Goal: Task Accomplishment & Management: Complete application form

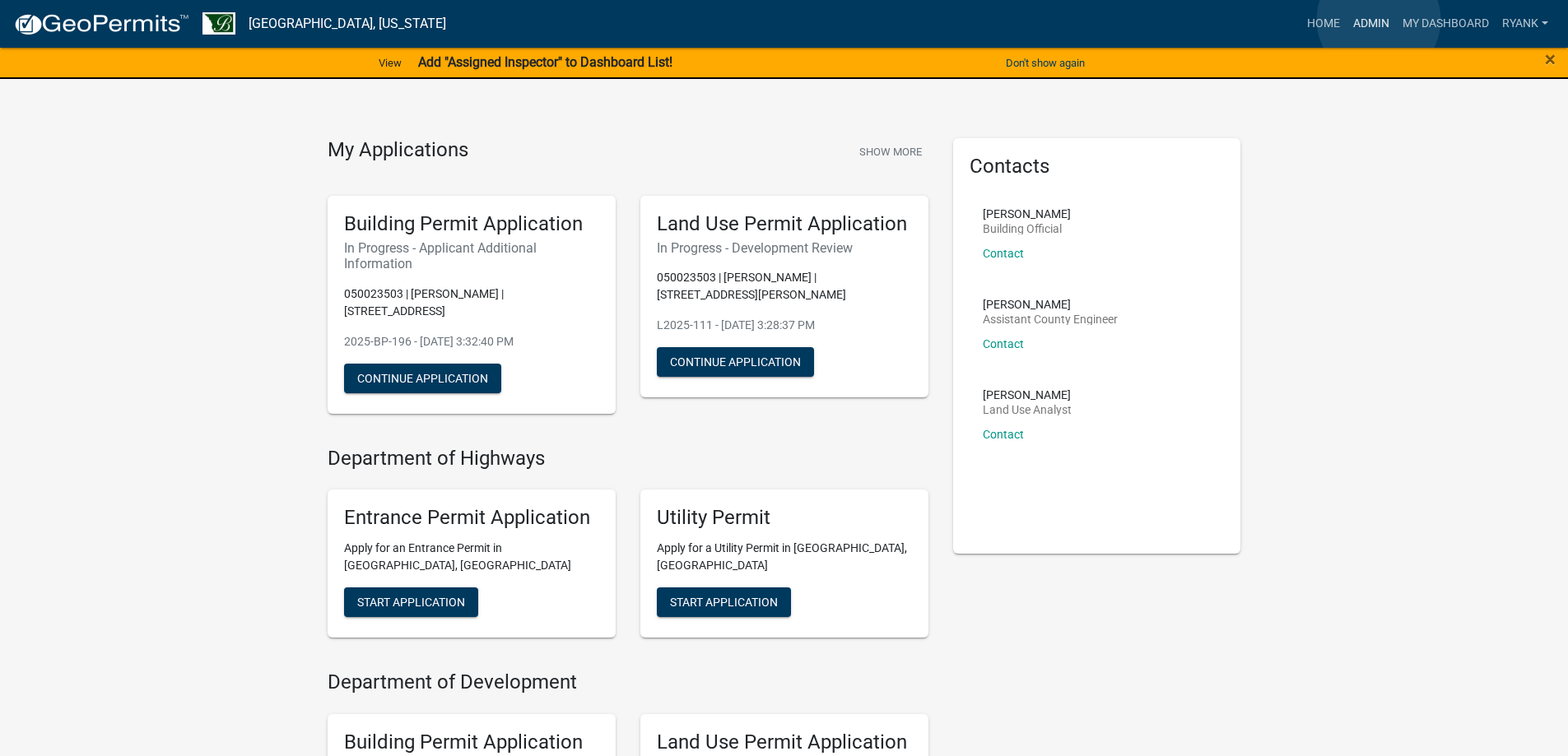
click at [1378, 20] on link "Admin" at bounding box center [1371, 23] width 49 height 31
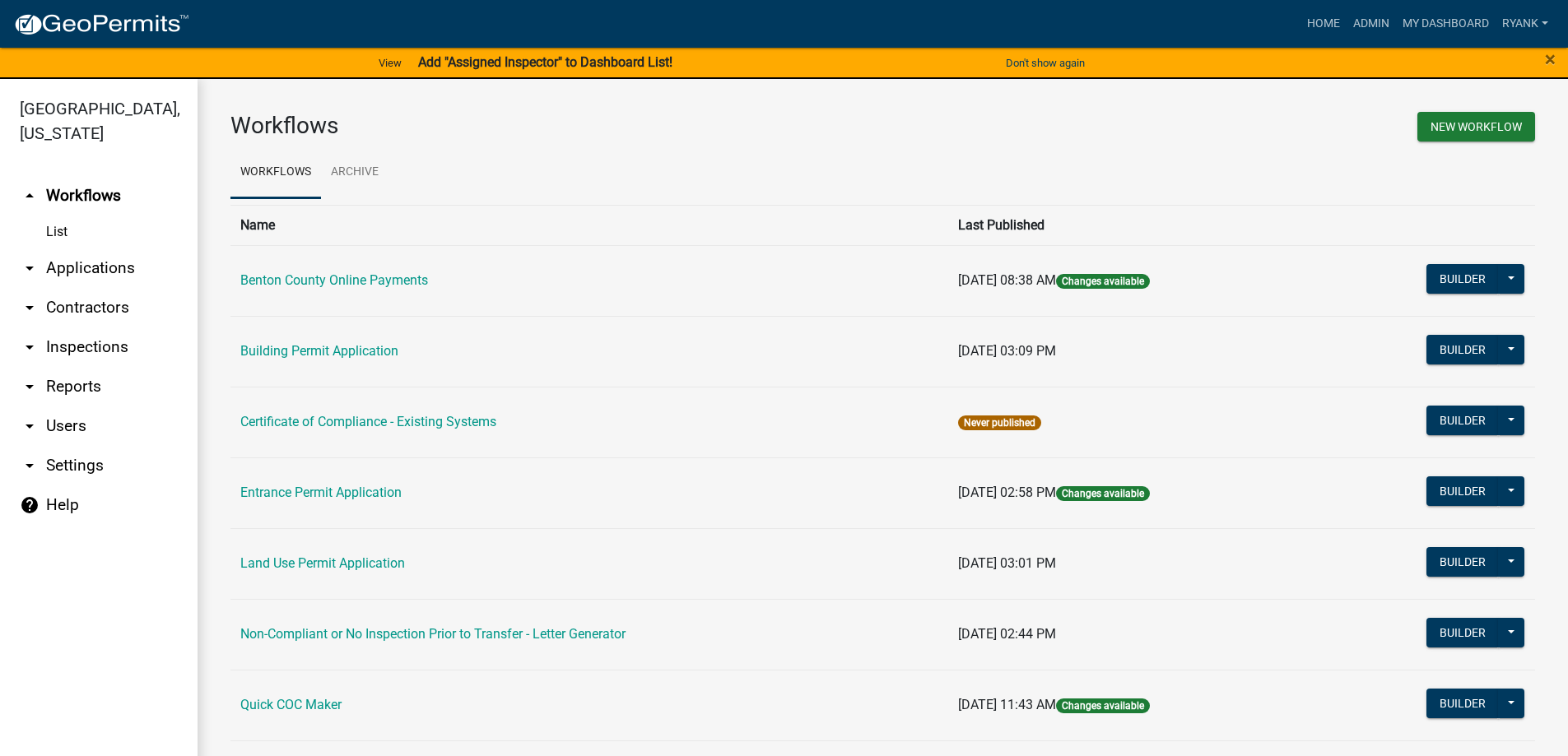
click at [94, 273] on link "arrow_drop_down Applications" at bounding box center [99, 267] width 197 height 39
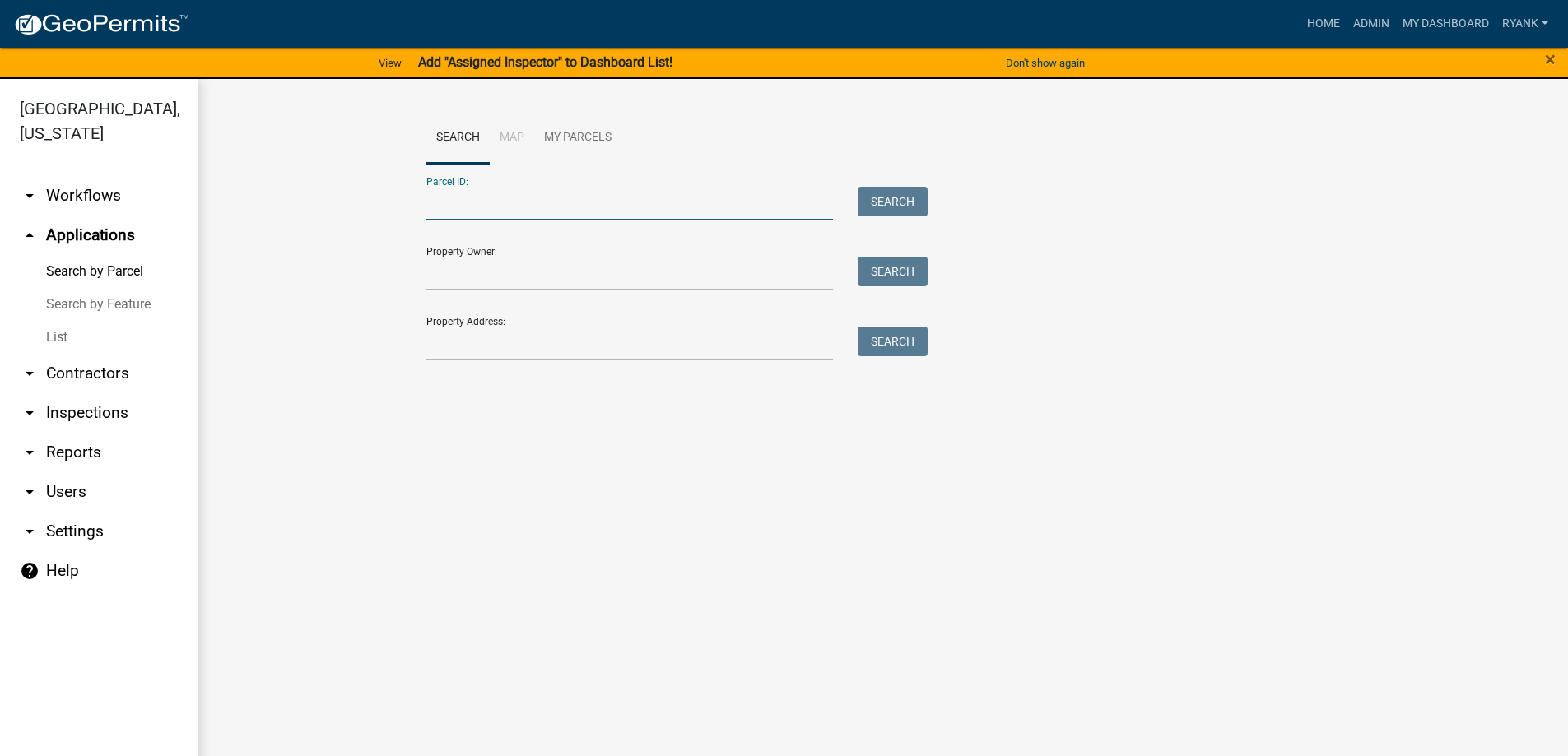
click at [470, 209] on input "Parcel ID:" at bounding box center [629, 203] width 407 height 33
click at [450, 203] on input "10013300" at bounding box center [629, 203] width 407 height 33
type input "100013300"
click at [904, 196] on button "Search" at bounding box center [893, 200] width 70 height 29
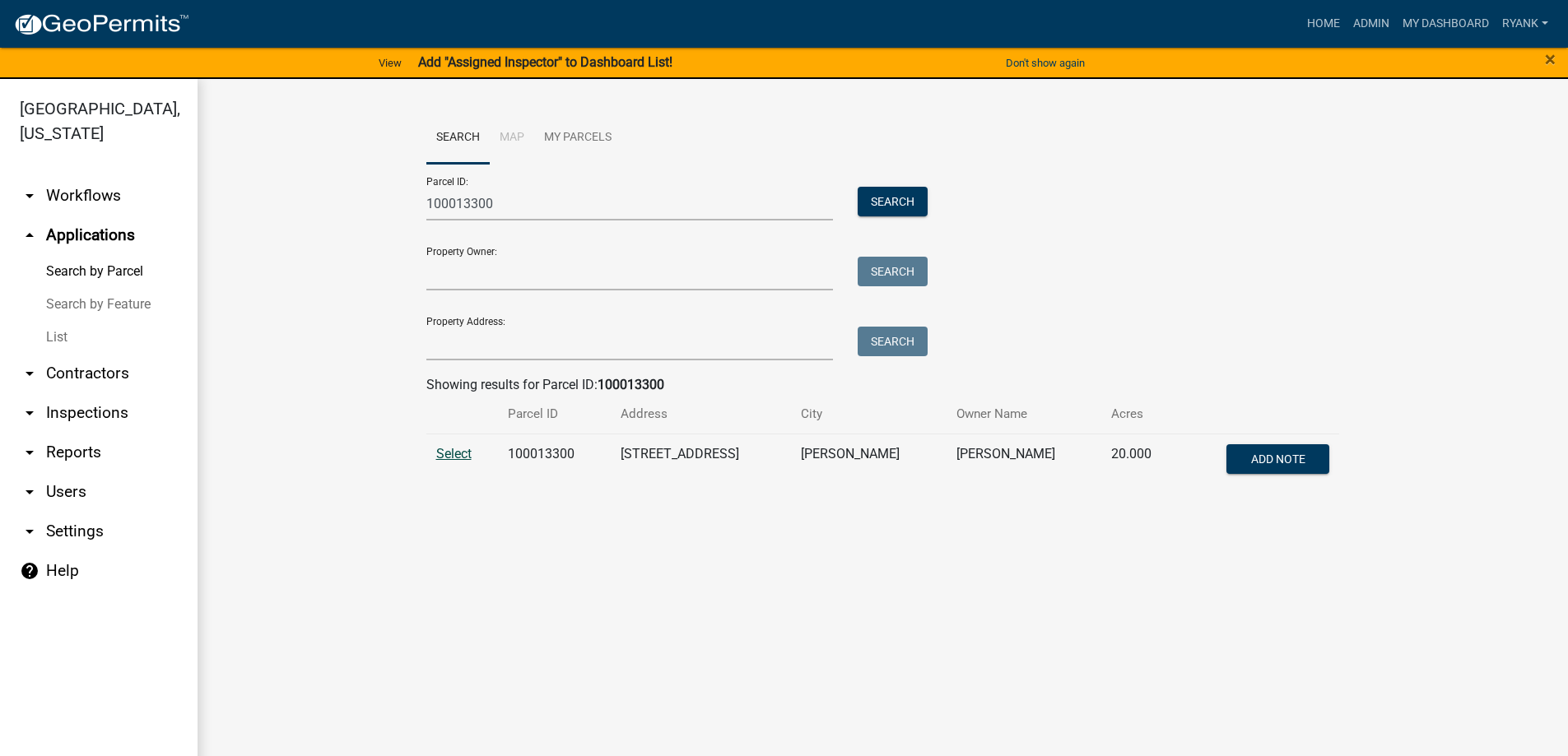
click at [440, 452] on span "Select" at bounding box center [454, 454] width 35 height 16
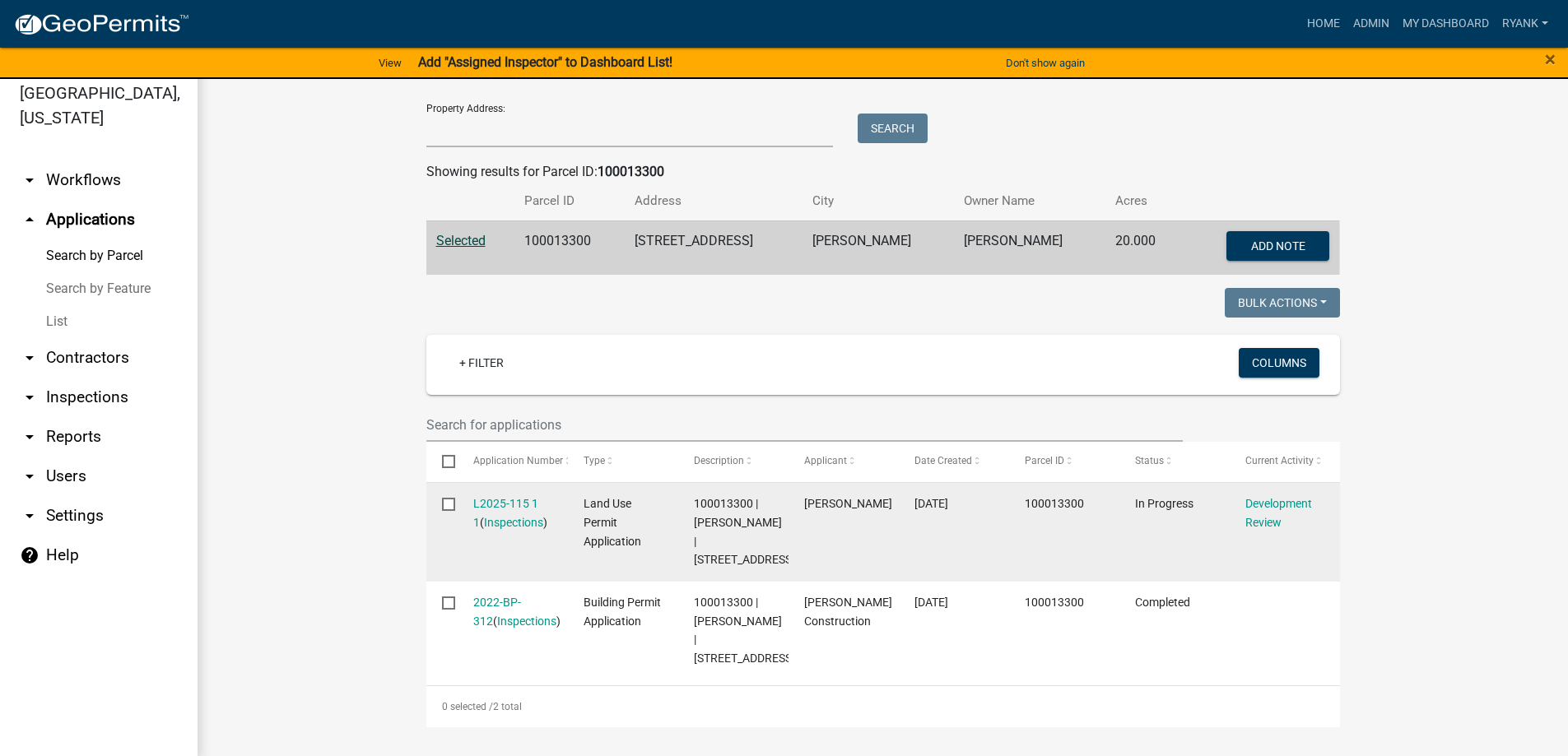
scroll to position [20, 0]
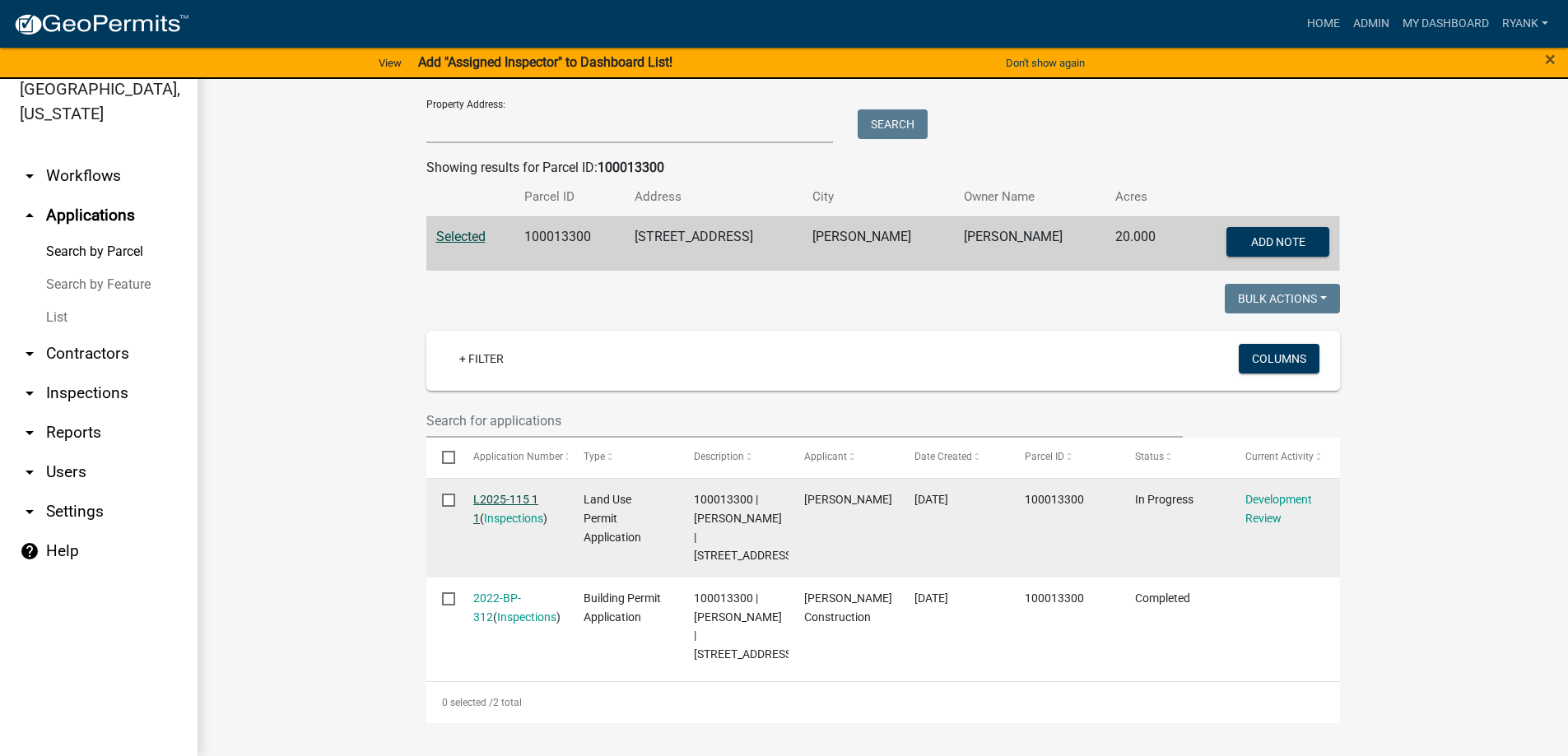
click at [495, 498] on link "L2025-115 1 1" at bounding box center [506, 509] width 65 height 32
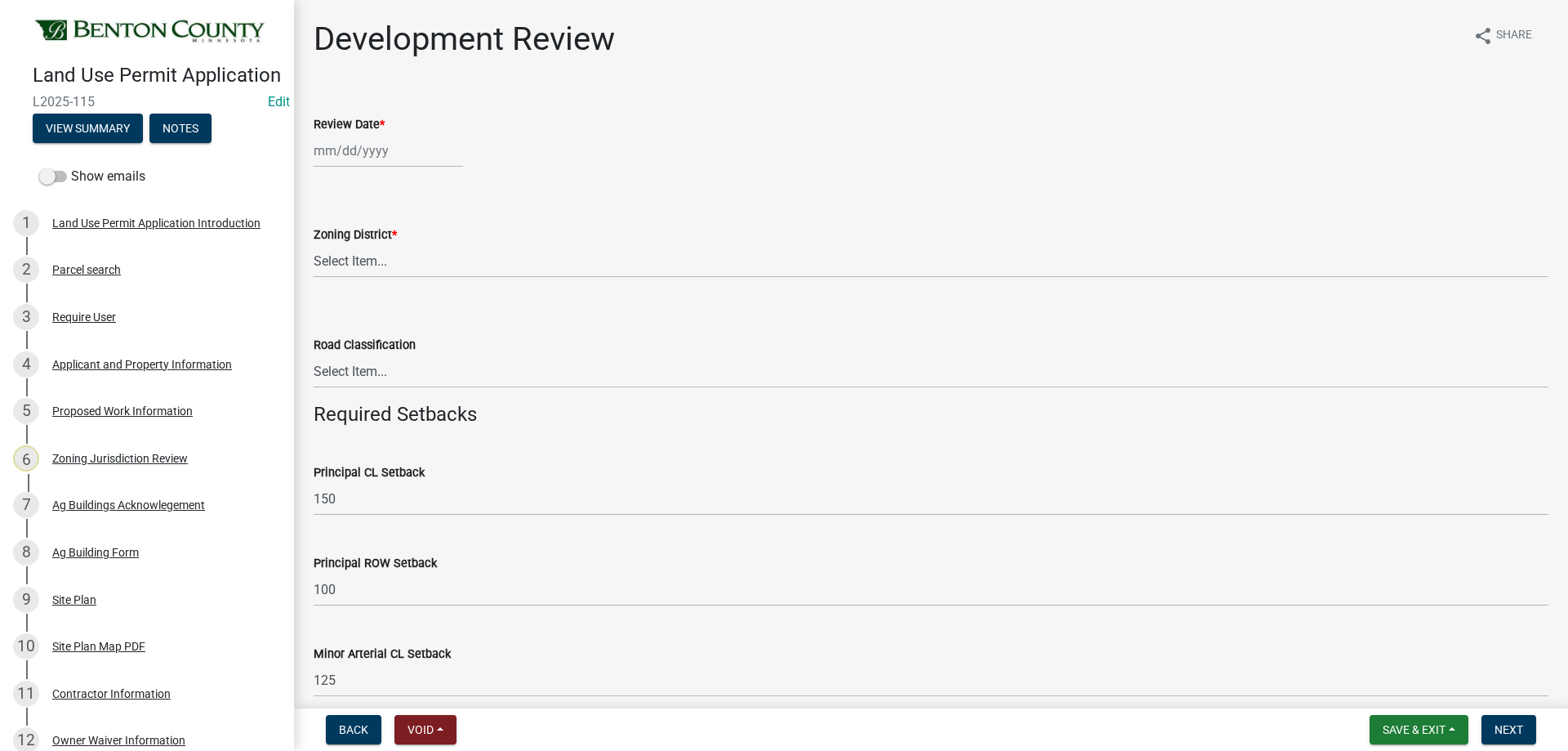
click at [361, 157] on div at bounding box center [388, 150] width 149 height 33
select select "8"
select select "2025"
click at [357, 311] on div "19" at bounding box center [357, 316] width 27 height 27
type input "[DATE]"
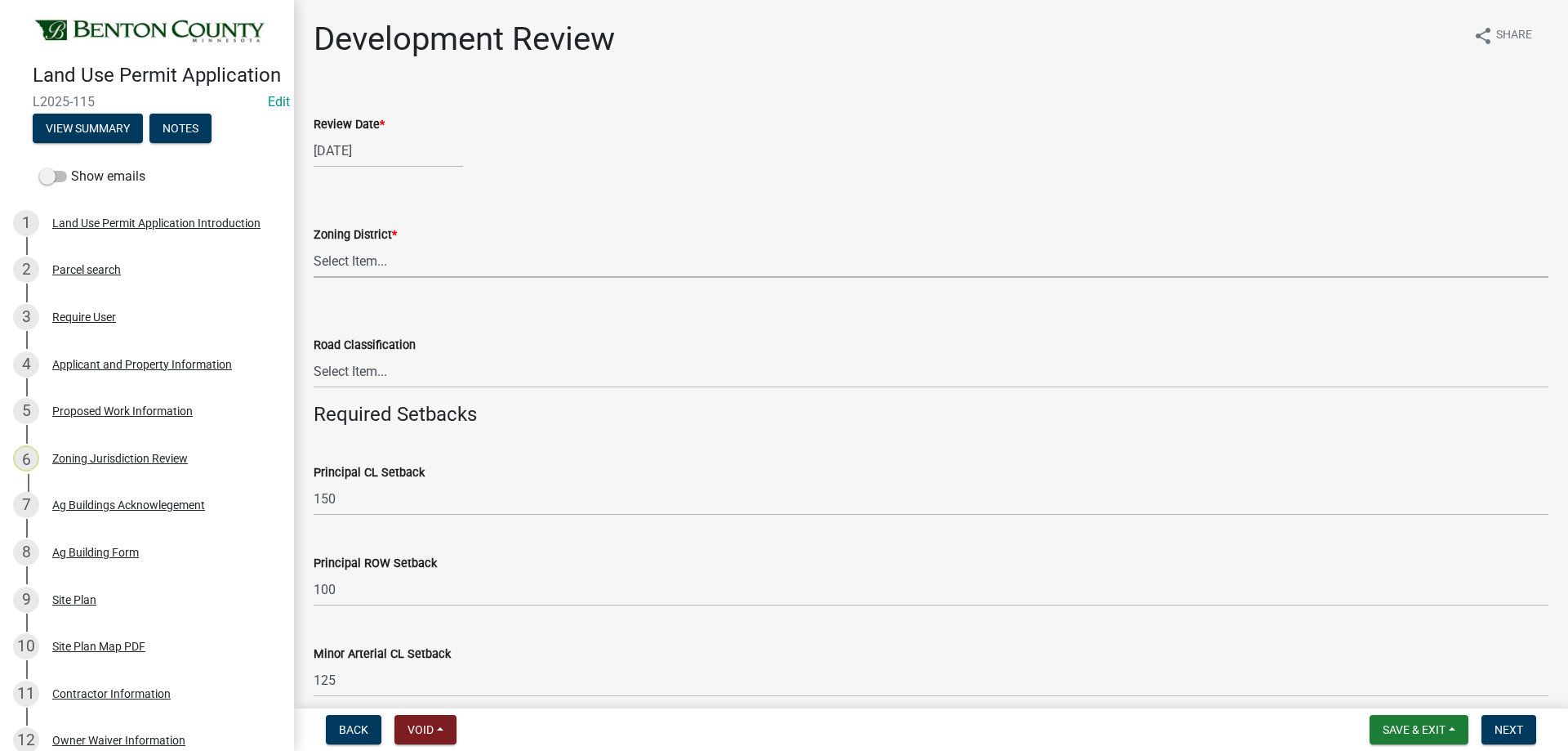
click at [363, 263] on select "Select Item... A B B-2 I-1 I-2 OSD/R-1 PUD R-1 R-2 R-3 R-3/MUD R-A R-S Sauk Rap…" at bounding box center [931, 261] width 1235 height 33
click at [314, 244] on select "Select Item... A B B-2 I-1 I-2 OSD/R-1 PUD R-1 R-2 R-3 R-3/MUD R-A R-S Sauk Rap…" at bounding box center [931, 261] width 1235 height 33
select select "d2e7867d-5e24-48c4-bfac-6c9236854e2a"
click at [386, 379] on select "Select Item... Principal [GEOGRAPHIC_DATA] completely within a cluster subdivis…" at bounding box center [931, 371] width 1235 height 33
click at [314, 354] on select "Select Item... Principal [GEOGRAPHIC_DATA] completely within a cluster subdivis…" at bounding box center [931, 371] width 1235 height 33
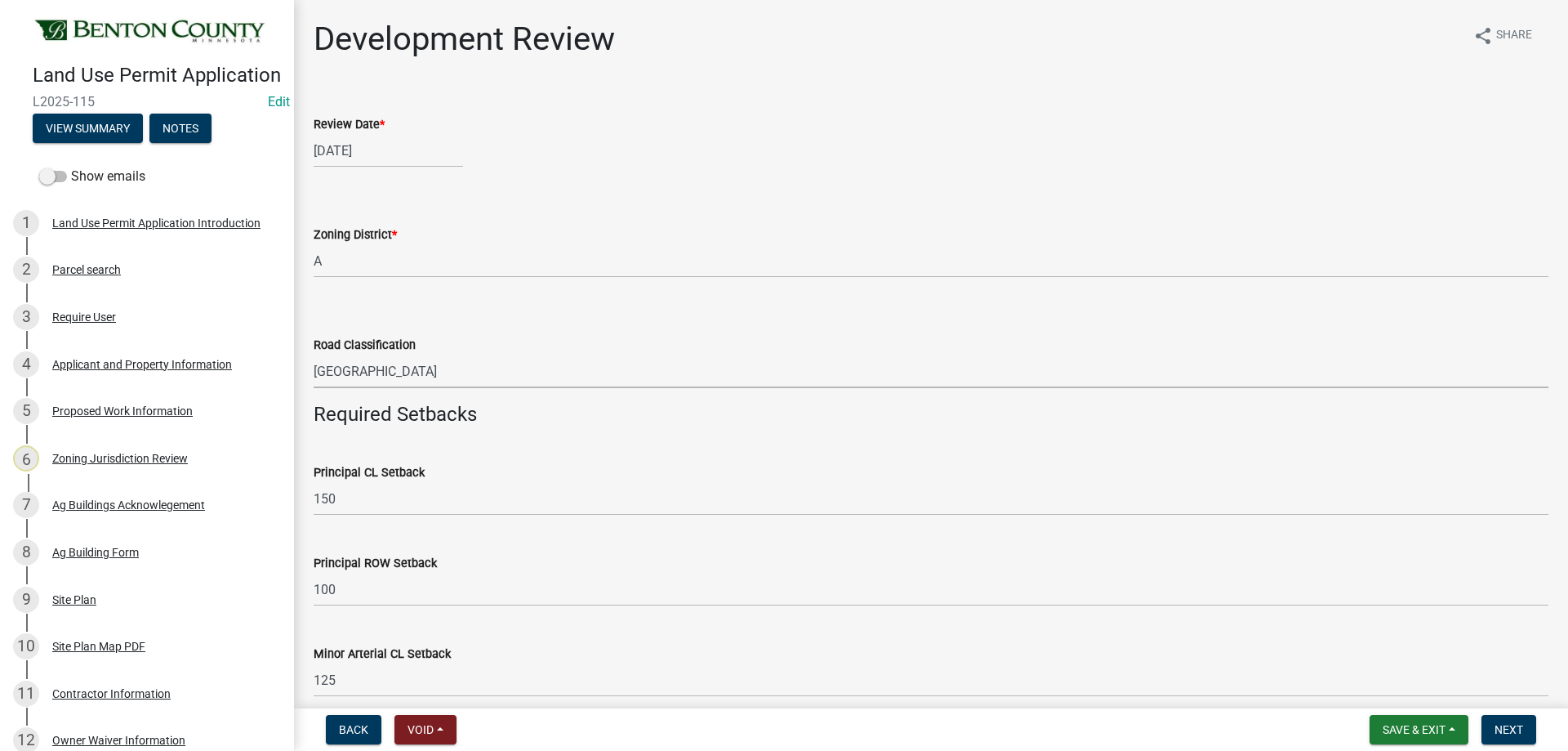
select select "0b2f72af-957f-4e5e-bc8d-0a492fb2505b"
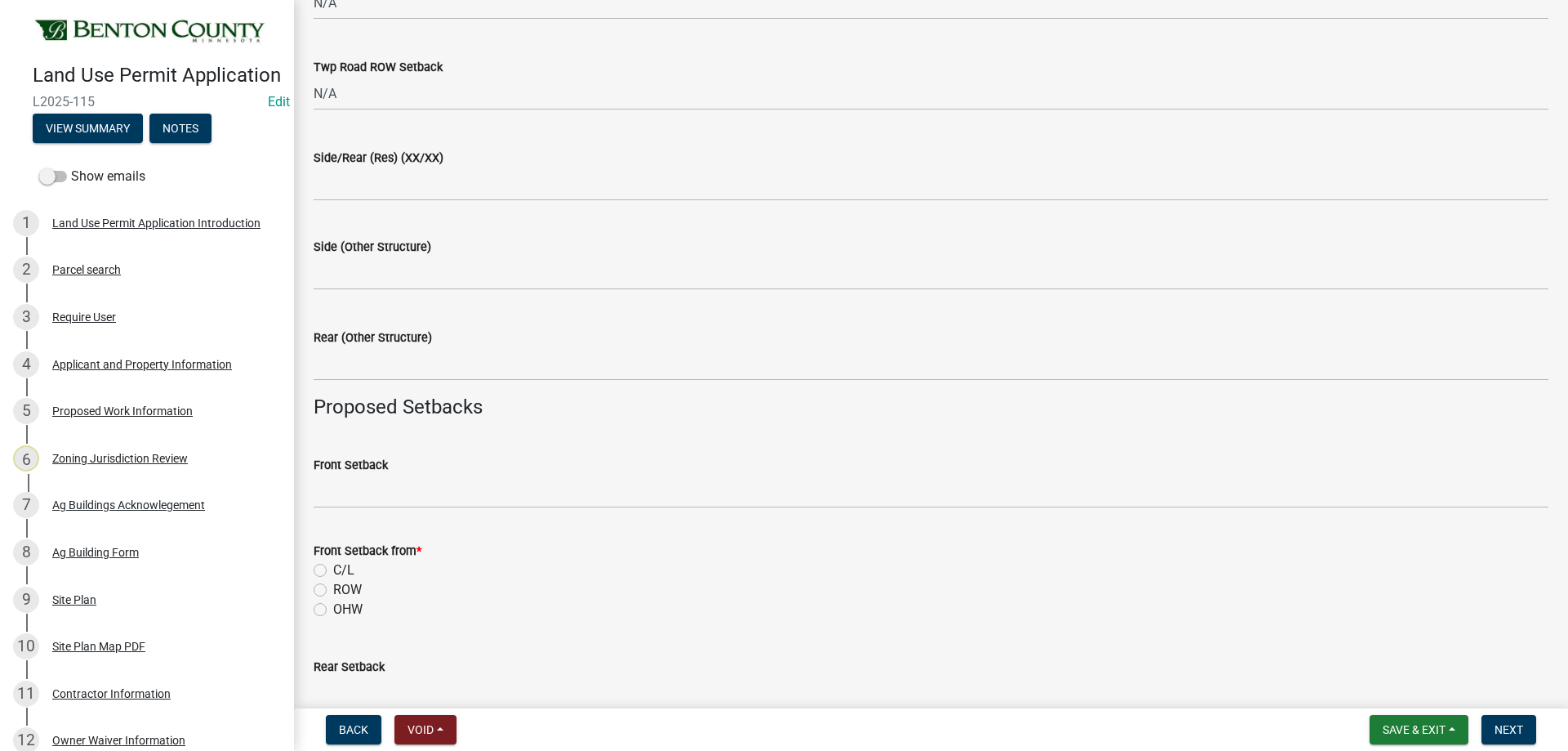
scroll to position [1062, 0]
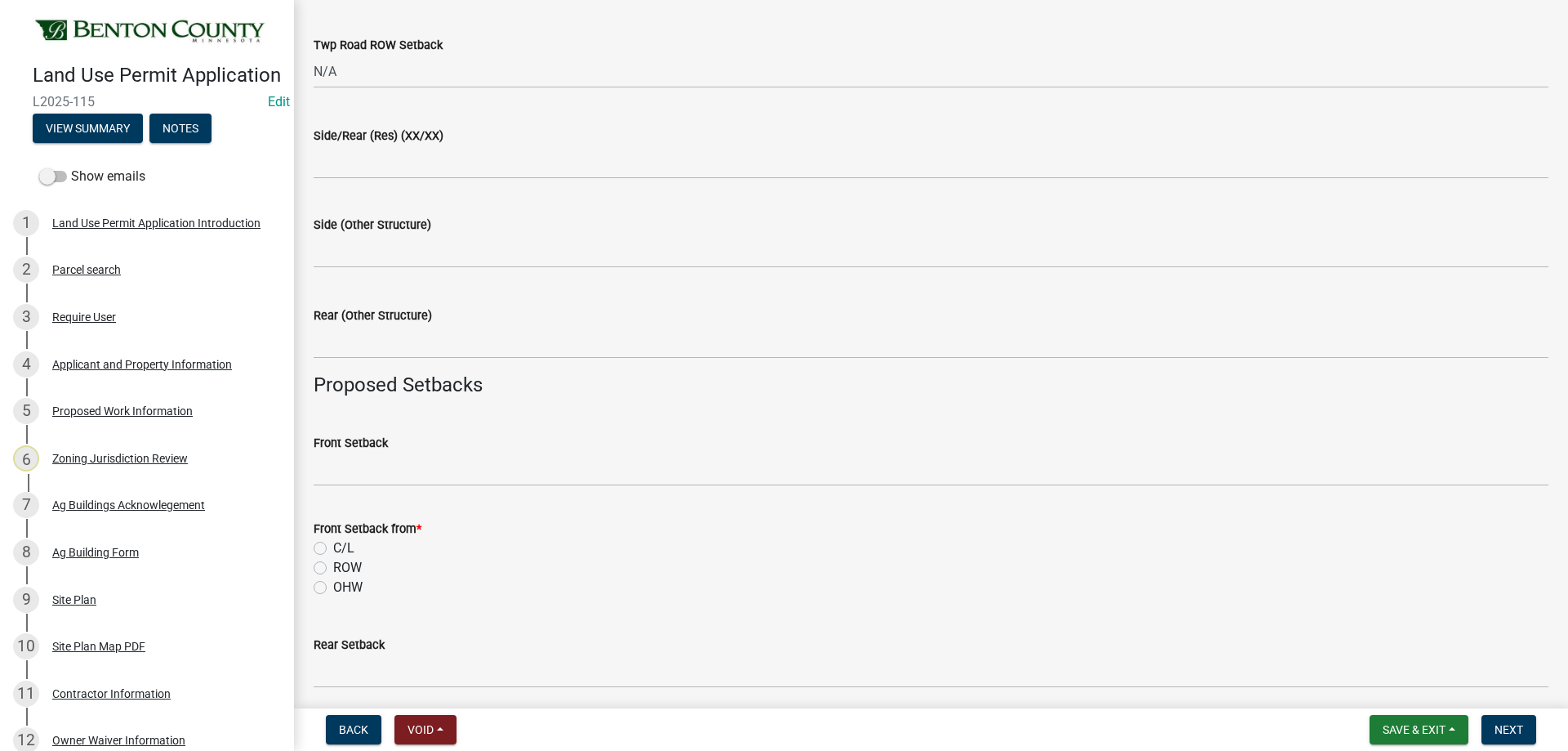
click at [329, 432] on div "Front Setback" at bounding box center [931, 448] width 1235 height 76
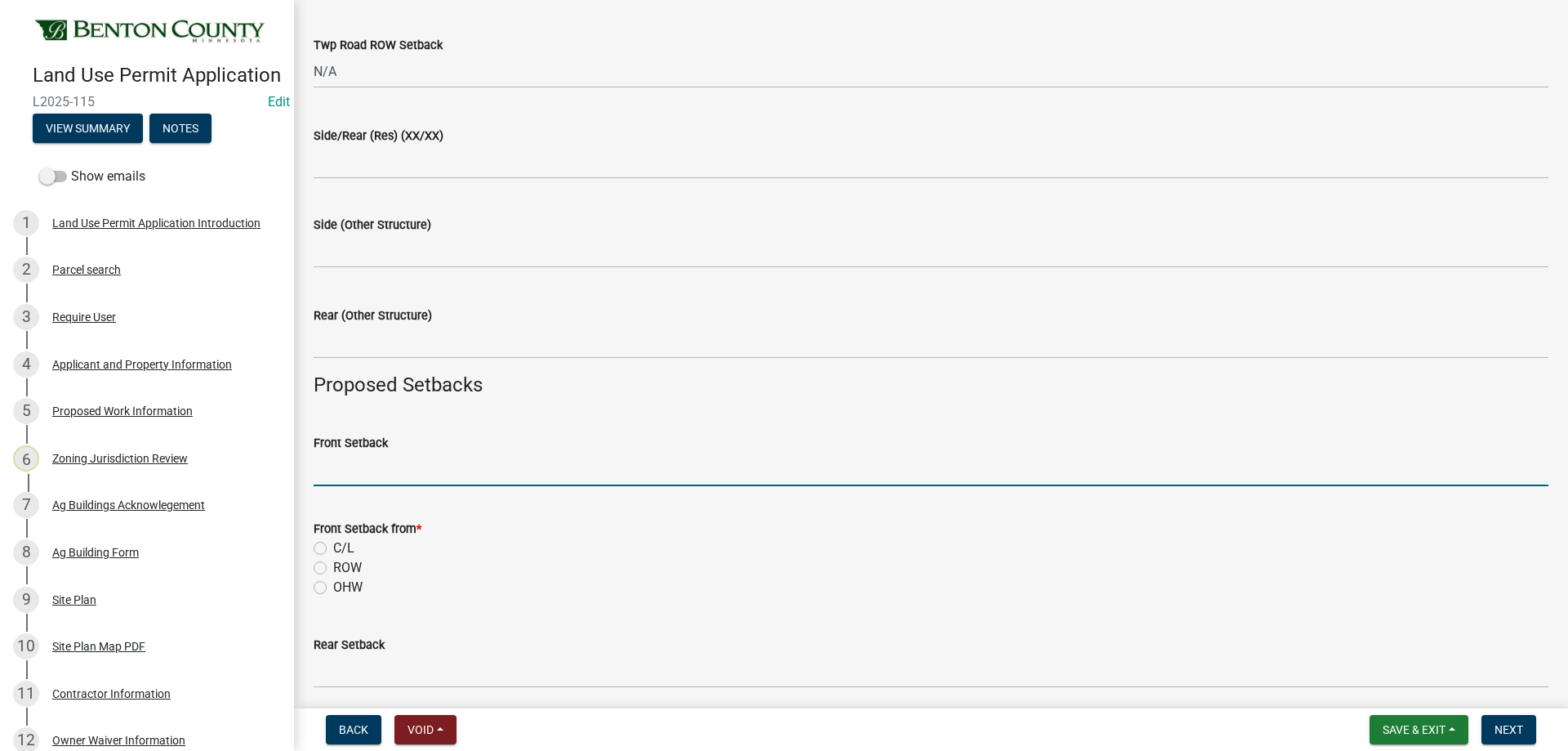
click at [339, 452] on input "Front Setback" at bounding box center [931, 469] width 1235 height 33
type input "492"
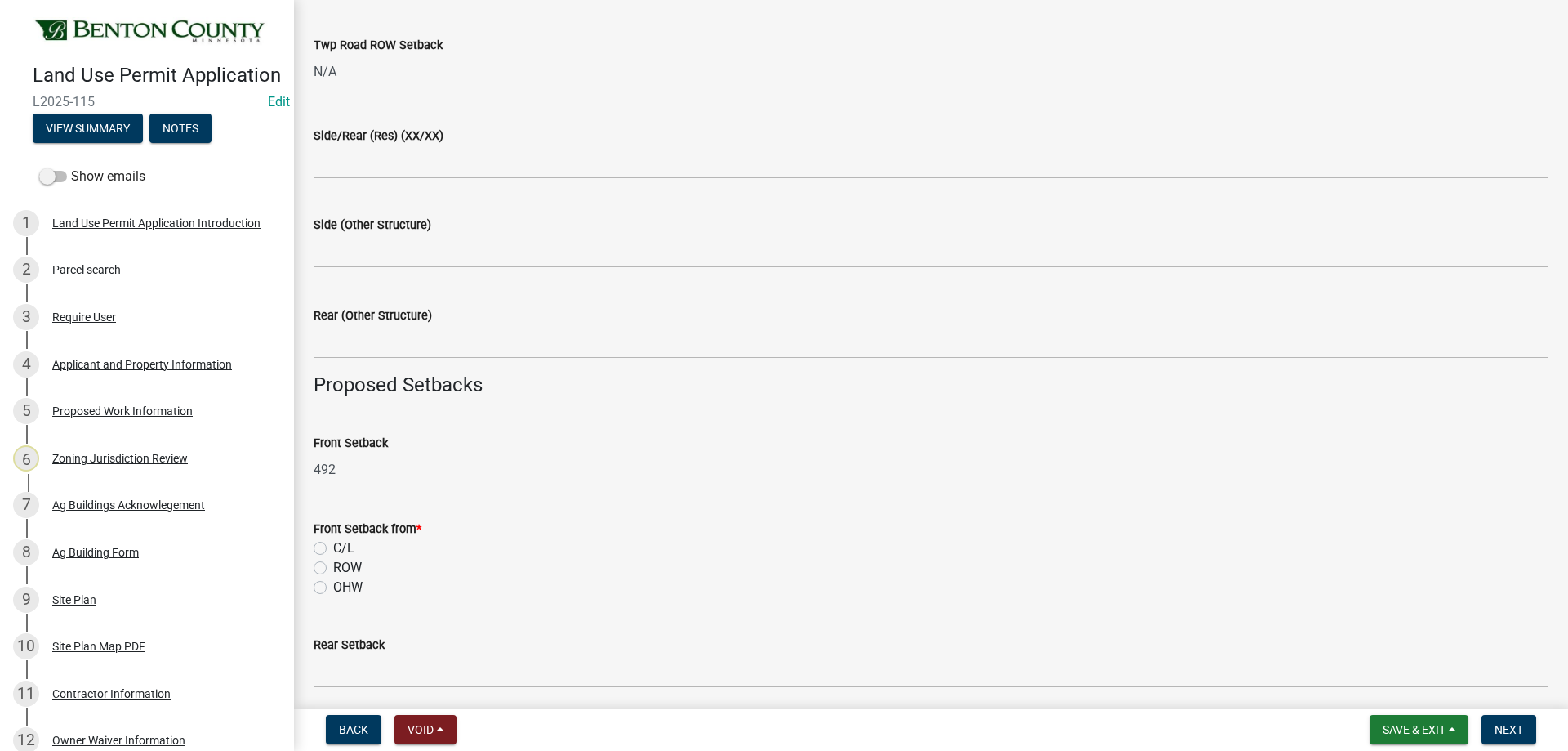
click at [334, 548] on label "C/L" at bounding box center [344, 549] width 22 height 20
click at [334, 548] on input "C/L" at bounding box center [338, 544] width 11 height 11
radio input "true"
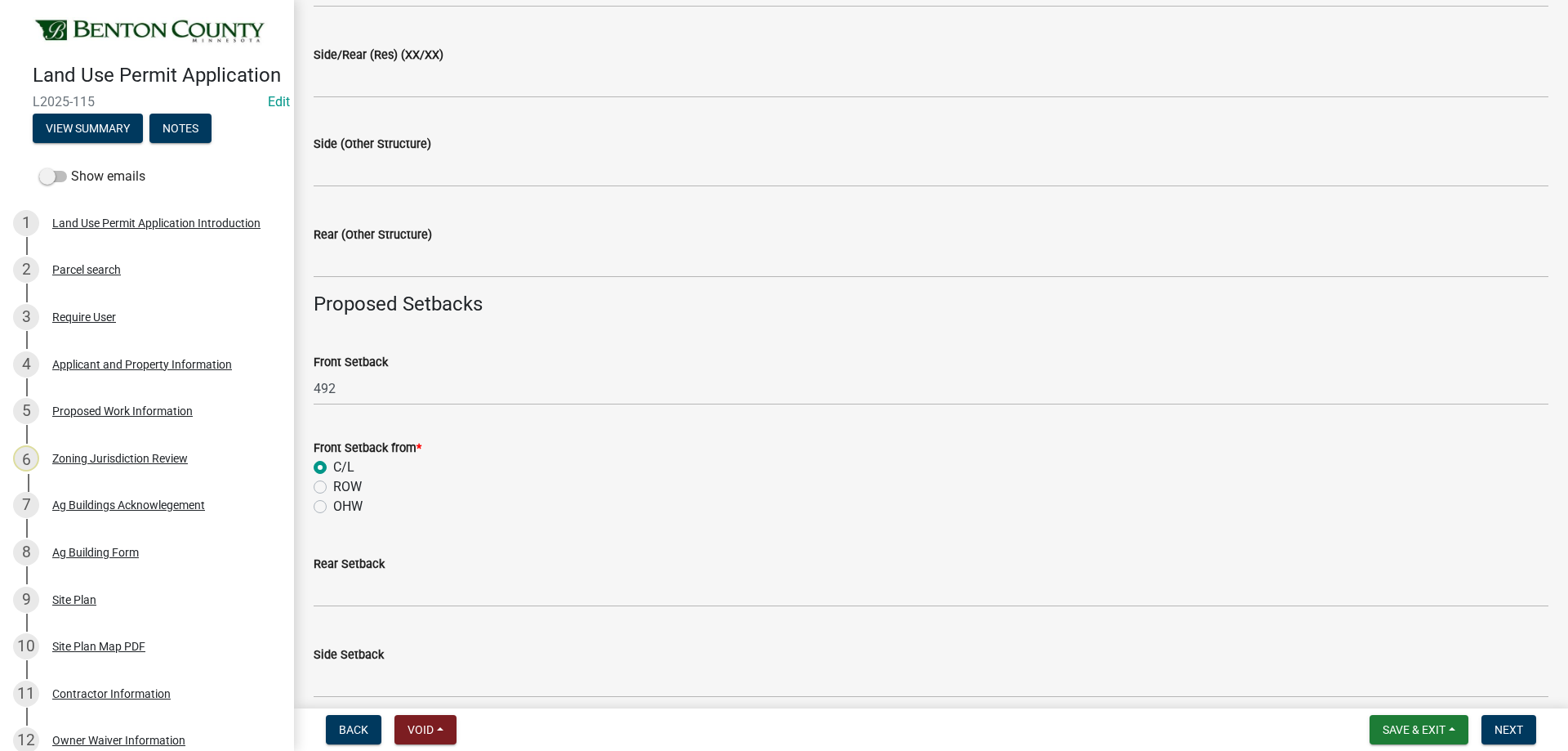
scroll to position [1144, 0]
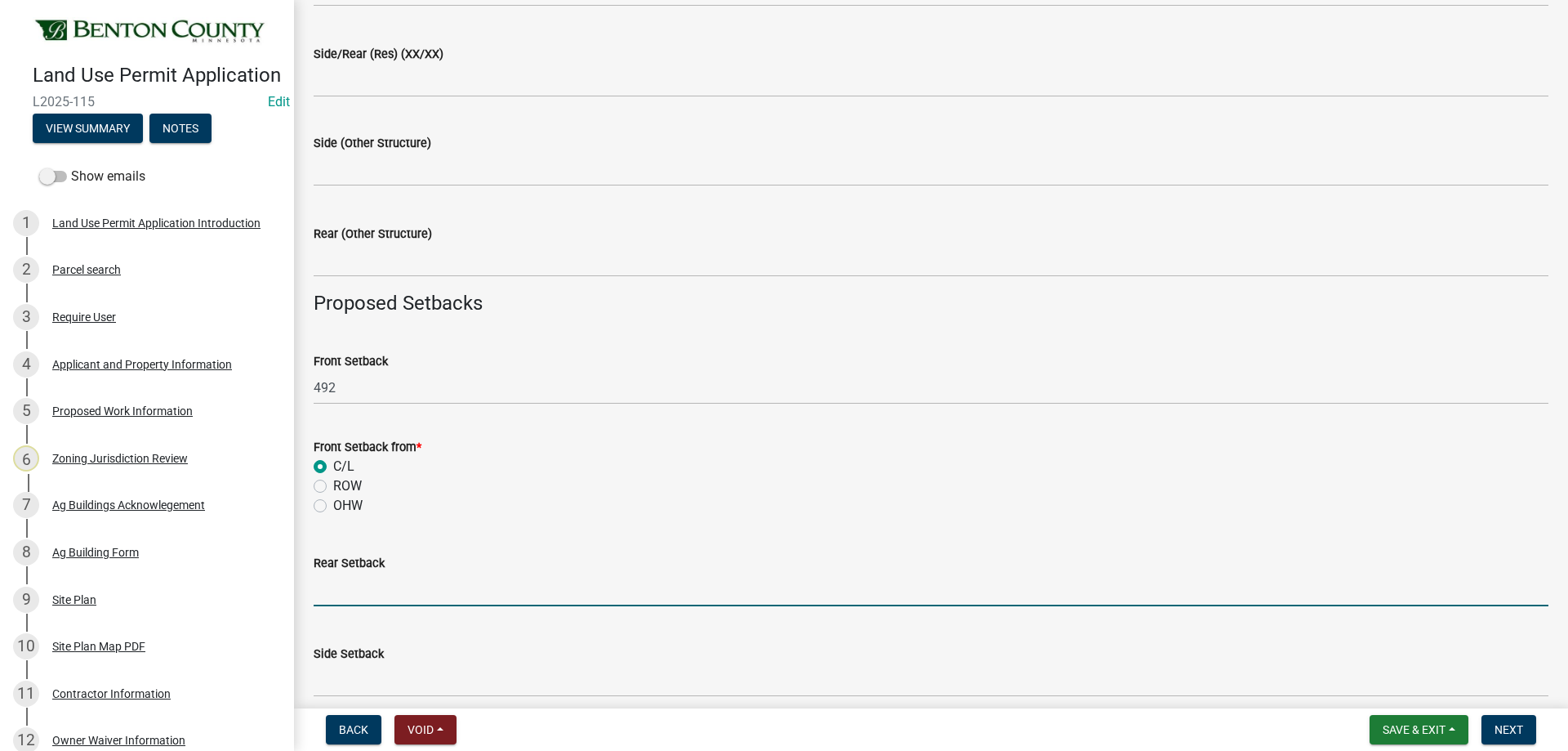
click at [345, 575] on input "text" at bounding box center [931, 589] width 1235 height 33
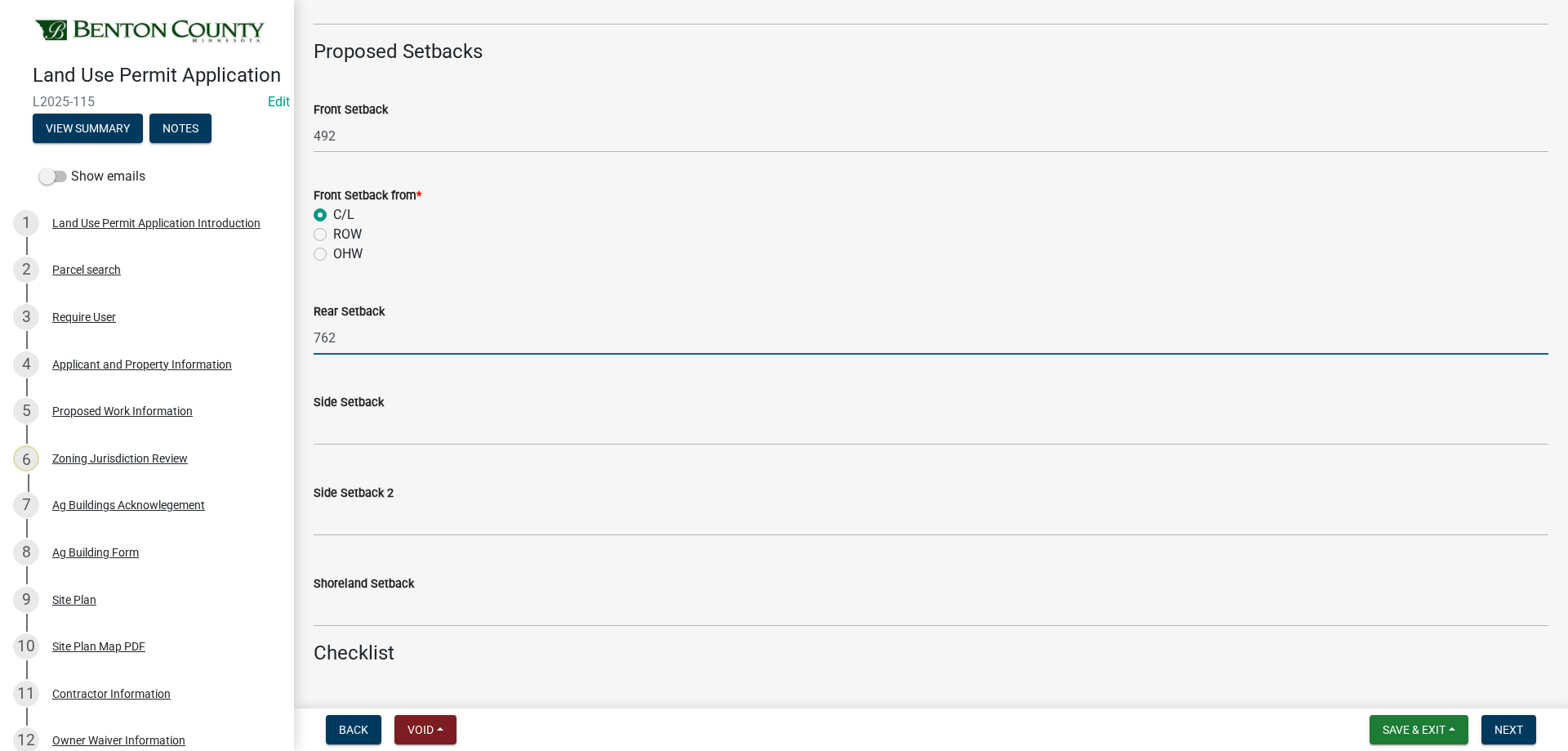
scroll to position [1470, 0]
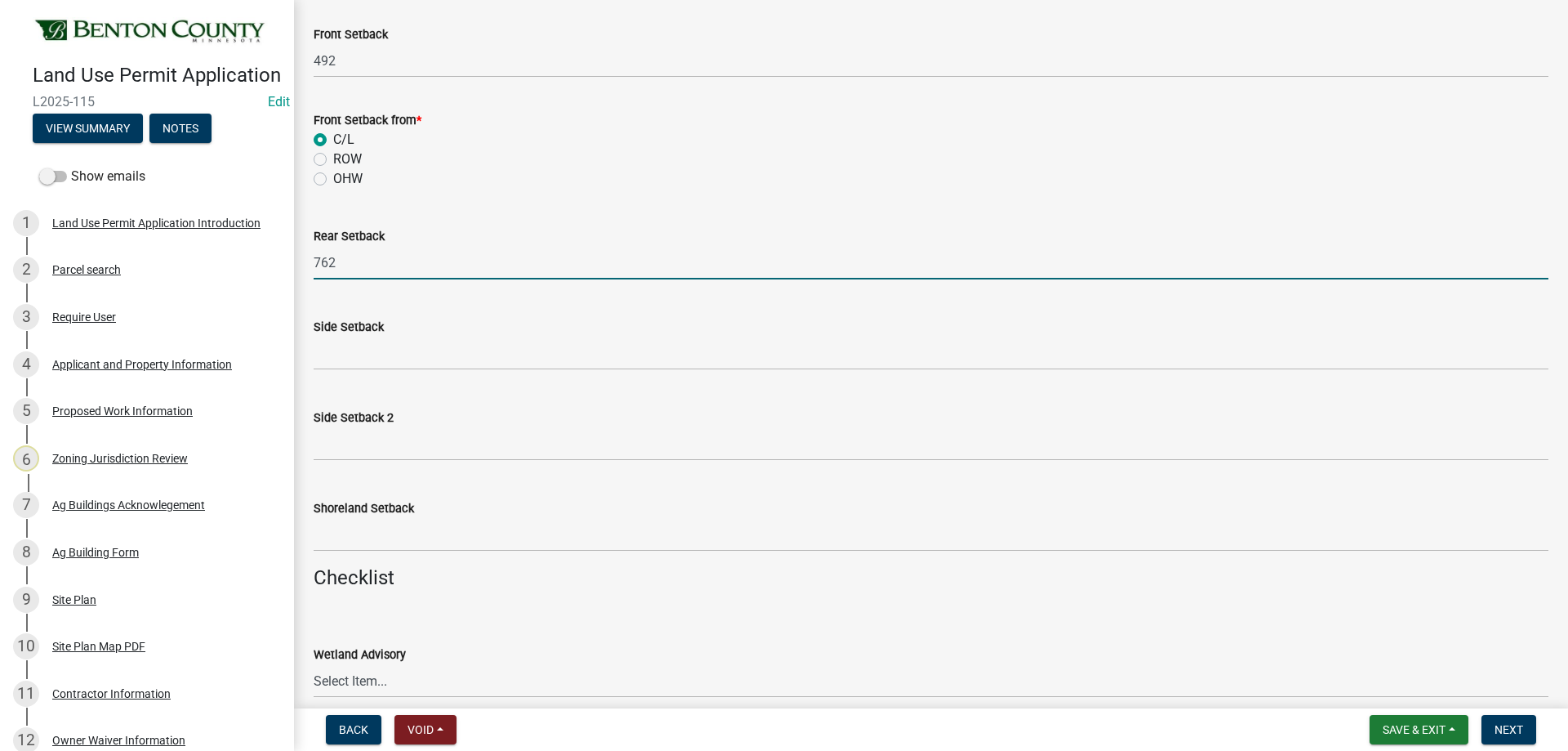
type input "762"
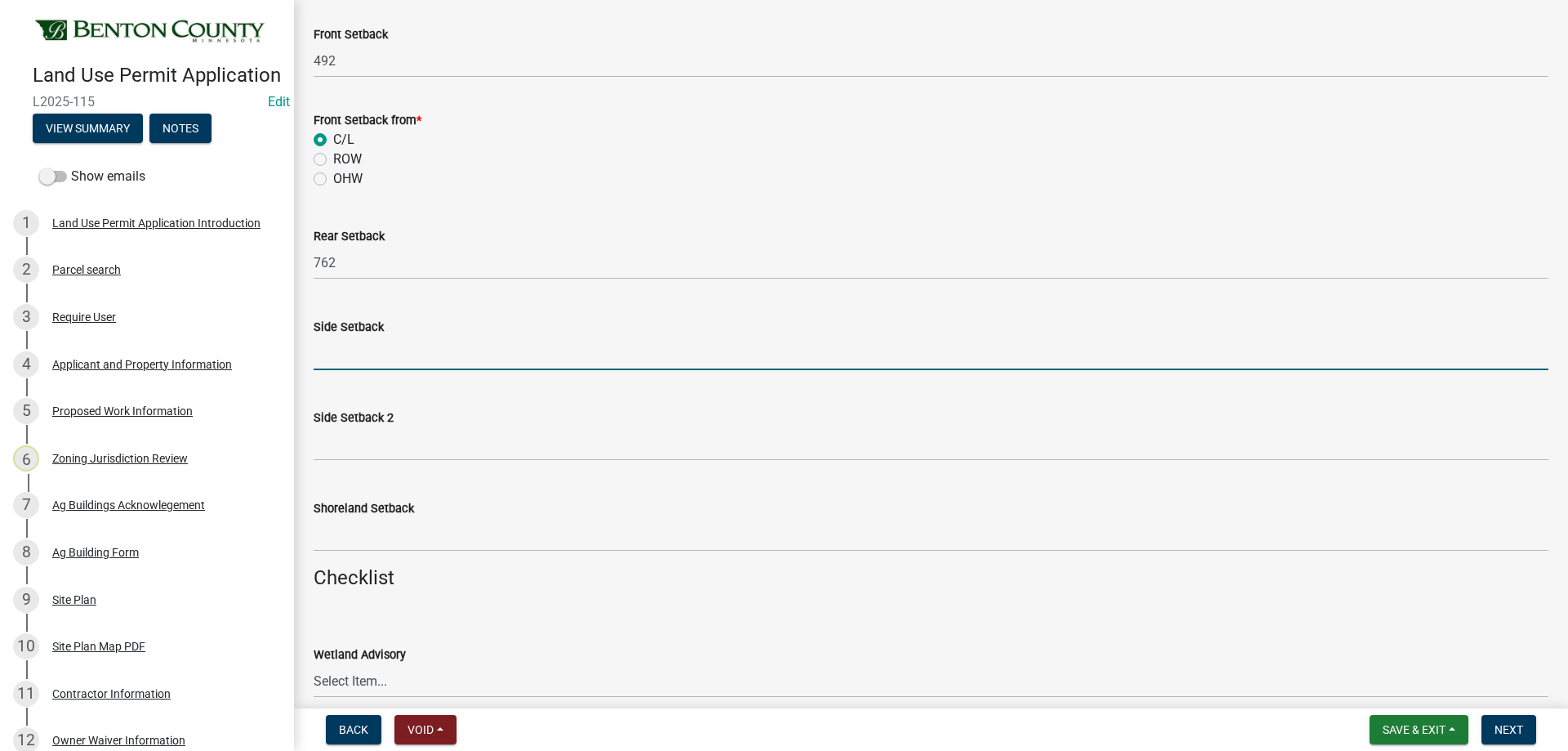
click at [338, 353] on input "text" at bounding box center [931, 354] width 1235 height 33
type input "73"
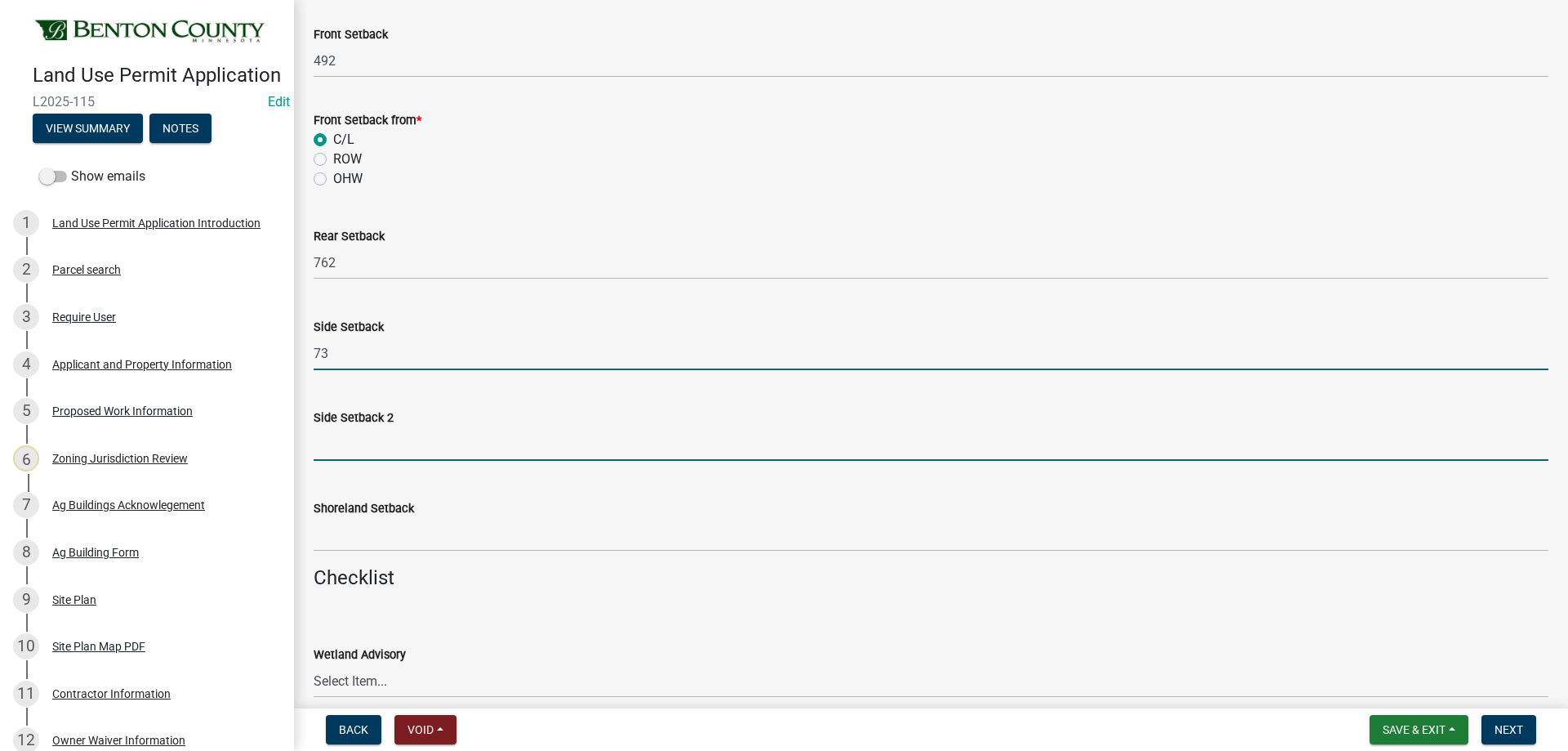
click at [347, 449] on input "text" at bounding box center [931, 444] width 1235 height 33
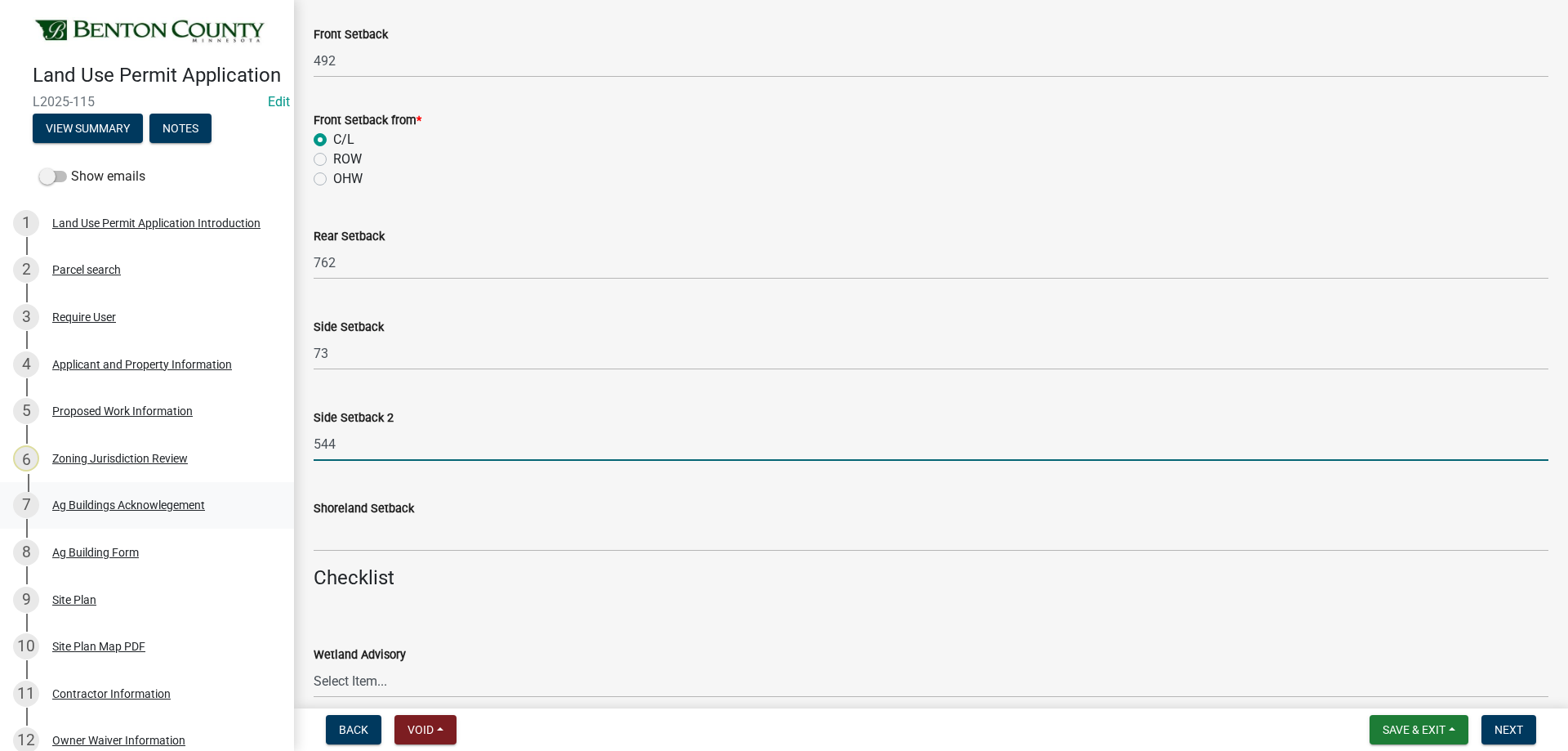
type input "544"
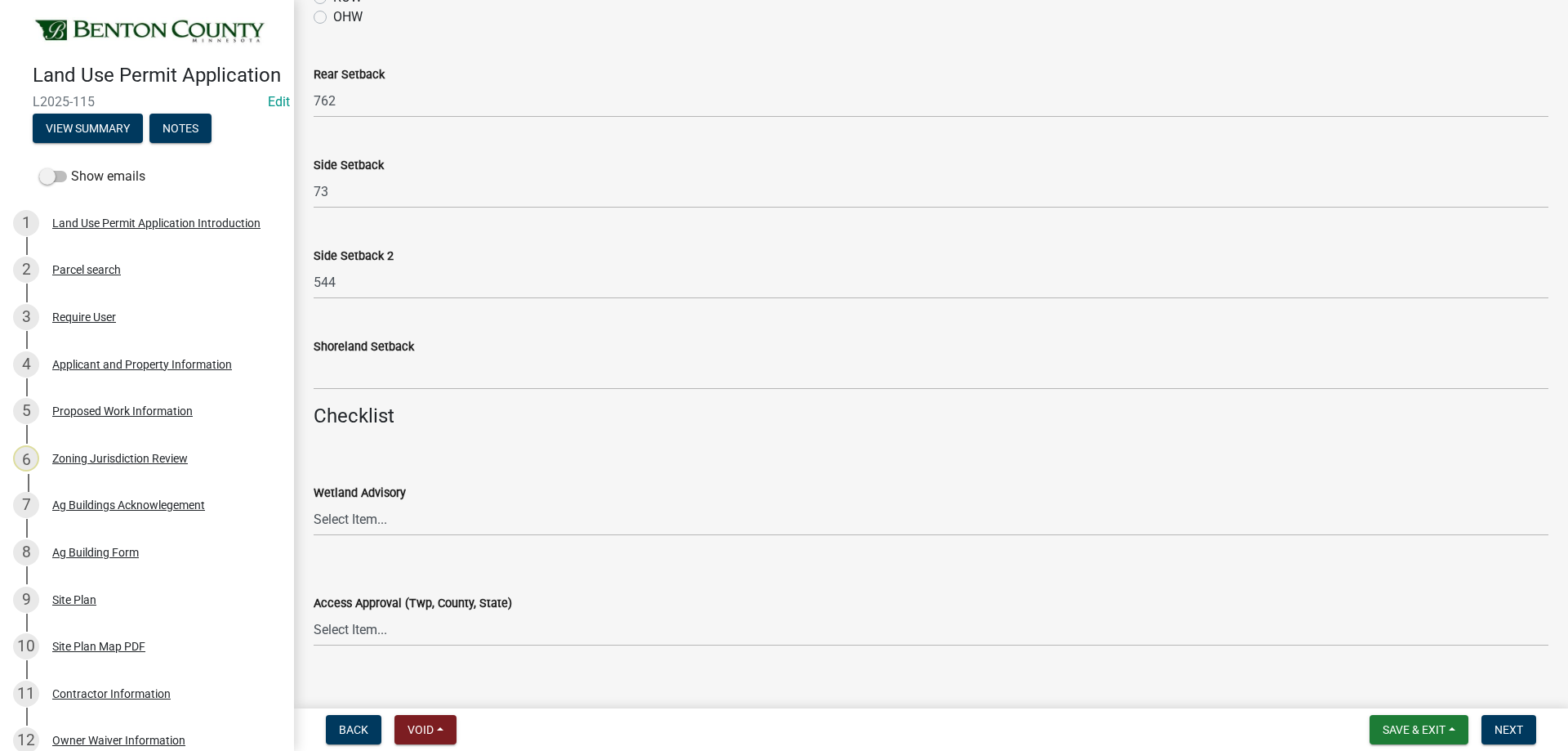
scroll to position [1634, 0]
click at [315, 524] on select "Select Item... Yes No OK N/A" at bounding box center [931, 518] width 1235 height 33
click at [314, 501] on select "Select Item... Yes No OK N/A" at bounding box center [931, 518] width 1235 height 33
select select "29e042a6-806b-4b88-8ad4-222f55a74e1f"
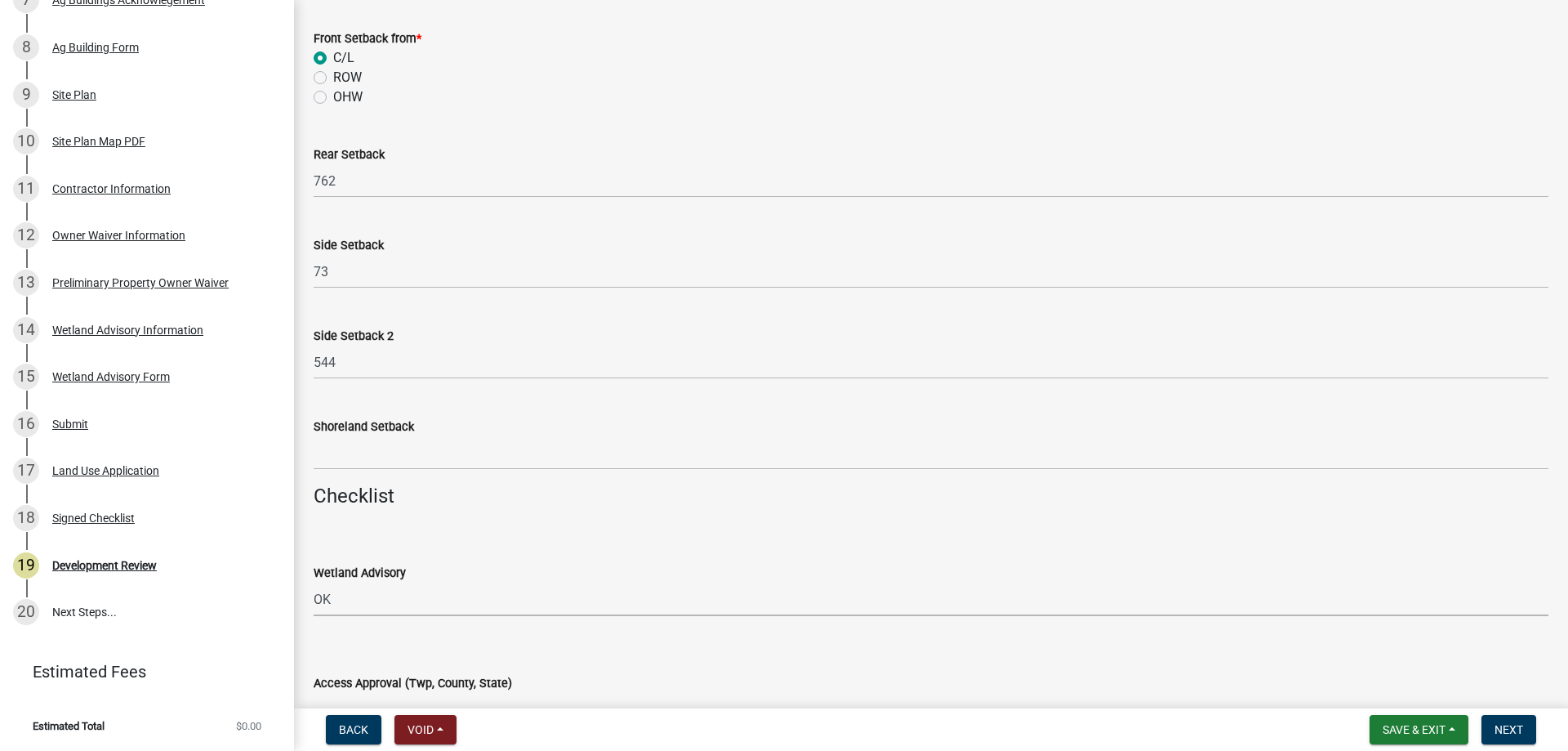
scroll to position [1880, 0]
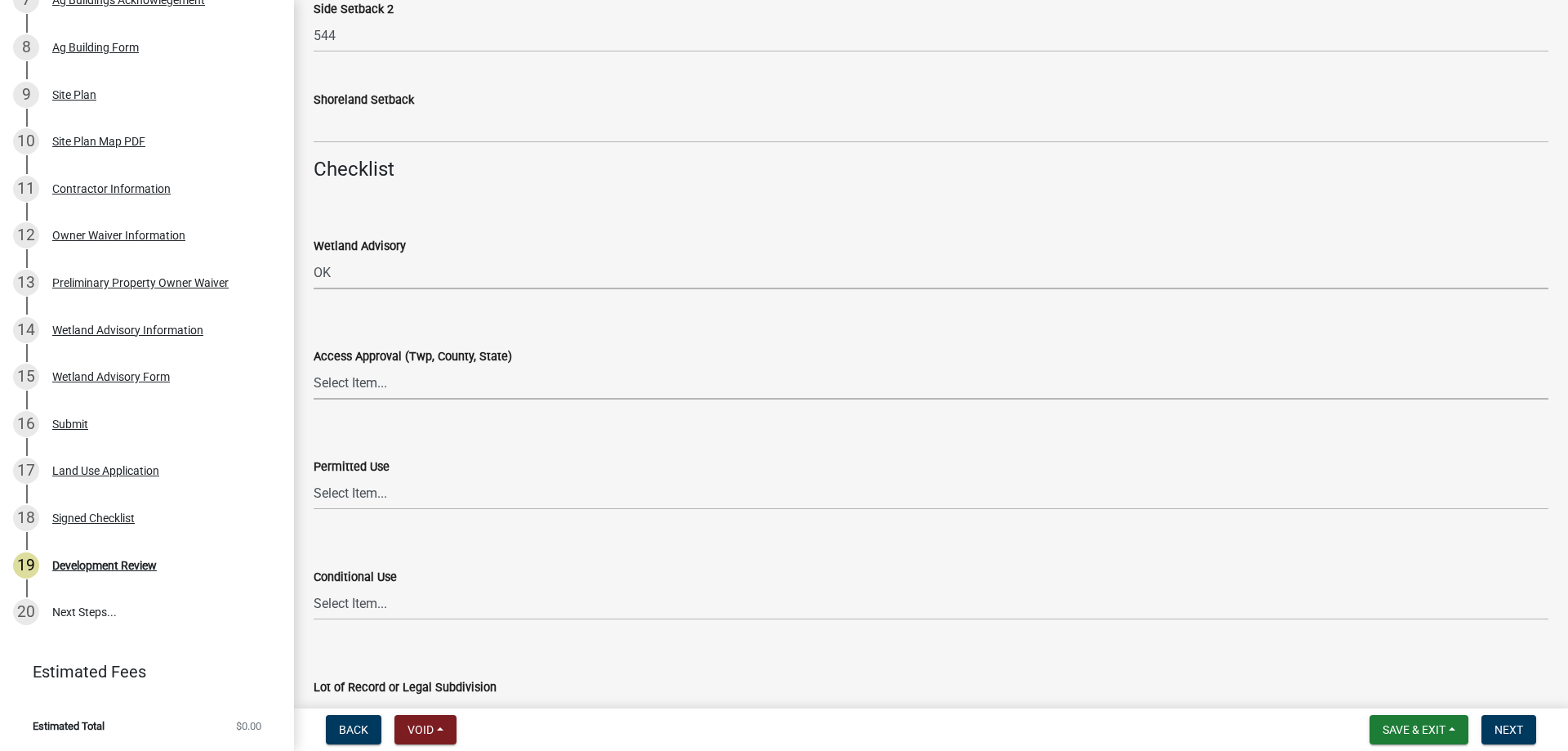
click at [357, 385] on select "Select Item... Yes No OK N/A" at bounding box center [931, 383] width 1235 height 33
click at [314, 366] on select "Select Item... Yes No OK N/A" at bounding box center [931, 383] width 1235 height 33
select select "29e042a6-806b-4b88-8ad4-222f55a74e1f"
click at [373, 505] on select "Select Item... Yes No OK N/A" at bounding box center [931, 493] width 1235 height 33
click at [314, 476] on select "Select Item... Yes No OK N/A" at bounding box center [931, 493] width 1235 height 33
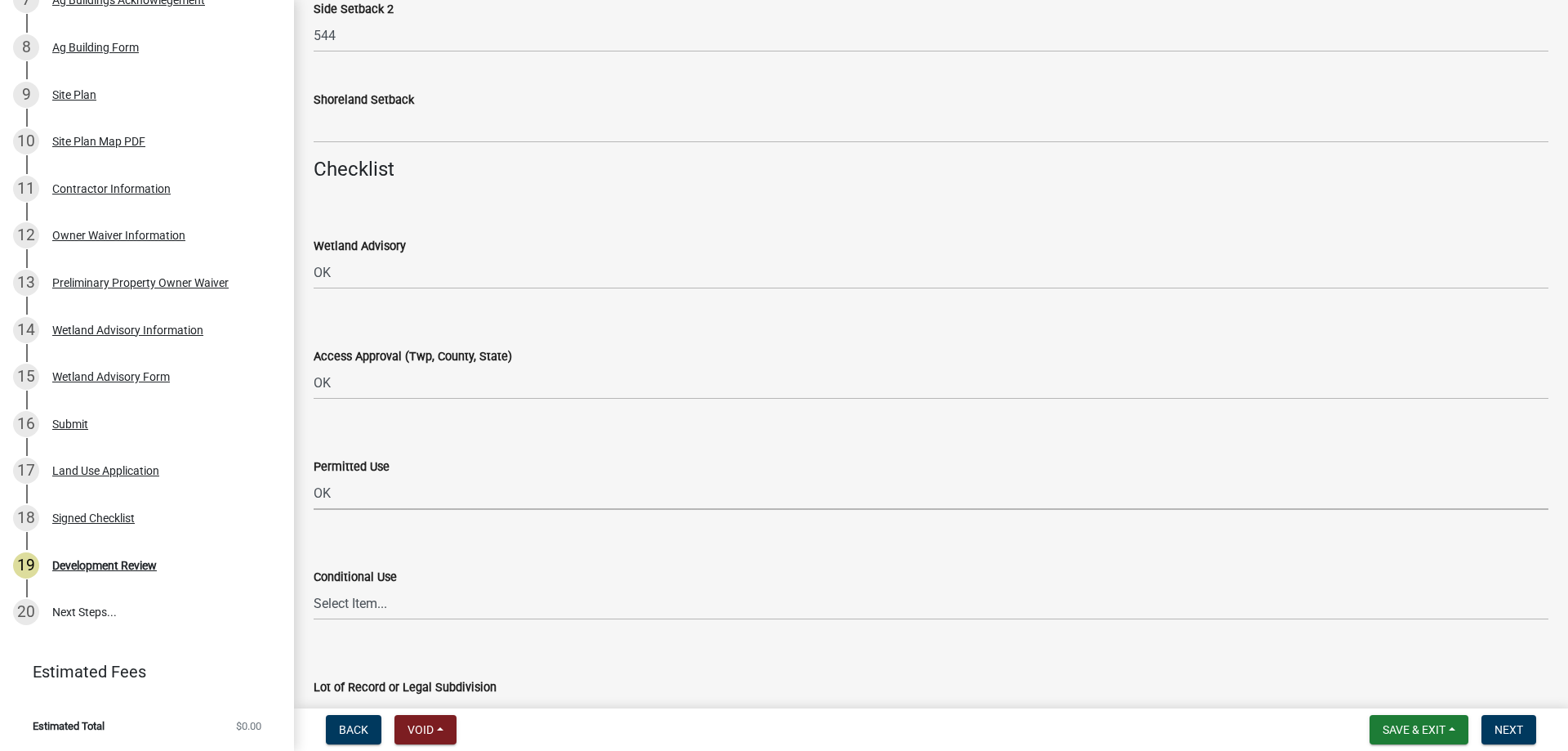
select select "29e042a6-806b-4b88-8ad4-222f55a74e1f"
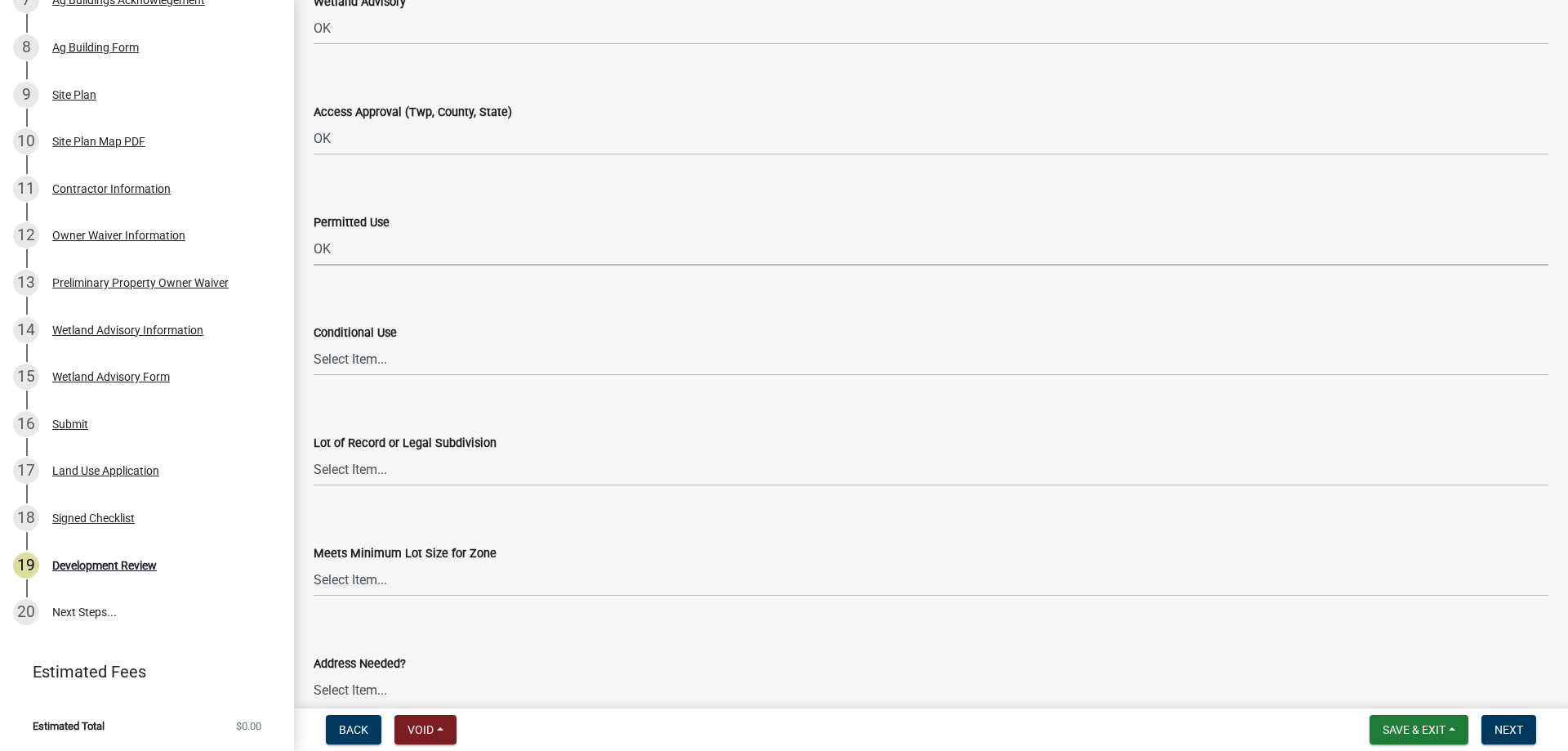
scroll to position [2124, 0]
click at [364, 358] on select "Select Item... Yes No OK N/A" at bounding box center [931, 358] width 1235 height 33
click at [314, 342] on select "Select Item... Yes No OK N/A" at bounding box center [931, 358] width 1235 height 33
select select "886b3fcf-7535-4eb7-bda7-c47490aa8987"
click at [356, 468] on select "Select Item... Yes No OK N/A" at bounding box center [931, 468] width 1235 height 33
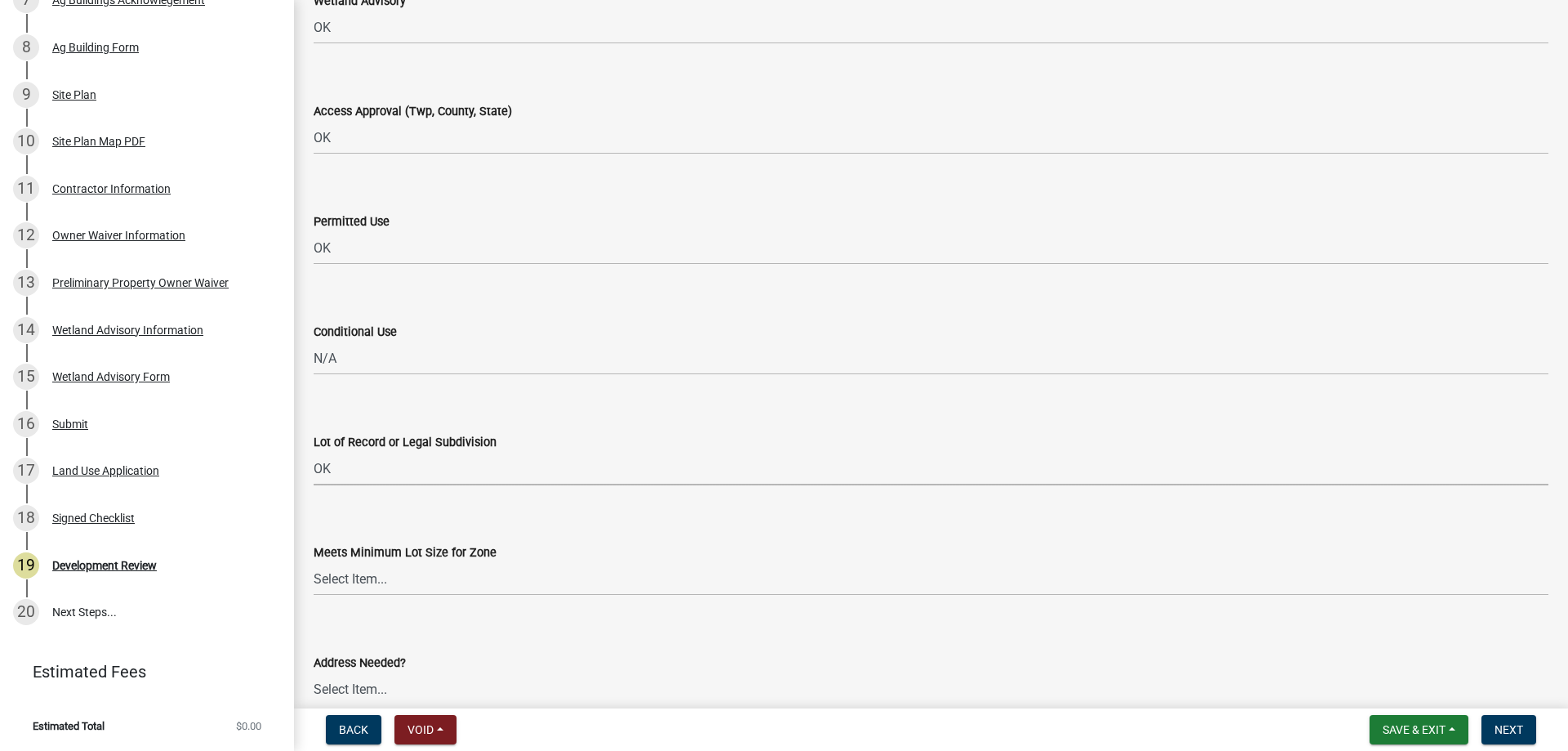
click at [314, 451] on select "Select Item... Yes No OK N/A" at bounding box center [931, 468] width 1235 height 33
select select "29e042a6-806b-4b88-8ad4-222f55a74e1f"
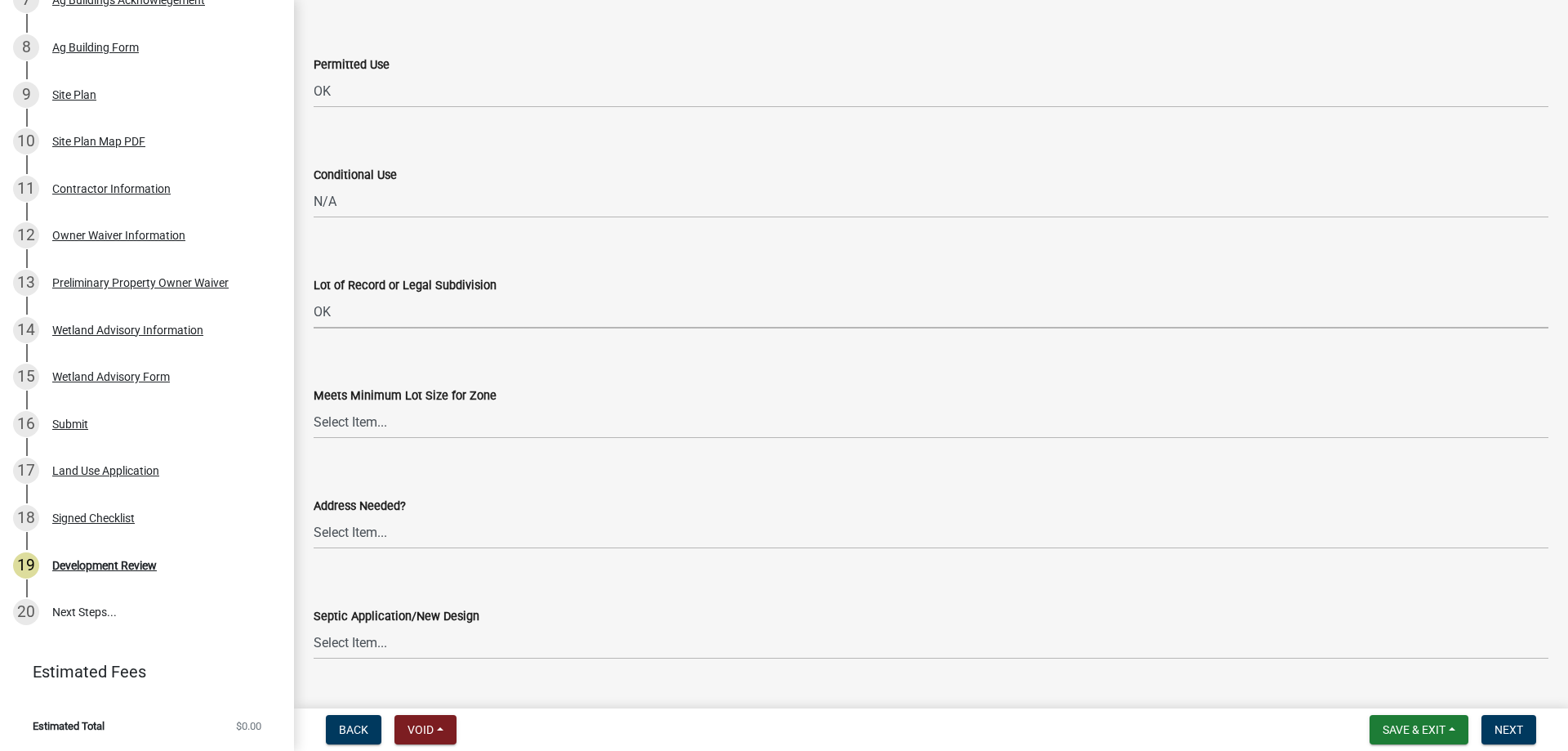
scroll to position [2288, 0]
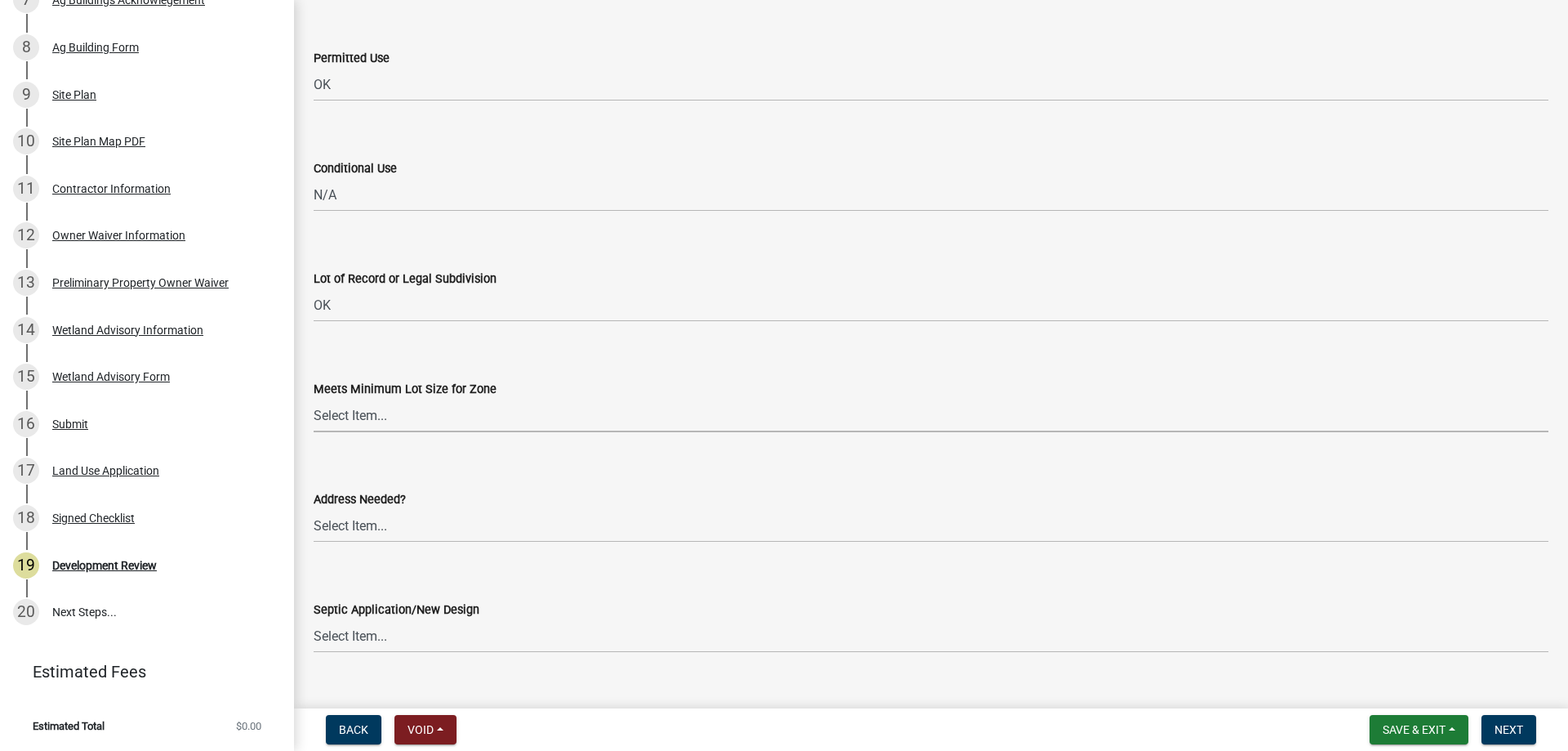
drag, startPoint x: 348, startPoint y: 417, endPoint x: 348, endPoint y: 431, distance: 14.0
click at [348, 418] on select "Select Item... Yes No OK N/A" at bounding box center [931, 415] width 1235 height 33
click at [314, 398] on select "Select Item... Yes No OK N/A" at bounding box center [931, 415] width 1235 height 33
click at [328, 444] on wm-data-entity-input "Meets Minimum Lot Size for Zone Select Item... Yes No OK N/A" at bounding box center [931, 392] width 1235 height 110
click at [329, 441] on wm-data-entity-input "Meets Minimum Lot Size for Zone Select Item... Yes No OK N/A" at bounding box center [931, 392] width 1235 height 110
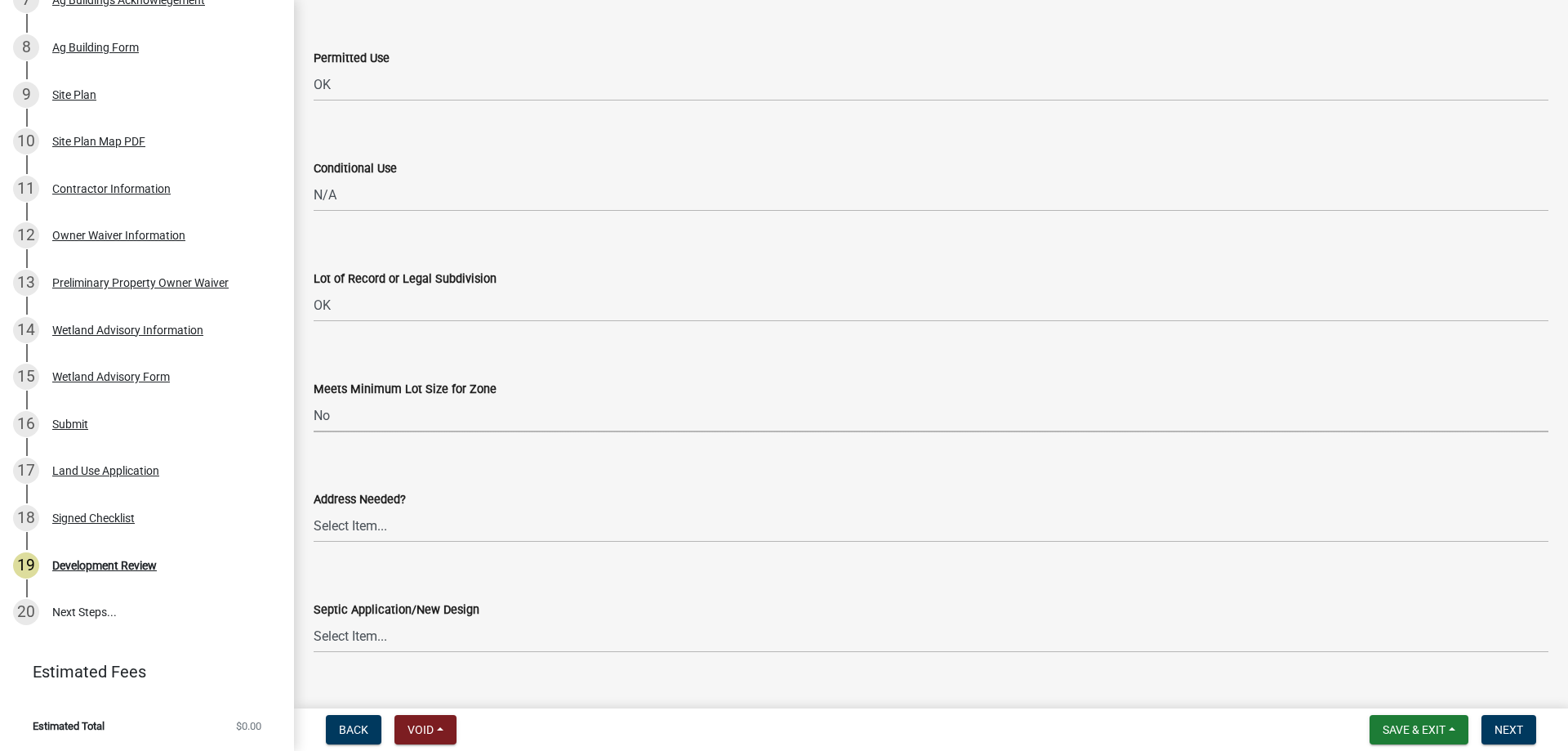
click at [344, 418] on select "Select Item... Yes No OK N/A" at bounding box center [931, 415] width 1235 height 33
click at [314, 398] on select "Select Item... Yes No OK N/A" at bounding box center [931, 415] width 1235 height 33
select select "29e042a6-806b-4b88-8ad4-222f55a74e1f"
click at [360, 526] on select "Select Item... Yes No OK N/A" at bounding box center [931, 525] width 1235 height 33
click at [314, 509] on select "Select Item... Yes No OK N/A" at bounding box center [931, 525] width 1235 height 33
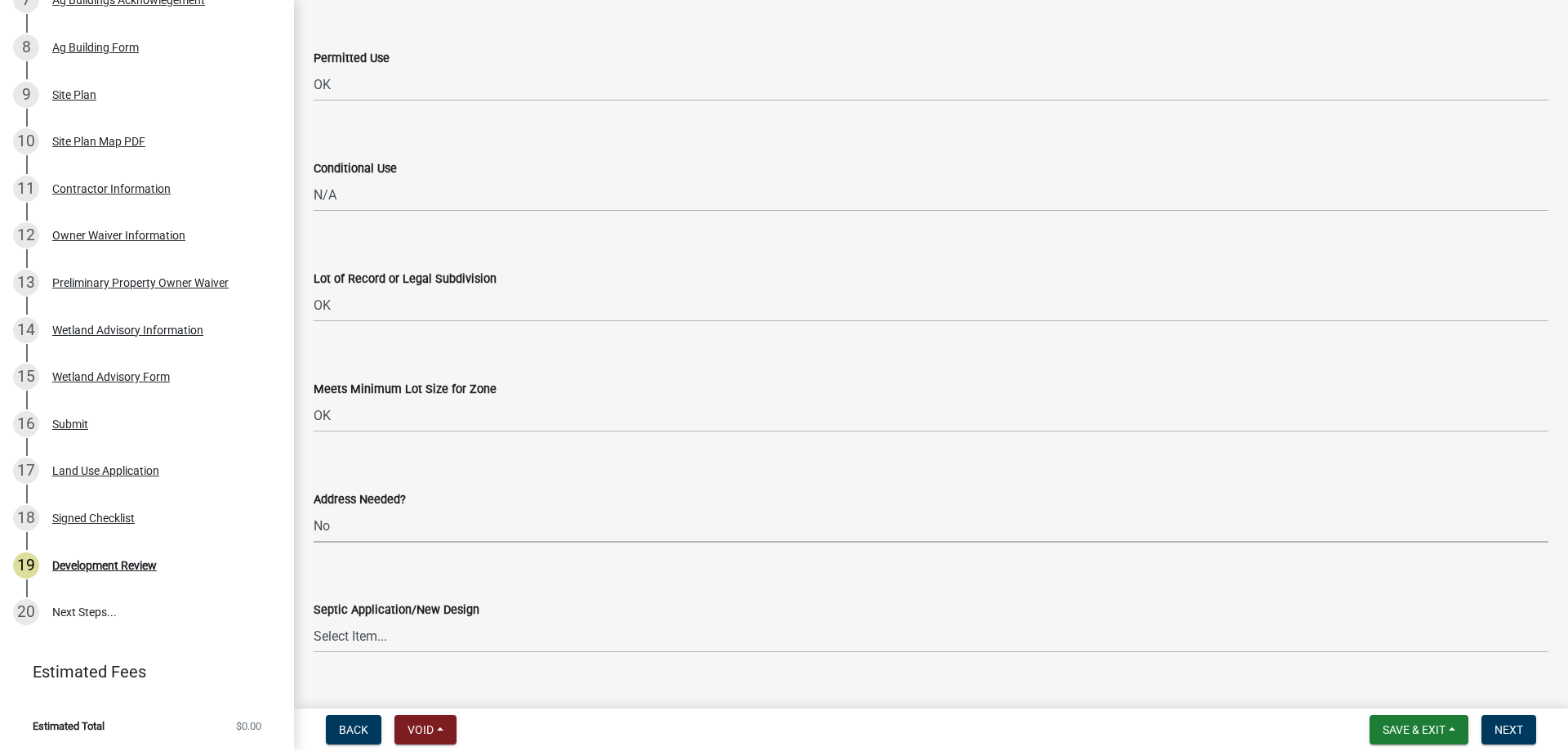
select select "445341f5-2b7a-4e9a-a8a7-43788b572440"
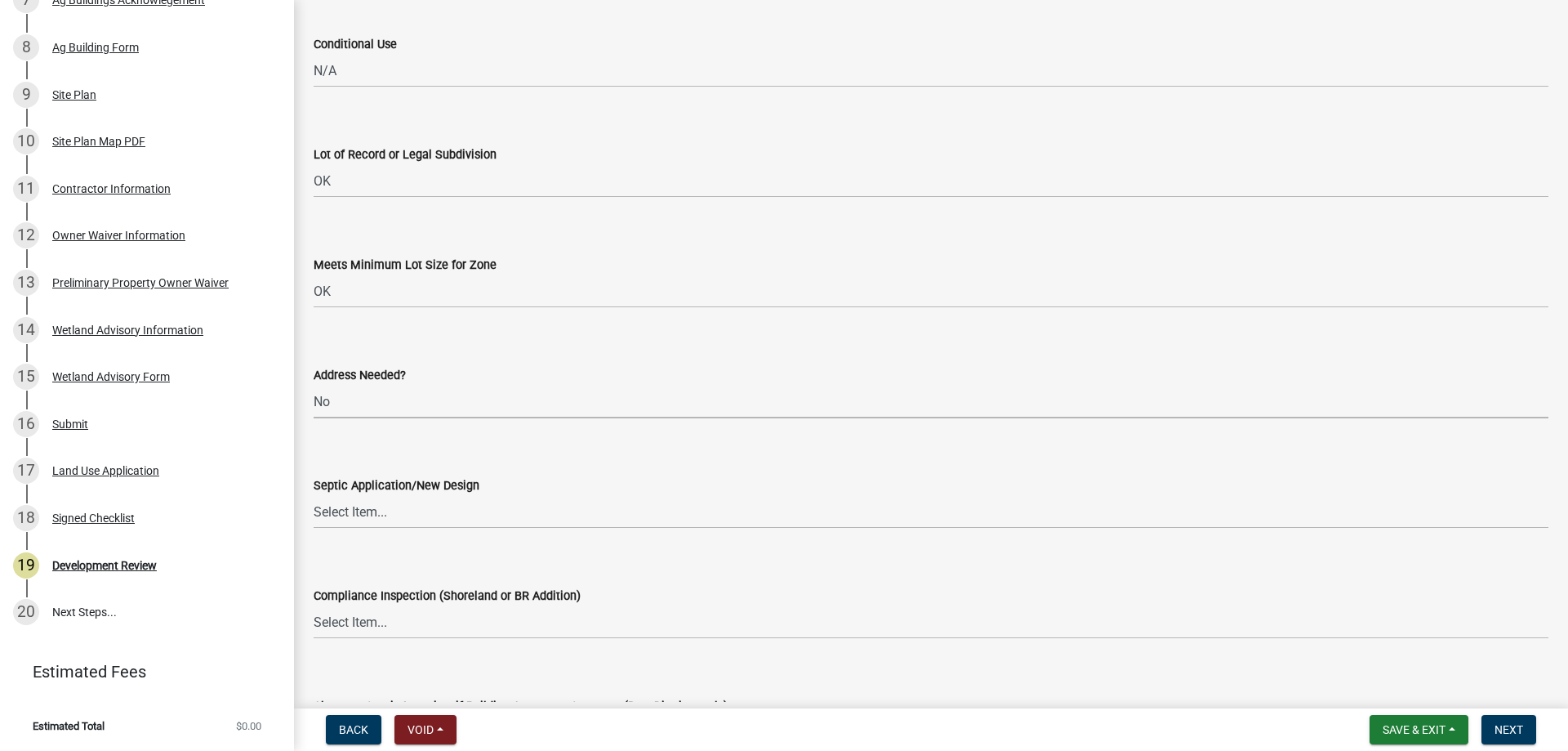
scroll to position [2451, 0]
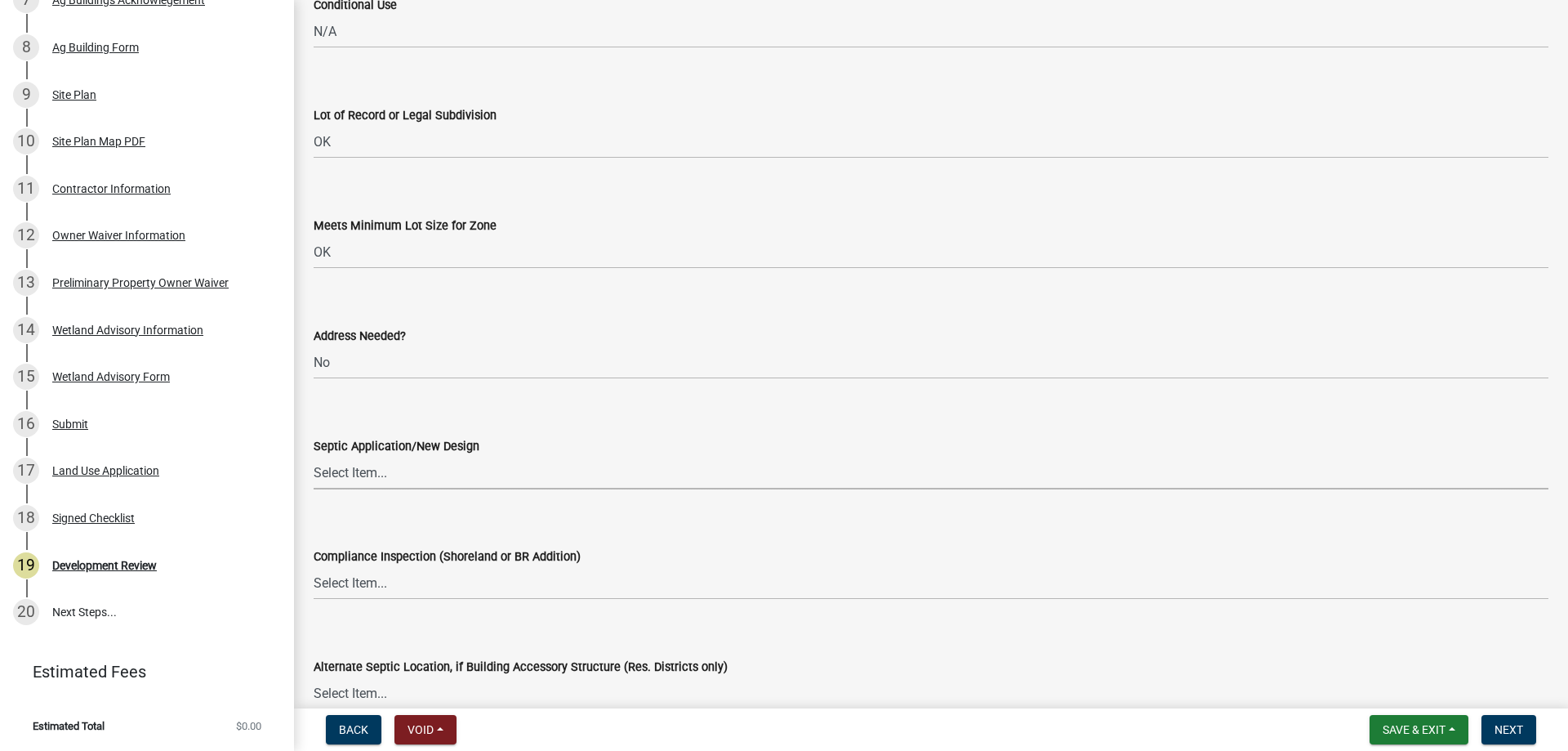
click at [363, 476] on select "Select Item... Yes No OK N/A" at bounding box center [931, 472] width 1235 height 33
click at [314, 456] on select "Select Item... Yes No OK N/A" at bounding box center [931, 472] width 1235 height 33
select select "445341f5-2b7a-4e9a-a8a7-43788b572440"
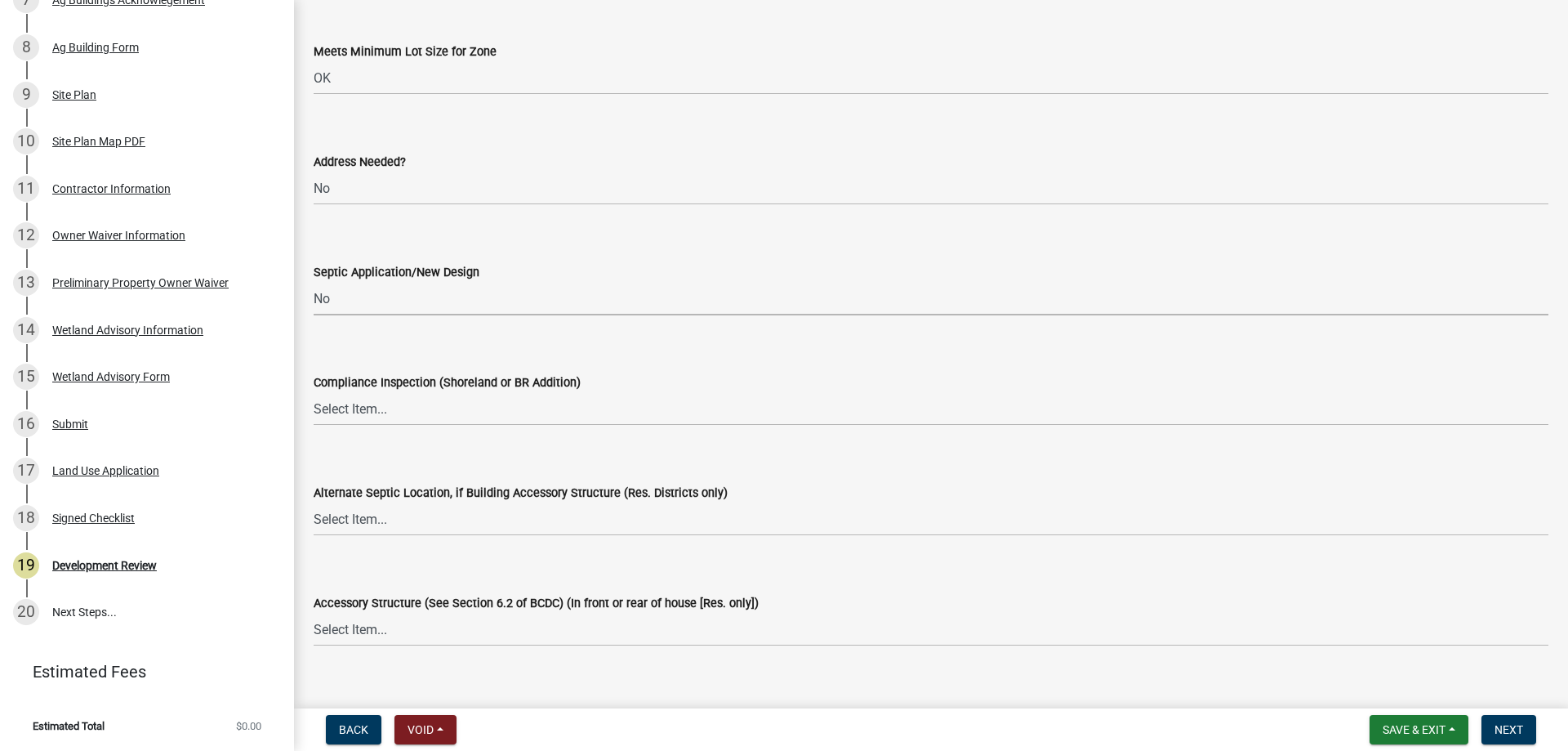
scroll to position [2696, 0]
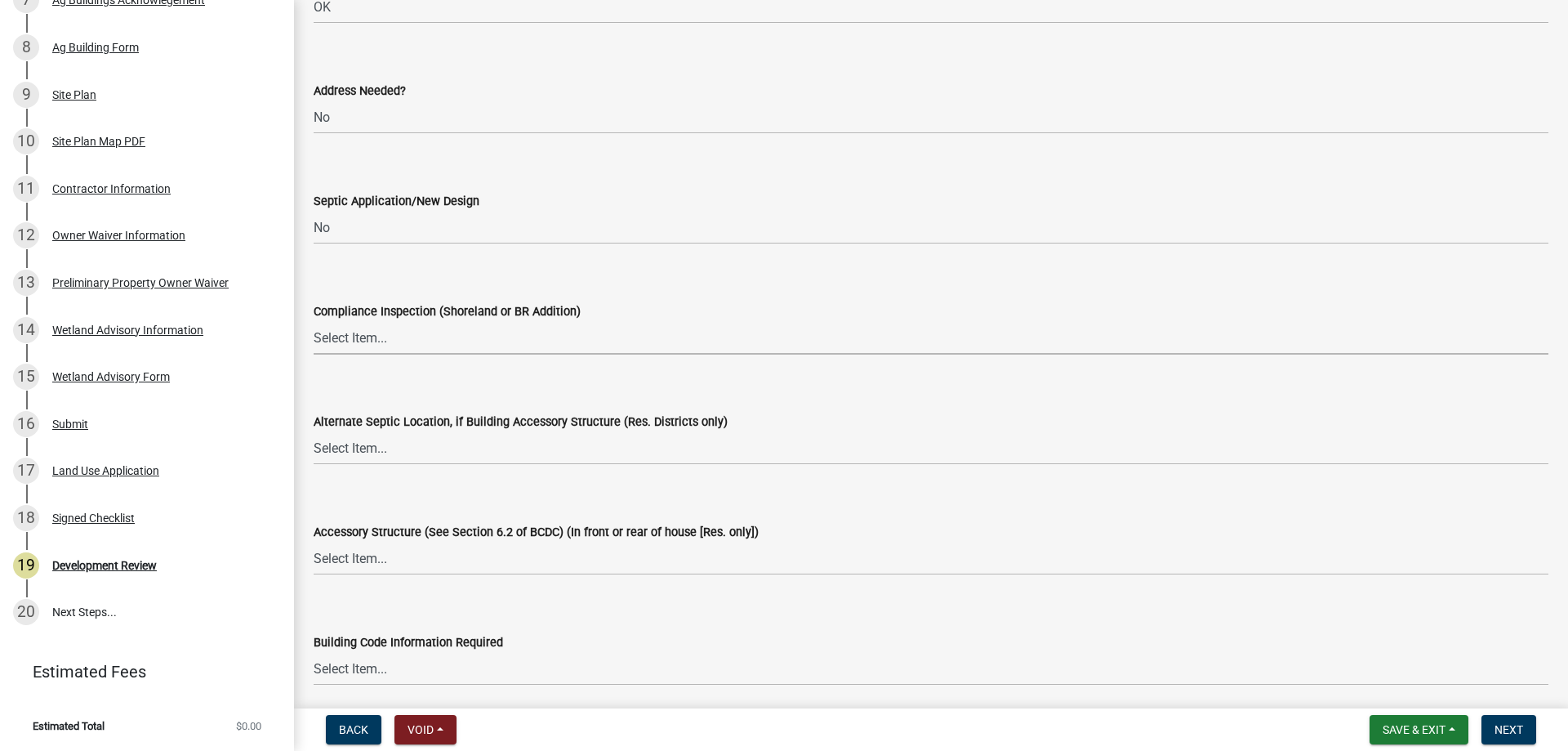
click at [351, 340] on select "Select Item... Yes No OK N/A" at bounding box center [931, 338] width 1235 height 33
click at [314, 321] on select "Select Item... Yes No OK N/A" at bounding box center [931, 338] width 1235 height 33
select select "29e042a6-806b-4b88-8ad4-222f55a74e1f"
click at [357, 458] on select "Select Item... Yes No OK N/A" at bounding box center [931, 448] width 1235 height 33
click at [314, 432] on select "Select Item... Yes No OK N/A" at bounding box center [931, 448] width 1235 height 33
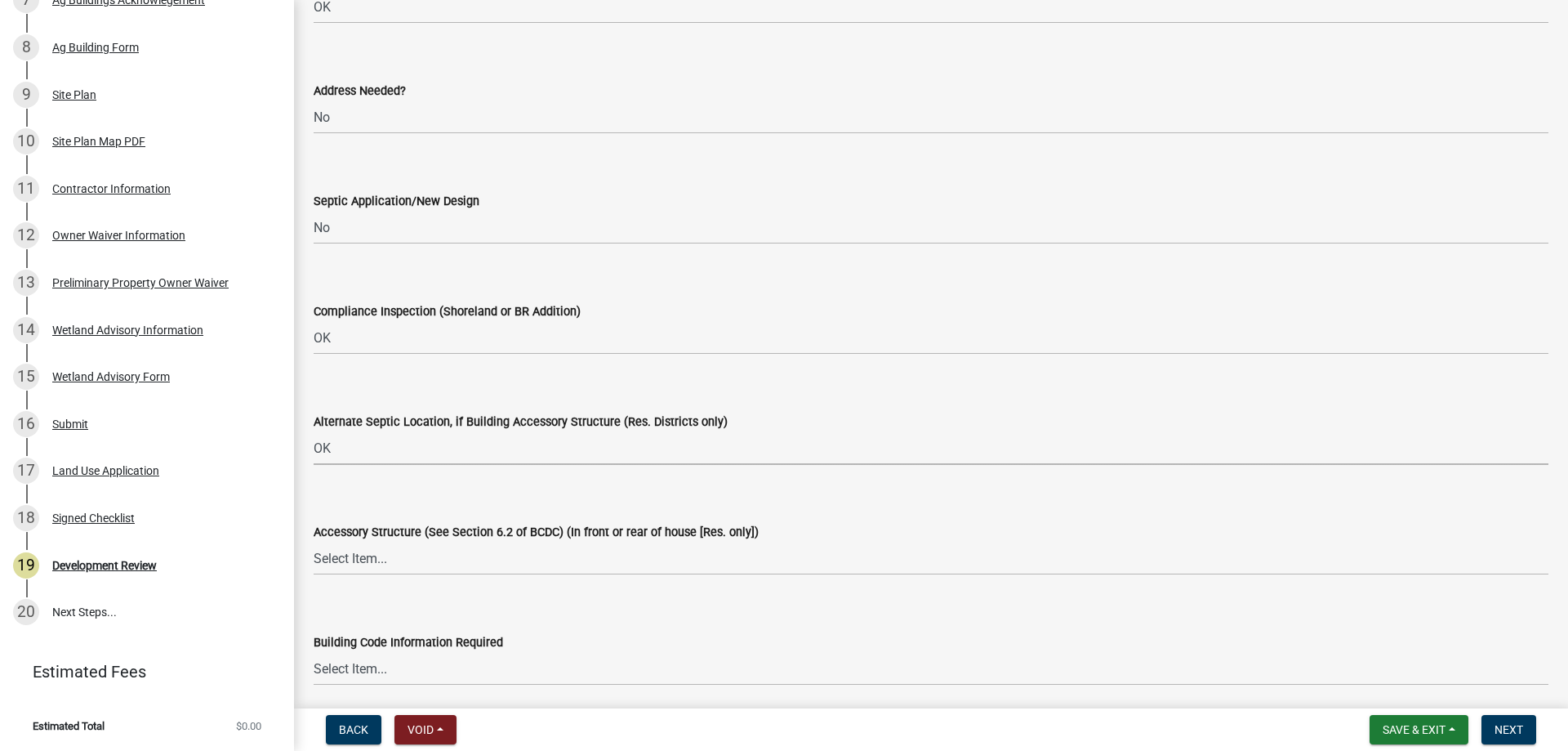
select select "29e042a6-806b-4b88-8ad4-222f55a74e1f"
click at [353, 556] on select "Select Item... Yes No OK N/A" at bounding box center [931, 558] width 1235 height 33
click at [314, 542] on select "Select Item... Yes No OK N/A" at bounding box center [931, 558] width 1235 height 33
select select "445341f5-2b7a-4e9a-a8a7-43788b572440"
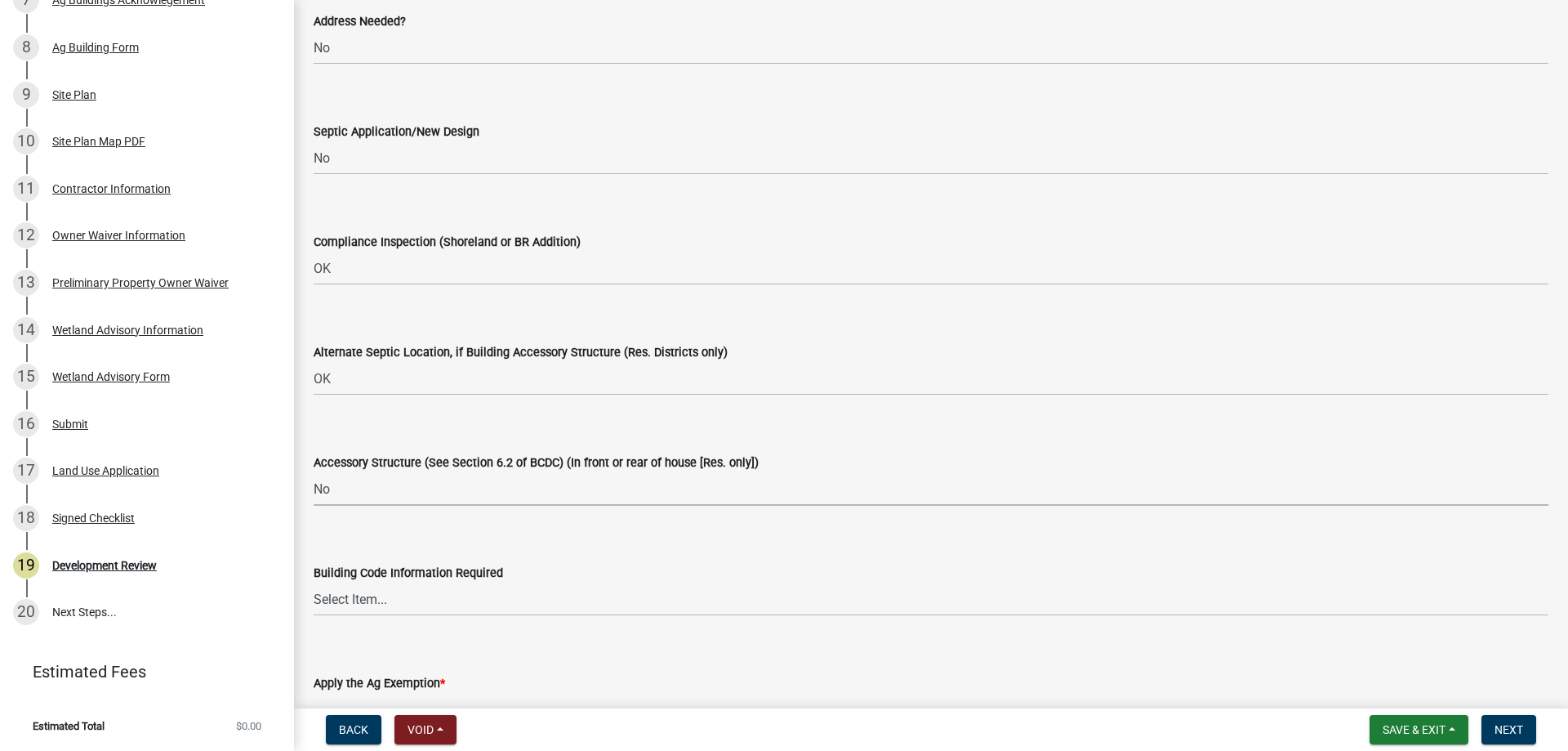
scroll to position [2860, 0]
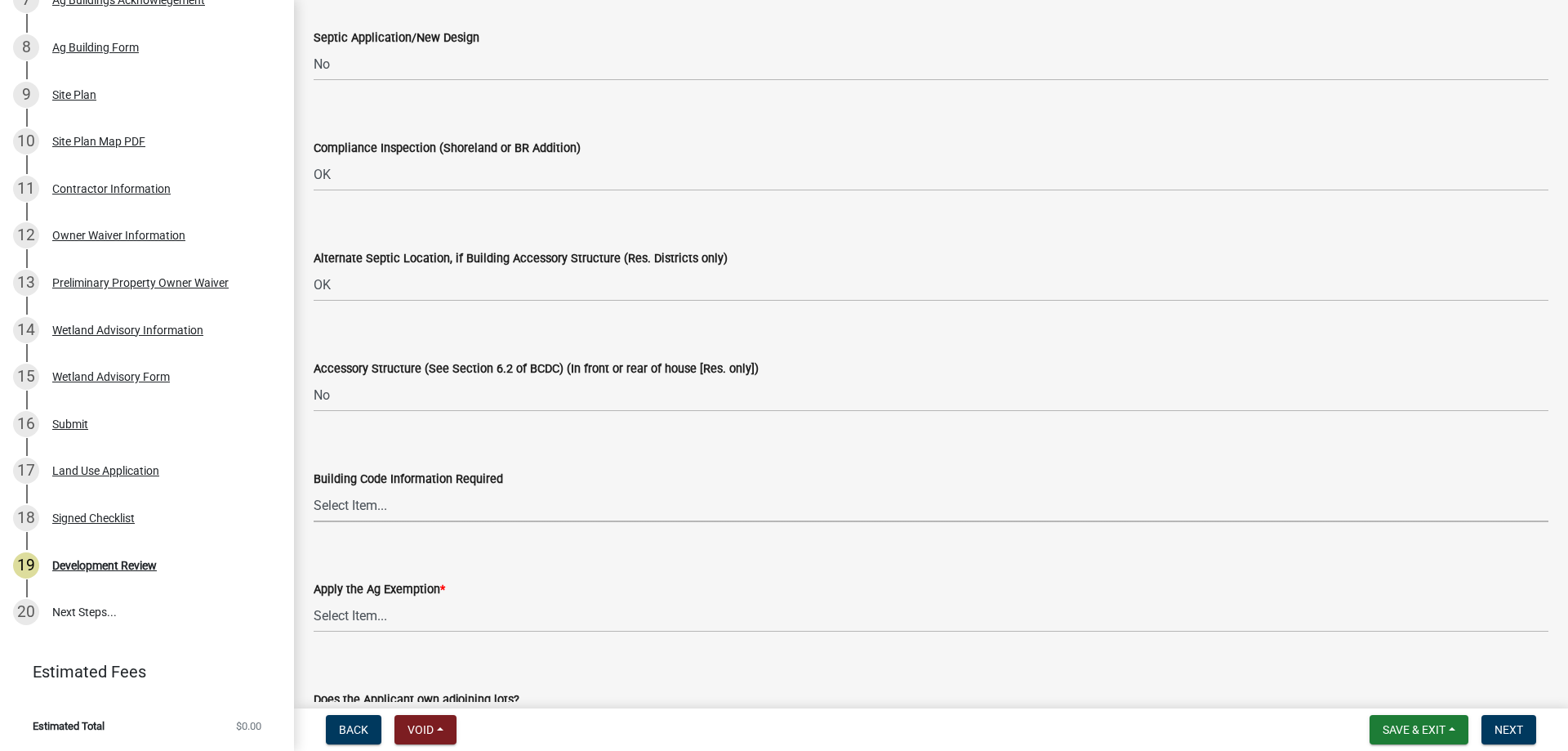
click at [350, 496] on select "Select Item... Yes No OK N/A" at bounding box center [931, 505] width 1235 height 33
click at [314, 489] on select "Select Item... Yes No OK N/A" at bounding box center [931, 505] width 1235 height 33
select select "445341f5-2b7a-4e9a-a8a7-43788b572440"
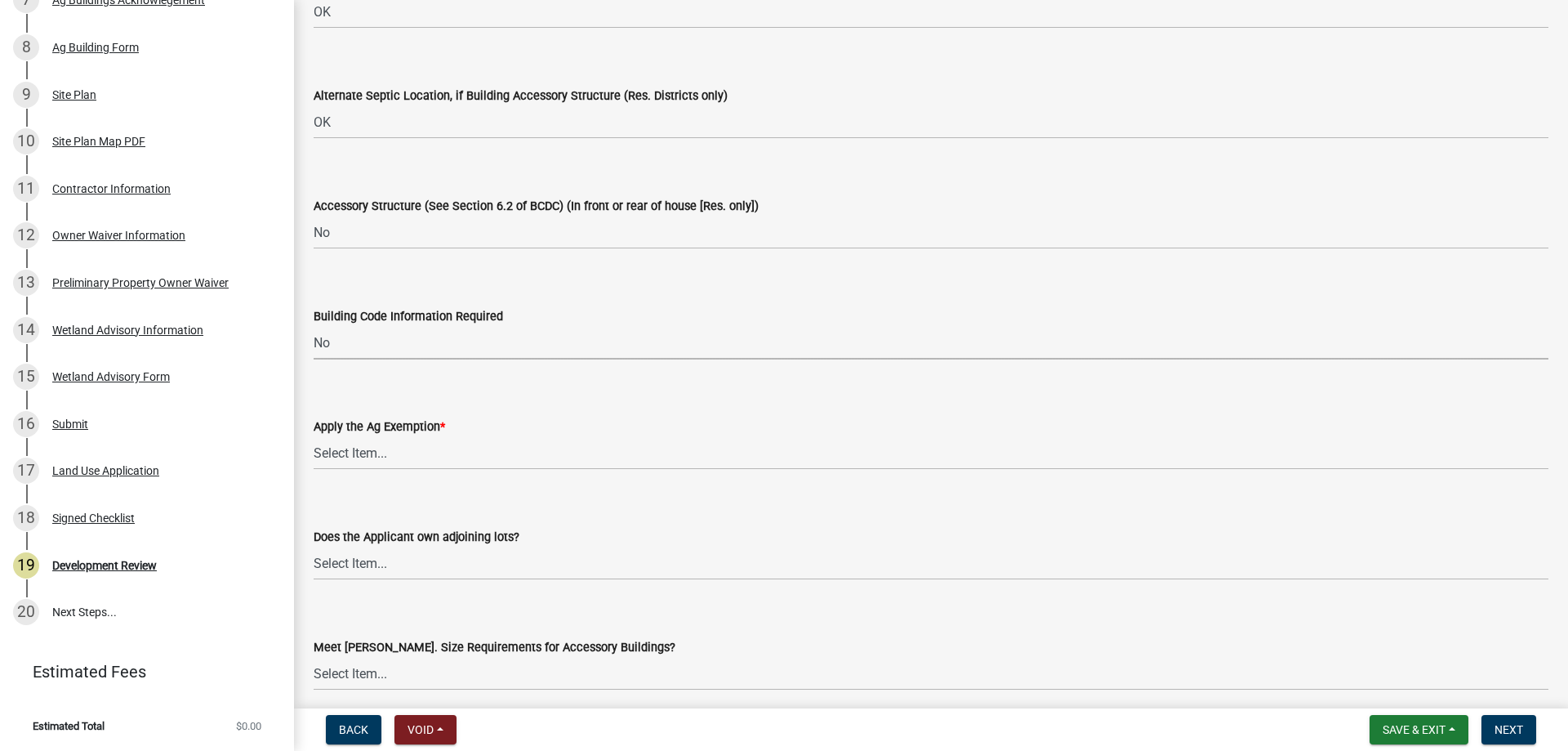
scroll to position [3023, 0]
click at [351, 449] on select "Select Item... Yes No" at bounding box center [931, 452] width 1235 height 33
click at [314, 436] on select "Select Item... Yes No" at bounding box center [931, 452] width 1235 height 33
select select "69b43f8e-ae61-4877-9f21-de52480dbf6d"
click at [353, 571] on select "Select Item... Yes No OK N/A" at bounding box center [931, 563] width 1235 height 33
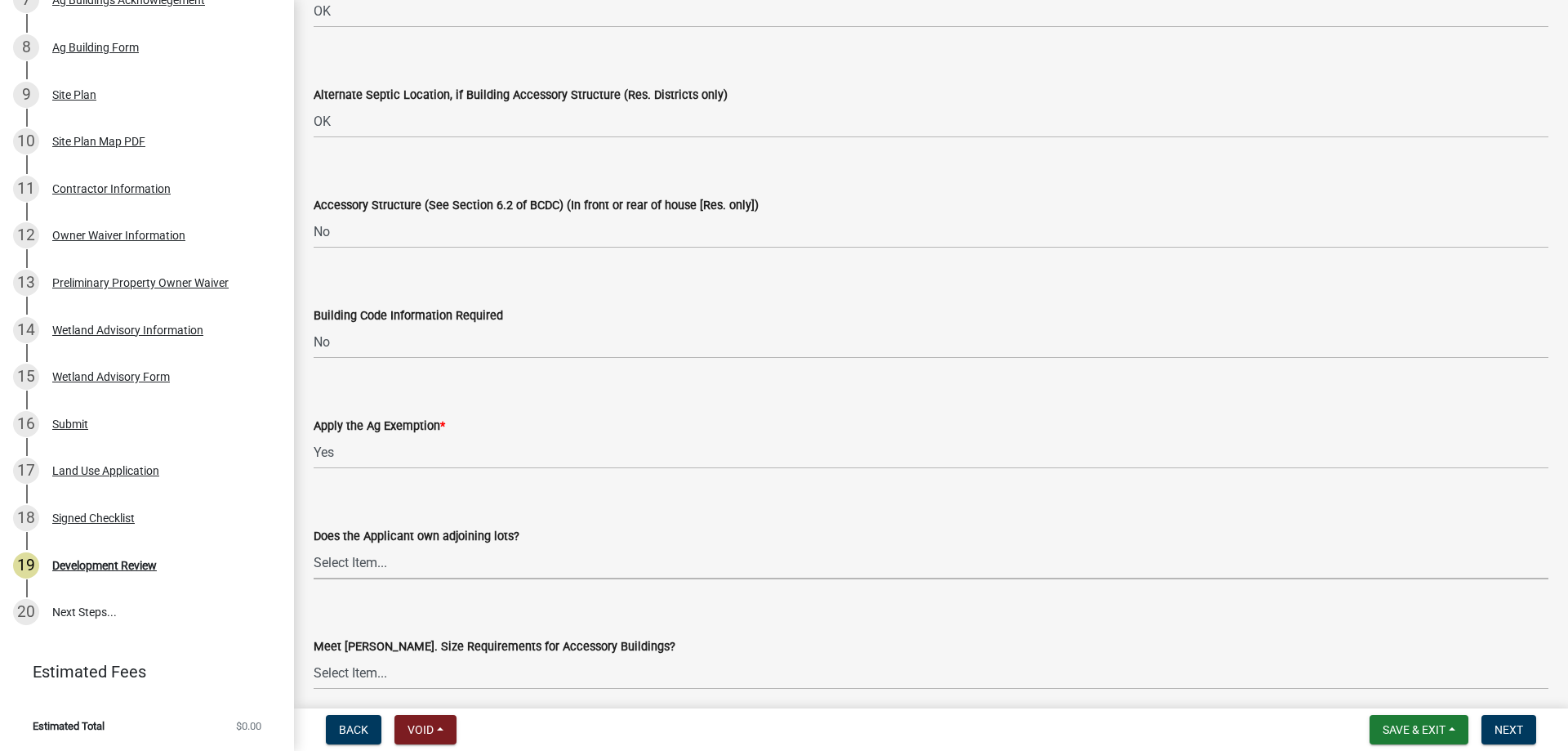
click at [349, 571] on select "Select Item... Yes No OK N/A" at bounding box center [931, 563] width 1235 height 33
click at [743, 368] on wm-data-entity-input "Building Code Information Required Select Item... Yes No OK N/A" at bounding box center [931, 318] width 1235 height 110
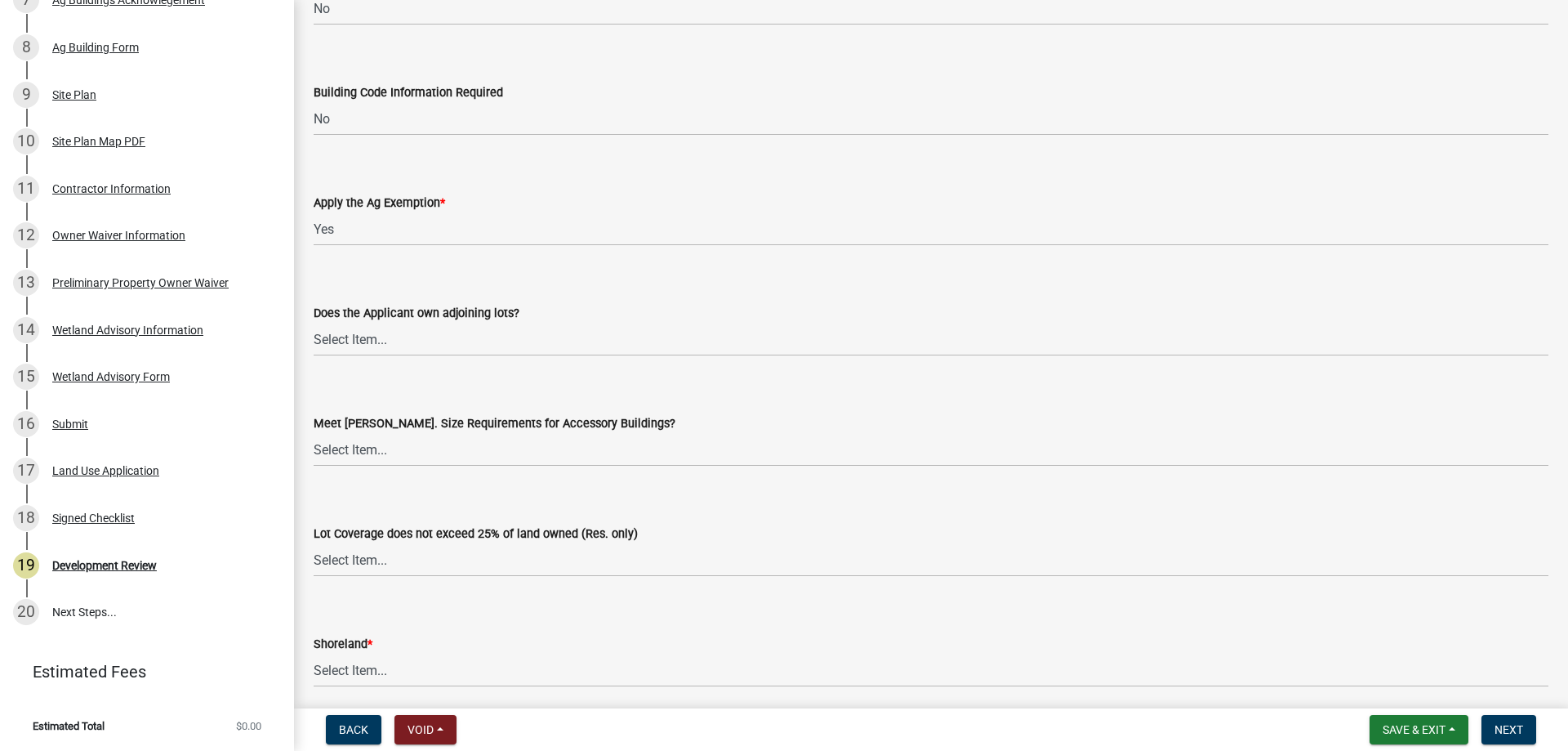
scroll to position [3268, 0]
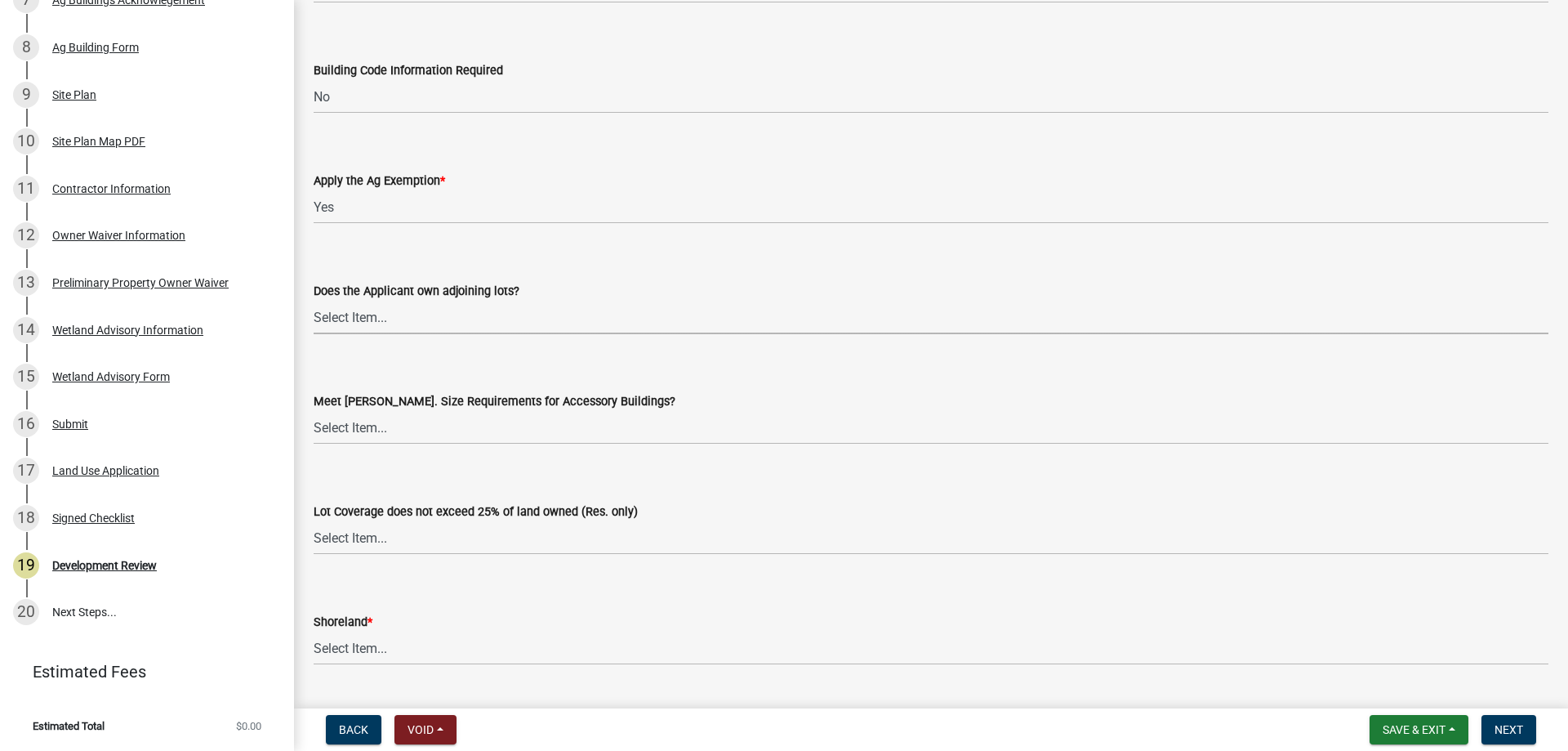
click at [418, 318] on select "Select Item... Yes No OK N/A" at bounding box center [931, 317] width 1235 height 33
click at [314, 300] on select "Select Item... Yes No OK N/A" at bounding box center [931, 317] width 1235 height 33
select select "445341f5-2b7a-4e9a-a8a7-43788b572440"
click at [366, 391] on form "Meet [PERSON_NAME]. Size Requirements for Accessory Buildings? Select Item... Y…" at bounding box center [931, 408] width 1235 height 73
click at [441, 480] on div "Lot Coverage does not exceed 25% of land owned (Res. only) Select Item... Yes N…" at bounding box center [931, 506] width 1235 height 95
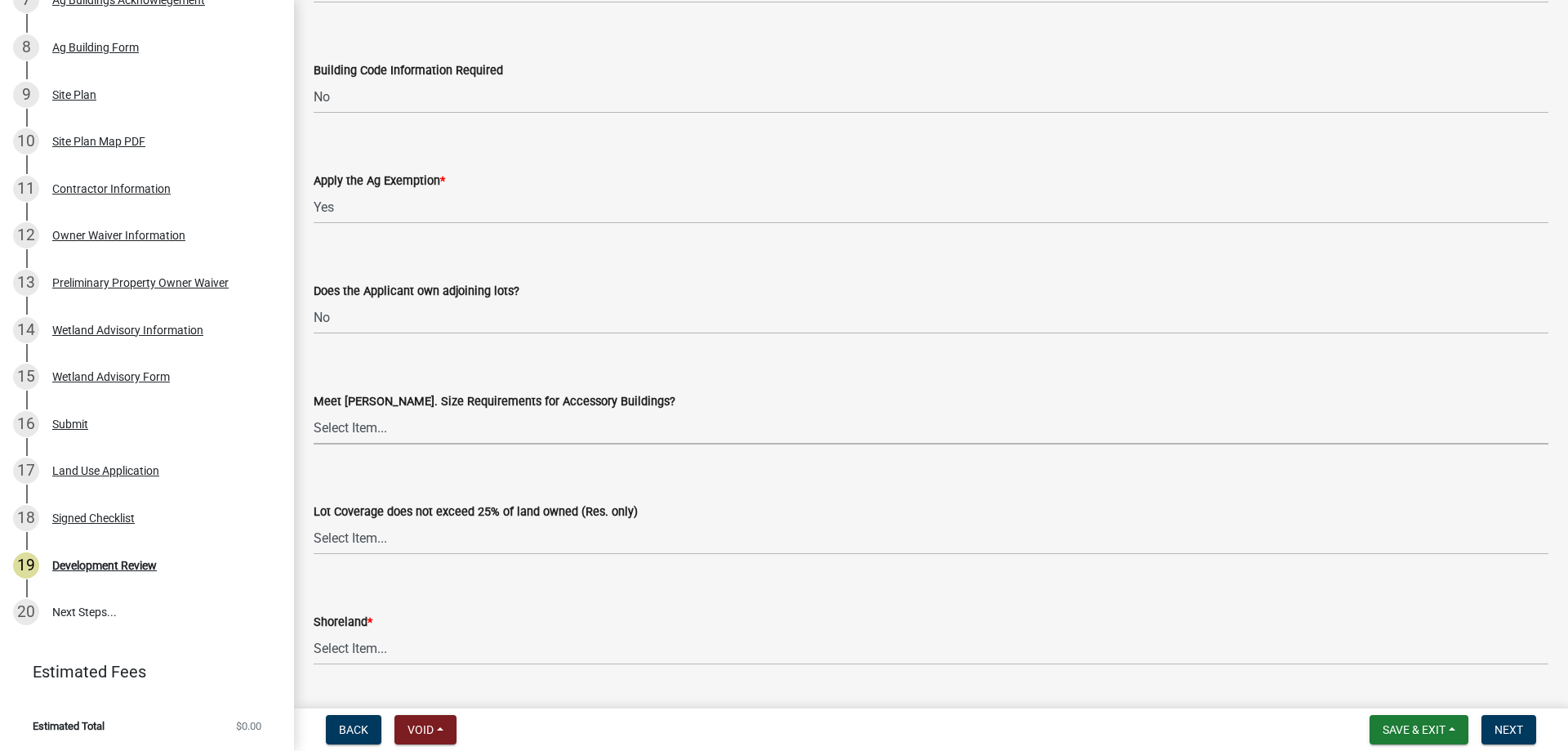
click at [386, 433] on select "Select Item... Yes No OK N/A" at bounding box center [931, 427] width 1235 height 33
click at [314, 411] on select "Select Item... Yes No OK N/A" at bounding box center [931, 427] width 1235 height 33
select select "29e042a6-806b-4b88-8ad4-222f55a74e1f"
click at [378, 529] on select "Select Item... Yes No OK N/A" at bounding box center [931, 538] width 1235 height 33
click at [314, 521] on select "Select Item... Yes No OK N/A" at bounding box center [931, 538] width 1235 height 33
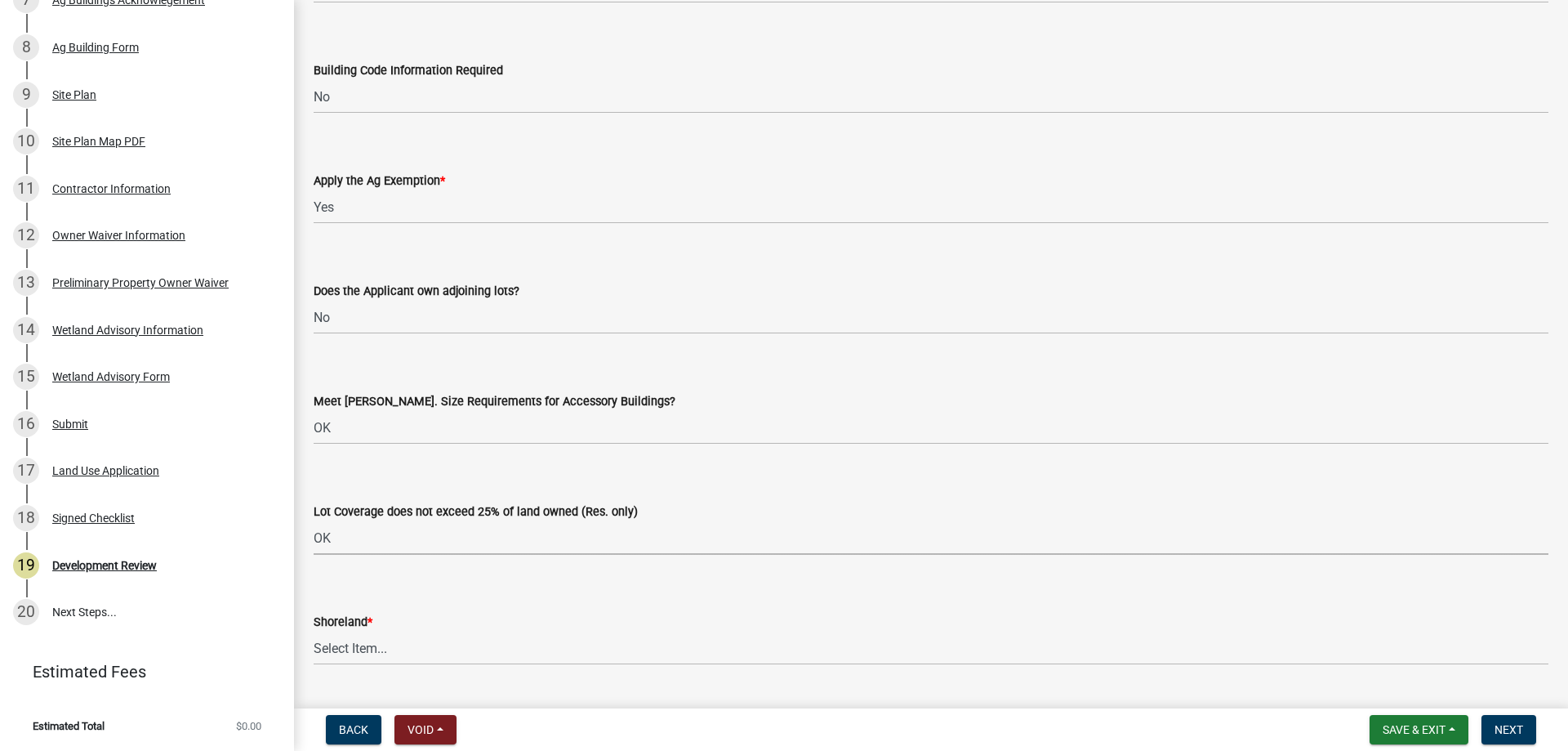
select select "29e042a6-806b-4b88-8ad4-222f55a74e1f"
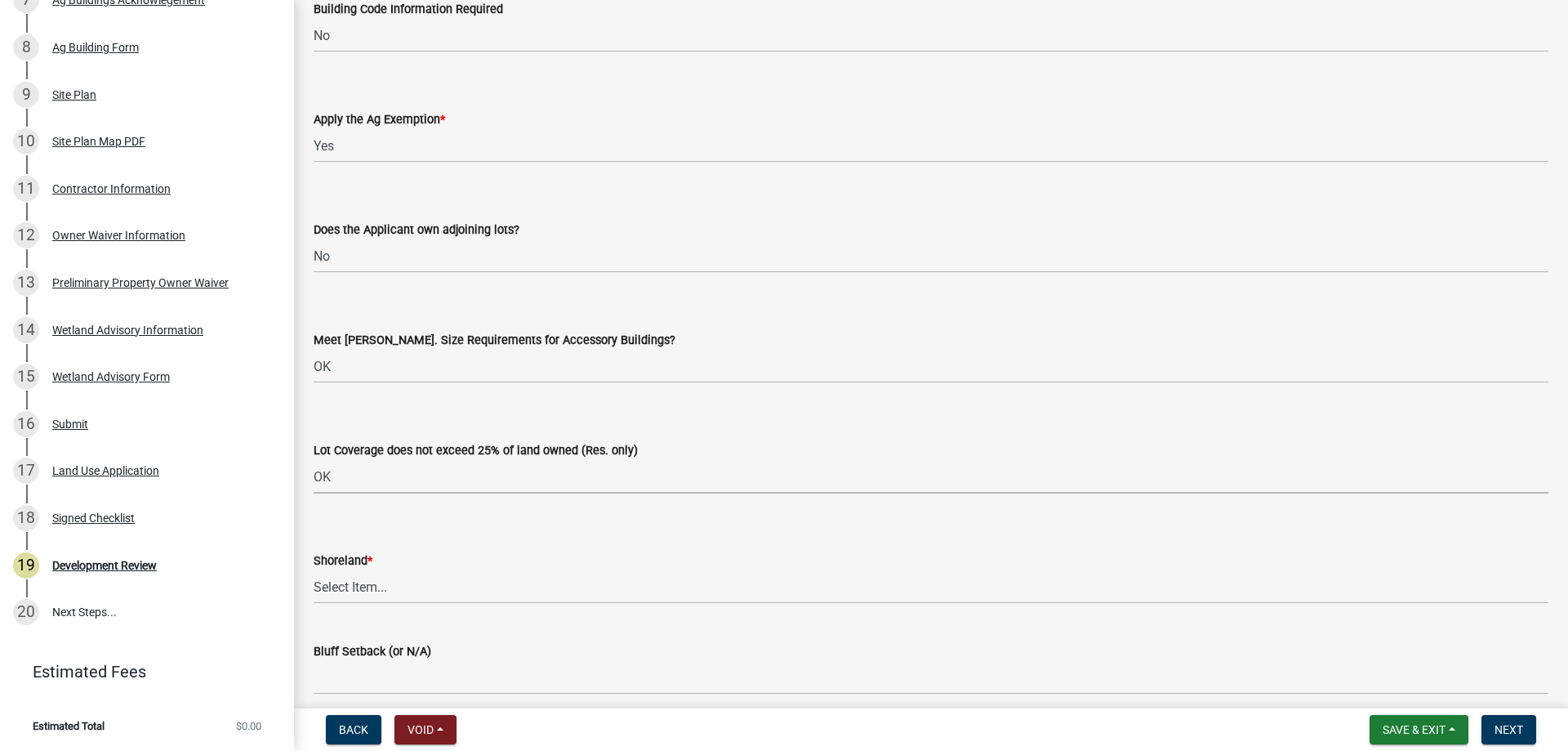
scroll to position [3431, 0]
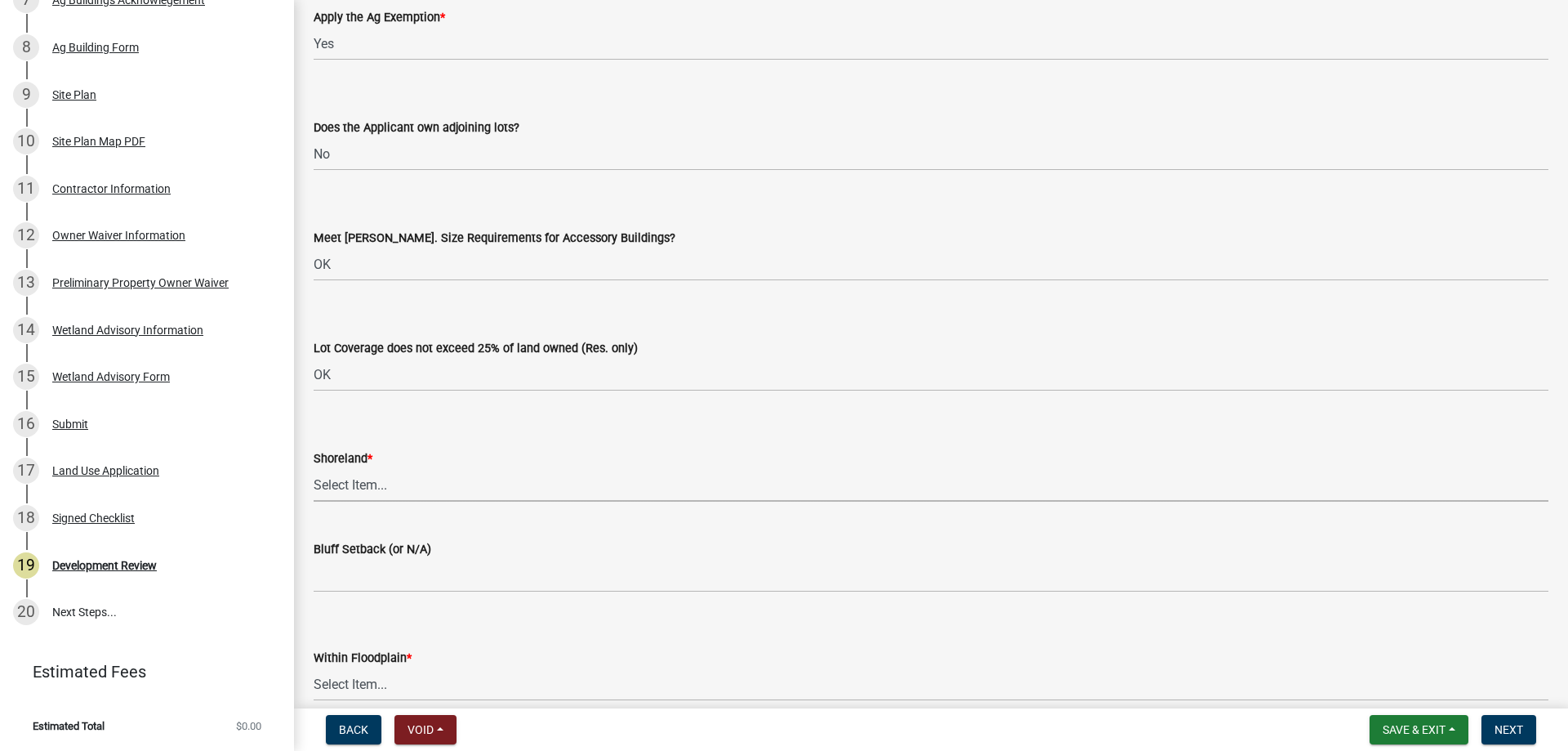
click at [369, 485] on select "Select Item... Yes No OK N/A" at bounding box center [931, 485] width 1235 height 33
click at [314, 468] on select "Select Item... Yes No OK N/A" at bounding box center [931, 485] width 1235 height 33
select select "886b3fcf-7535-4eb7-bda7-c47490aa8987"
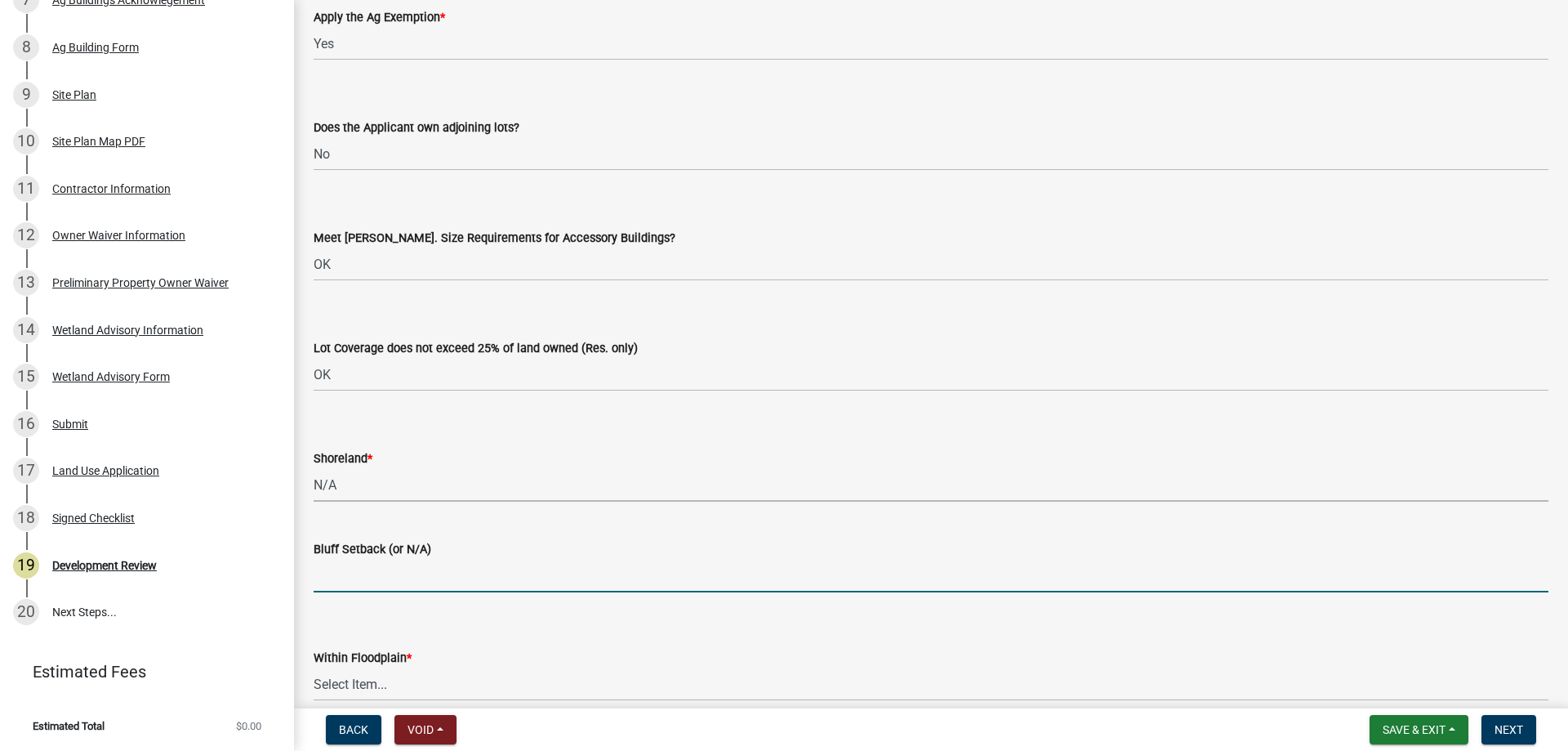
click at [373, 574] on input "Bluff Setback (or N/A)" at bounding box center [931, 575] width 1235 height 33
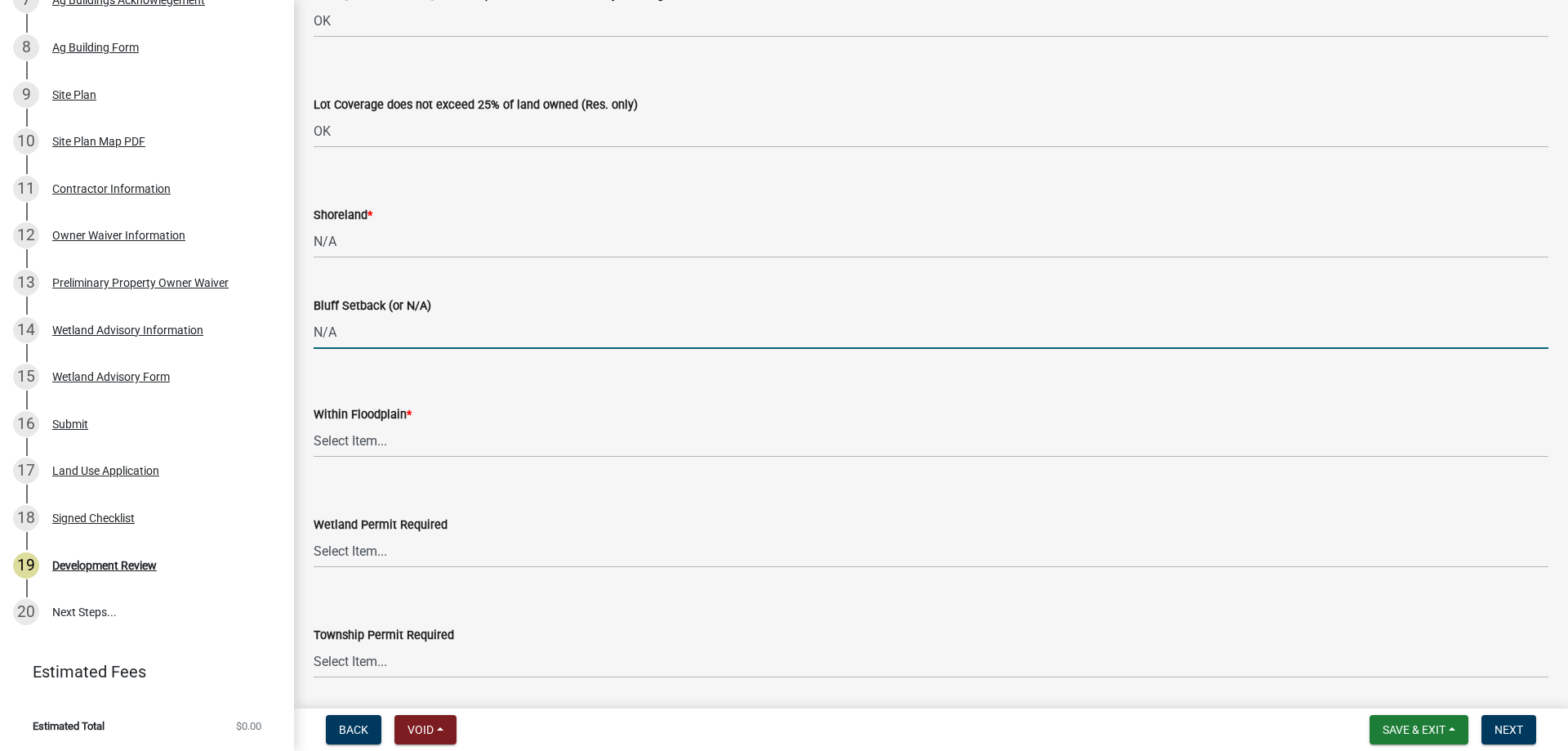
scroll to position [3677, 0]
type input "N/A"
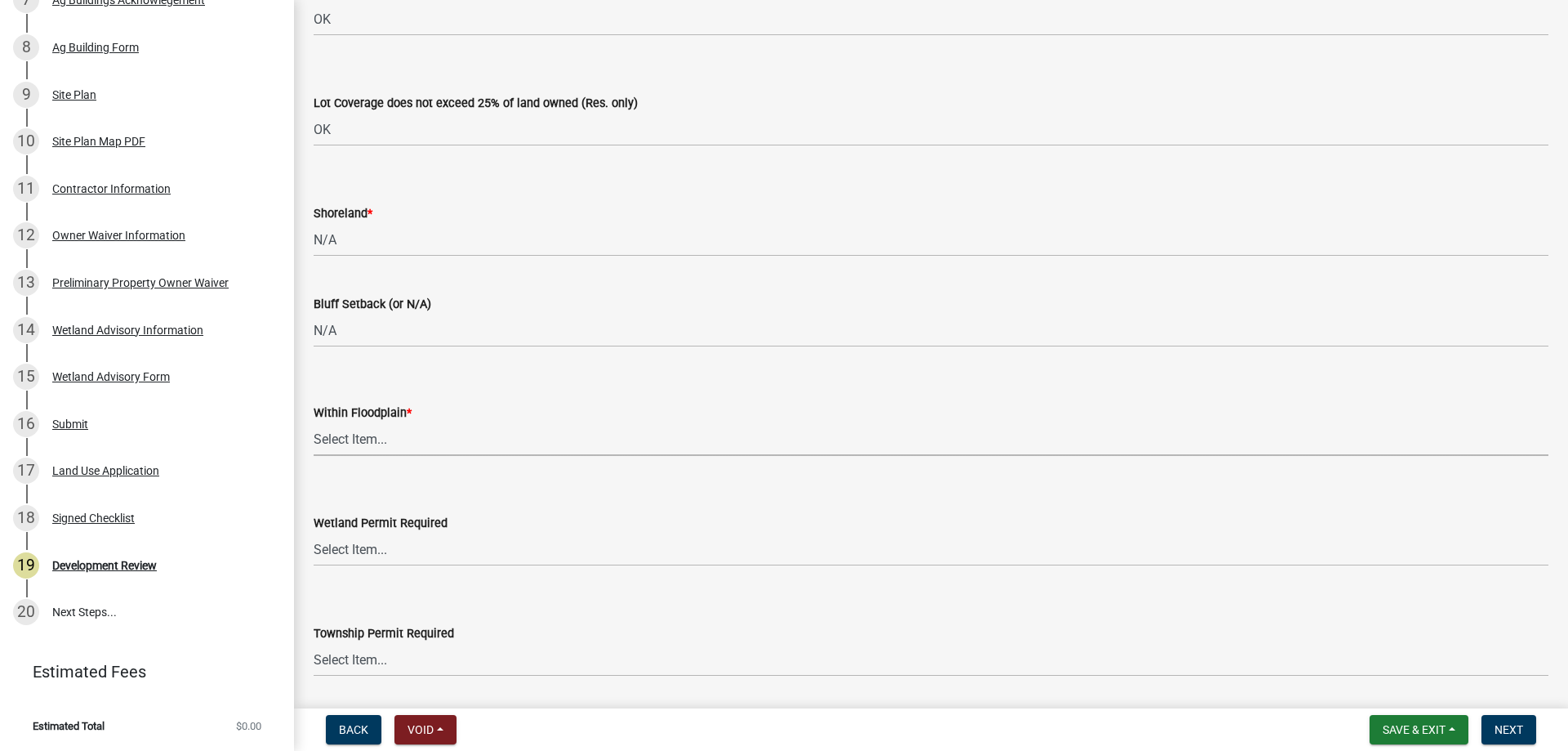
click at [430, 445] on select "Select Item... Yes No OK N/A" at bounding box center [931, 439] width 1235 height 33
click at [314, 422] on select "Select Item... Yes No OK N/A" at bounding box center [931, 439] width 1235 height 33
select select "445341f5-2b7a-4e9a-a8a7-43788b572440"
click at [416, 551] on select "Select Item... Yes No" at bounding box center [931, 549] width 1235 height 33
click at [314, 533] on select "Select Item... Yes No" at bounding box center [931, 549] width 1235 height 33
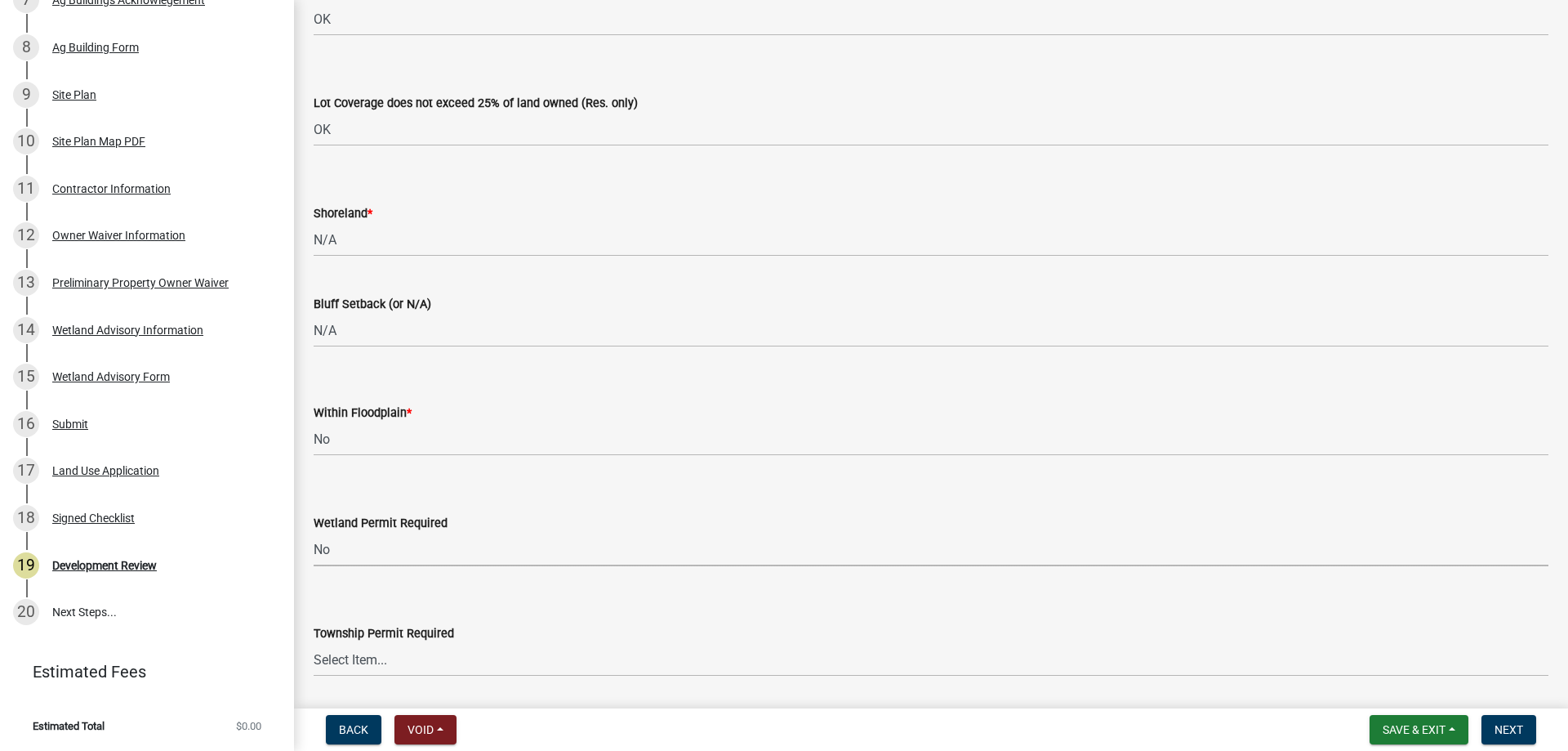
select select "58818da3-c200-45fa-b10d-5f5c42909306"
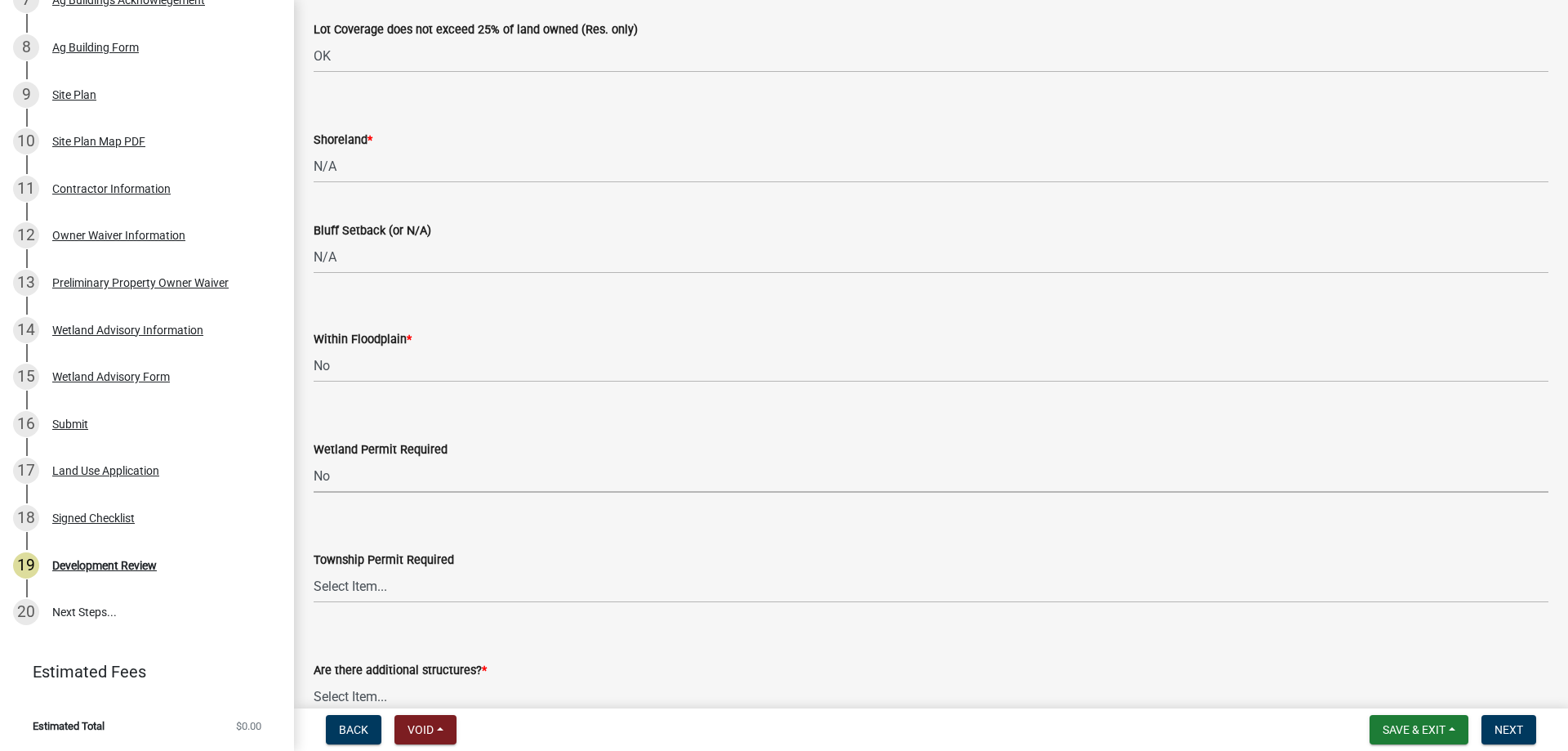
scroll to position [3840, 0]
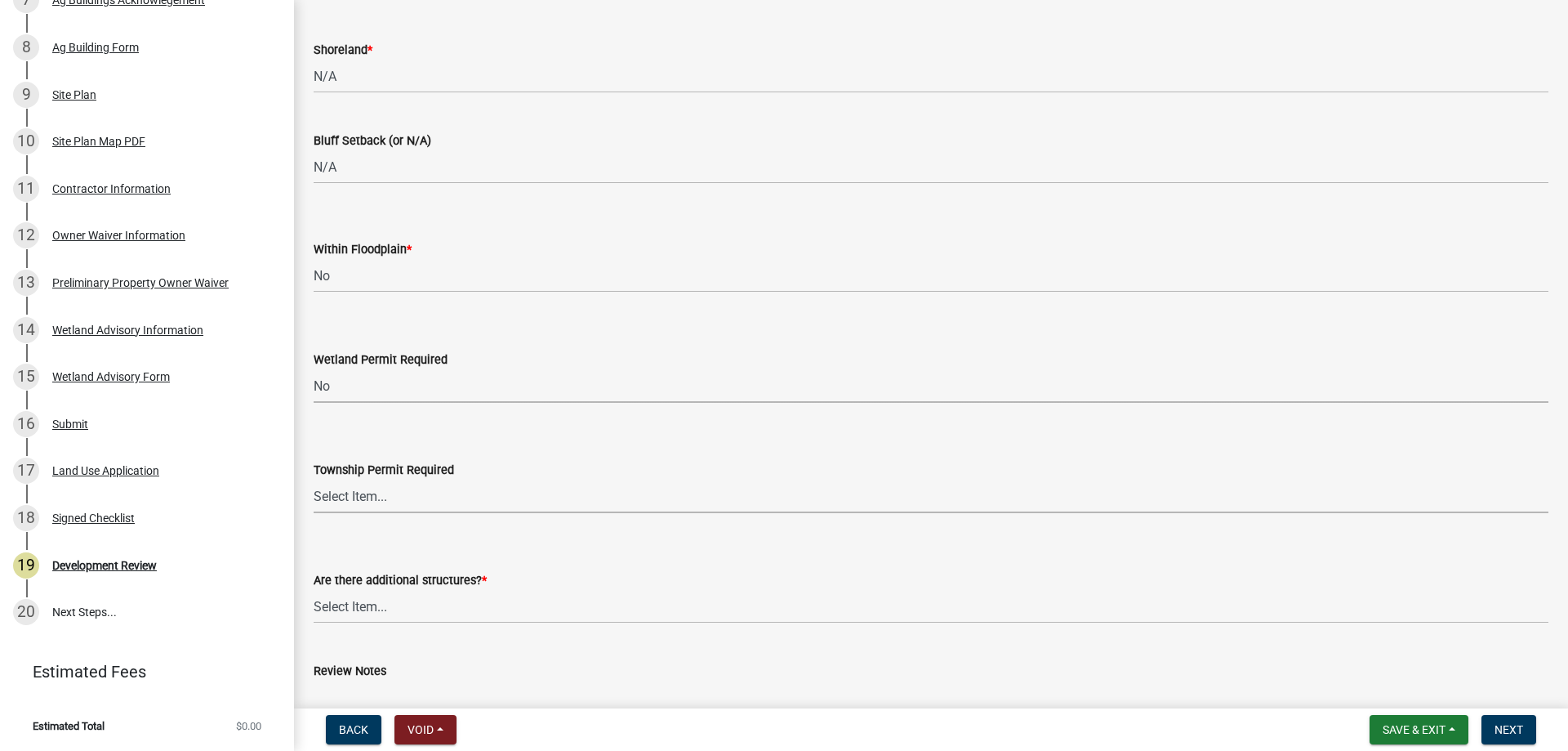
click at [421, 498] on select "Select Item... Yes No" at bounding box center [931, 496] width 1235 height 33
click at [314, 480] on select "Select Item... Yes No" at bounding box center [931, 496] width 1235 height 33
click at [448, 585] on label "Are there additional structures? *" at bounding box center [400, 581] width 173 height 12
click at [448, 590] on select "Select Item... Yes No" at bounding box center [931, 607] width 1235 height 33
click at [420, 610] on select "Select Item... Yes No" at bounding box center [931, 607] width 1235 height 33
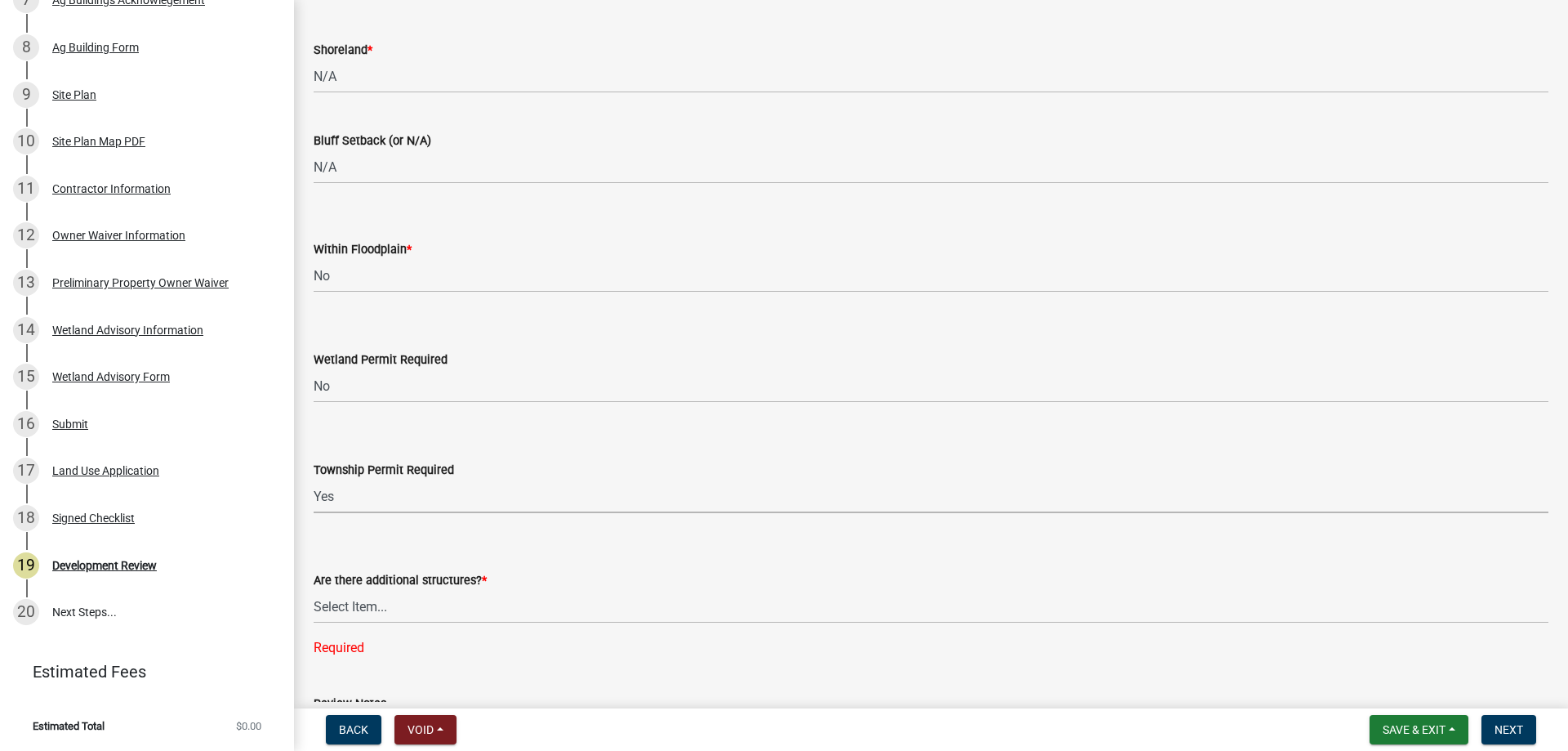
click at [377, 500] on select "Select Item... Yes No" at bounding box center [931, 496] width 1235 height 33
click at [314, 480] on select "Select Item... Yes No" at bounding box center [931, 496] width 1235 height 33
select select "b3d485fe-2f4a-4244-ab71-e3ff68bf5b58"
click at [368, 616] on select "Select Item... Yes No" at bounding box center [931, 607] width 1235 height 33
click at [314, 590] on select "Select Item... Yes No" at bounding box center [931, 607] width 1235 height 33
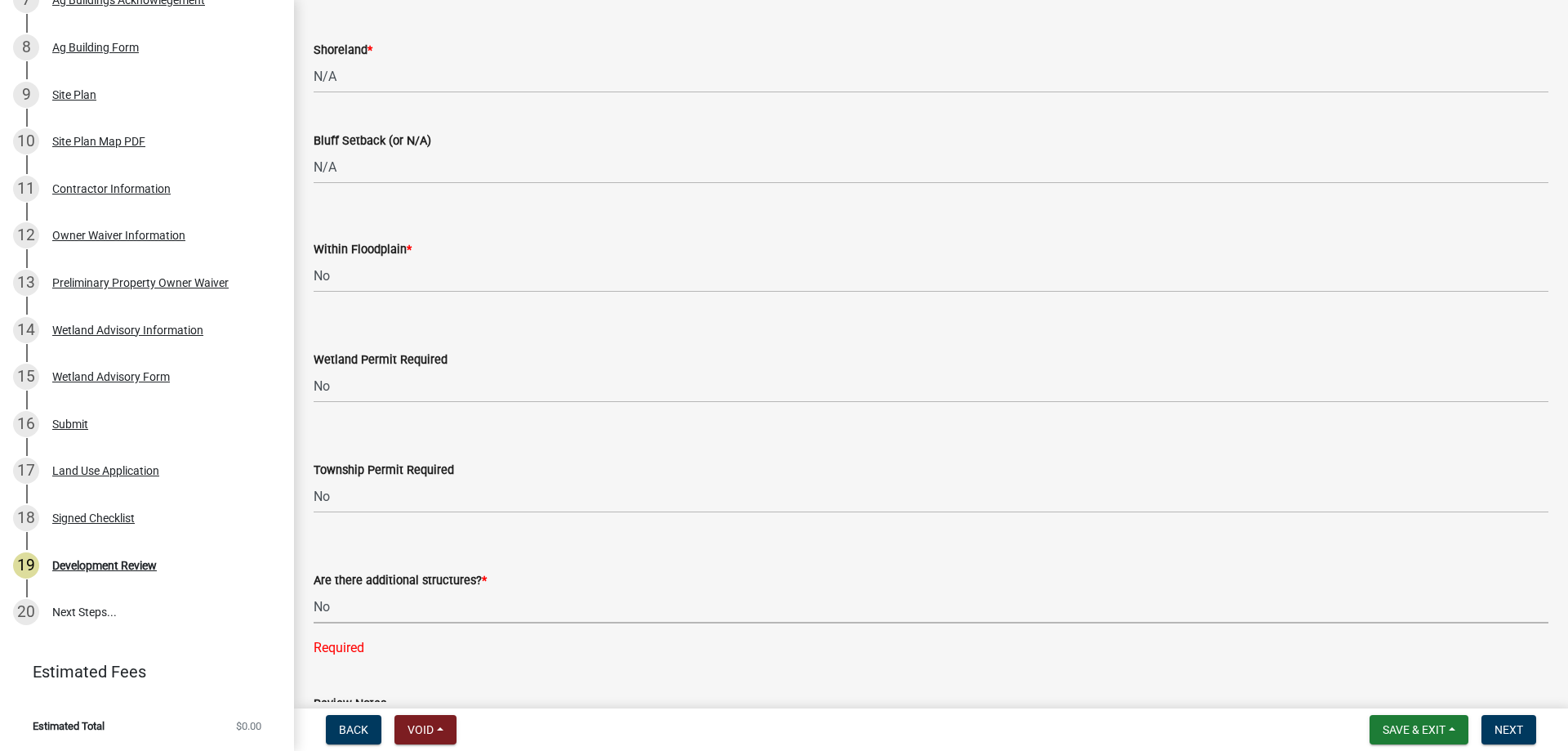
select select "3b637cc4-ed0a-4d27-997c-adf22bb05159"
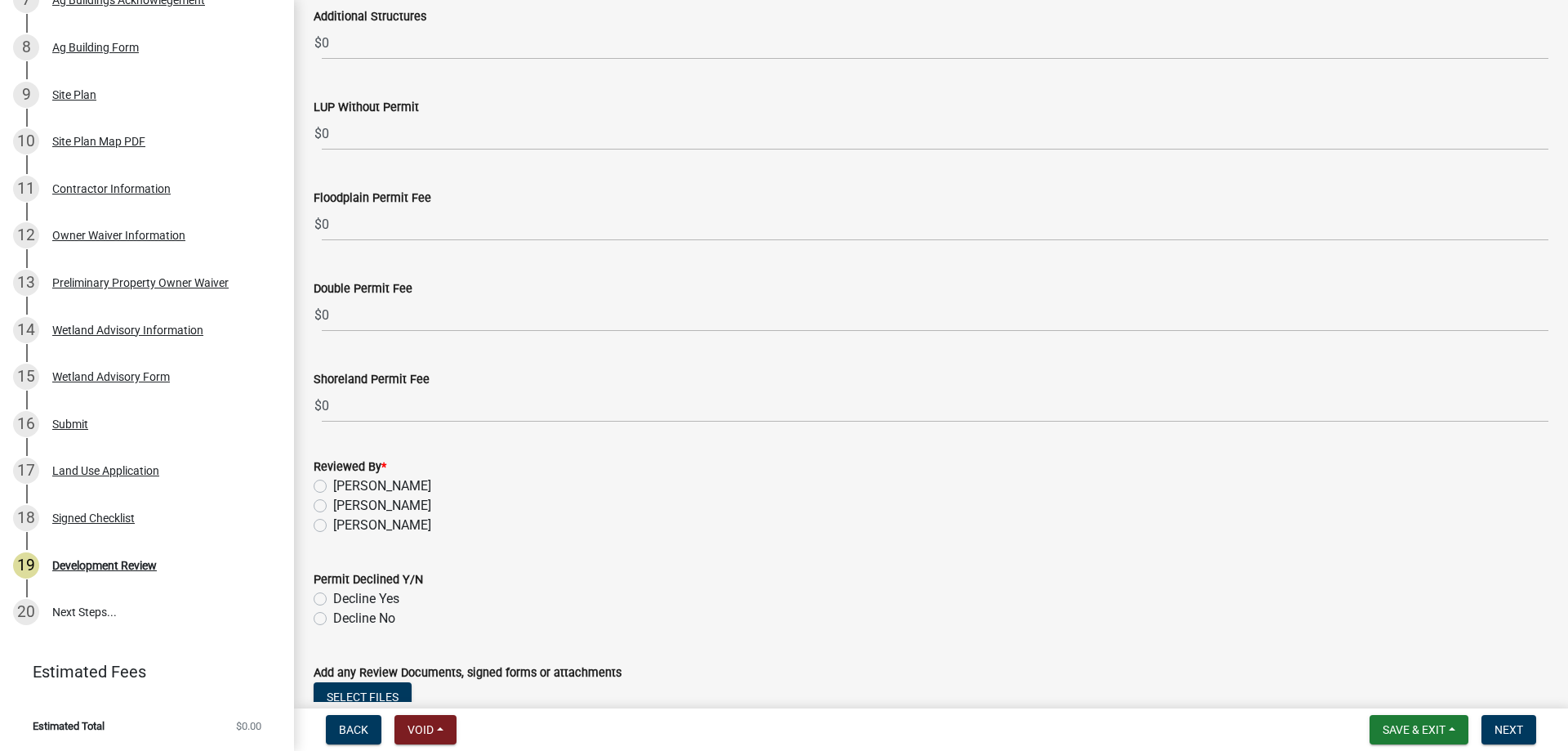
scroll to position [4821, 0]
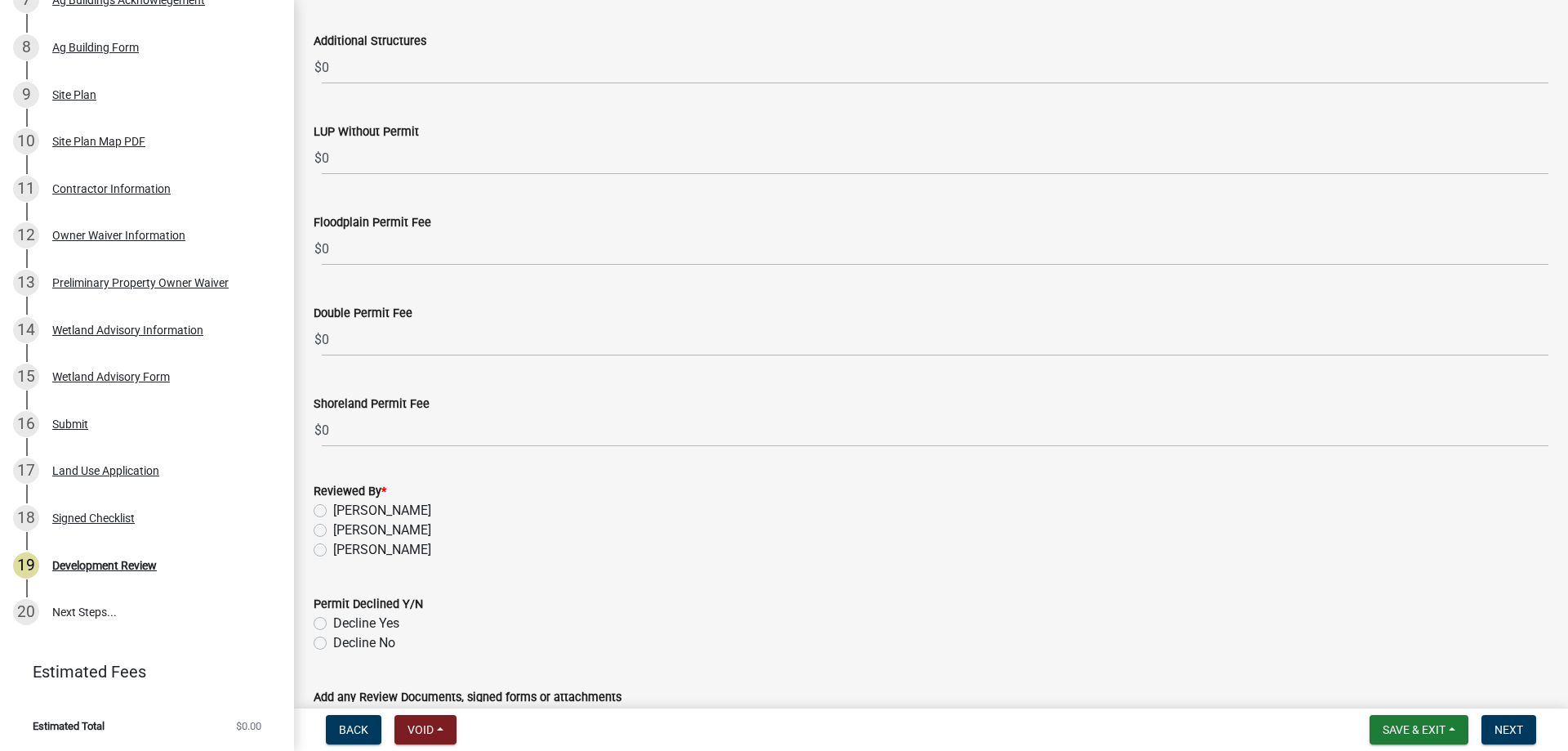
click at [334, 551] on label "[PERSON_NAME]" at bounding box center [382, 550] width 98 height 20
click at [334, 551] on input "[PERSON_NAME]" at bounding box center [338, 545] width 11 height 11
radio input "true"
click at [334, 641] on label "Decline No" at bounding box center [364, 643] width 62 height 20
click at [334, 641] on input "Decline No" at bounding box center [338, 638] width 11 height 11
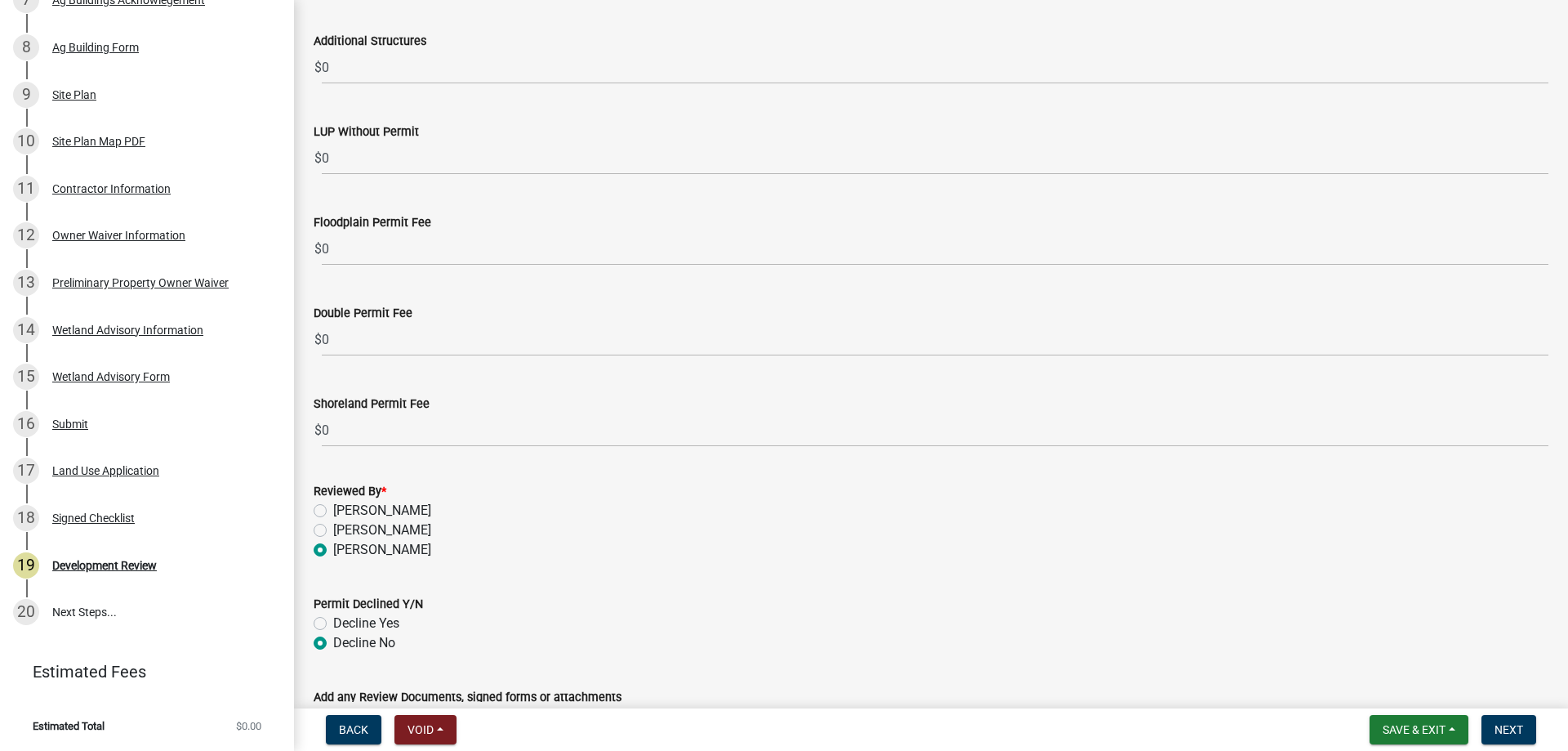
radio input "true"
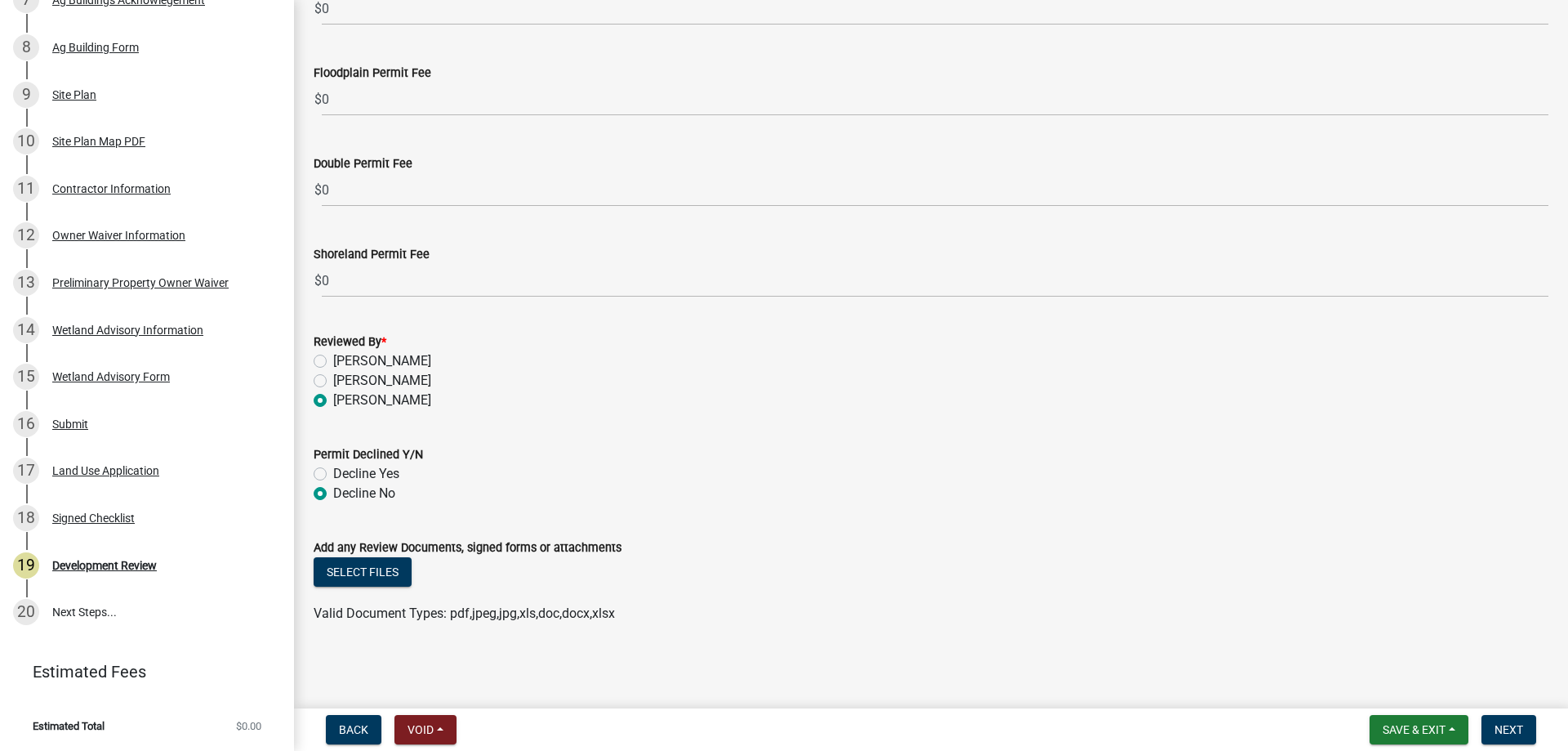
scroll to position [4970, 0]
click at [391, 571] on button "Select files" at bounding box center [363, 571] width 98 height 29
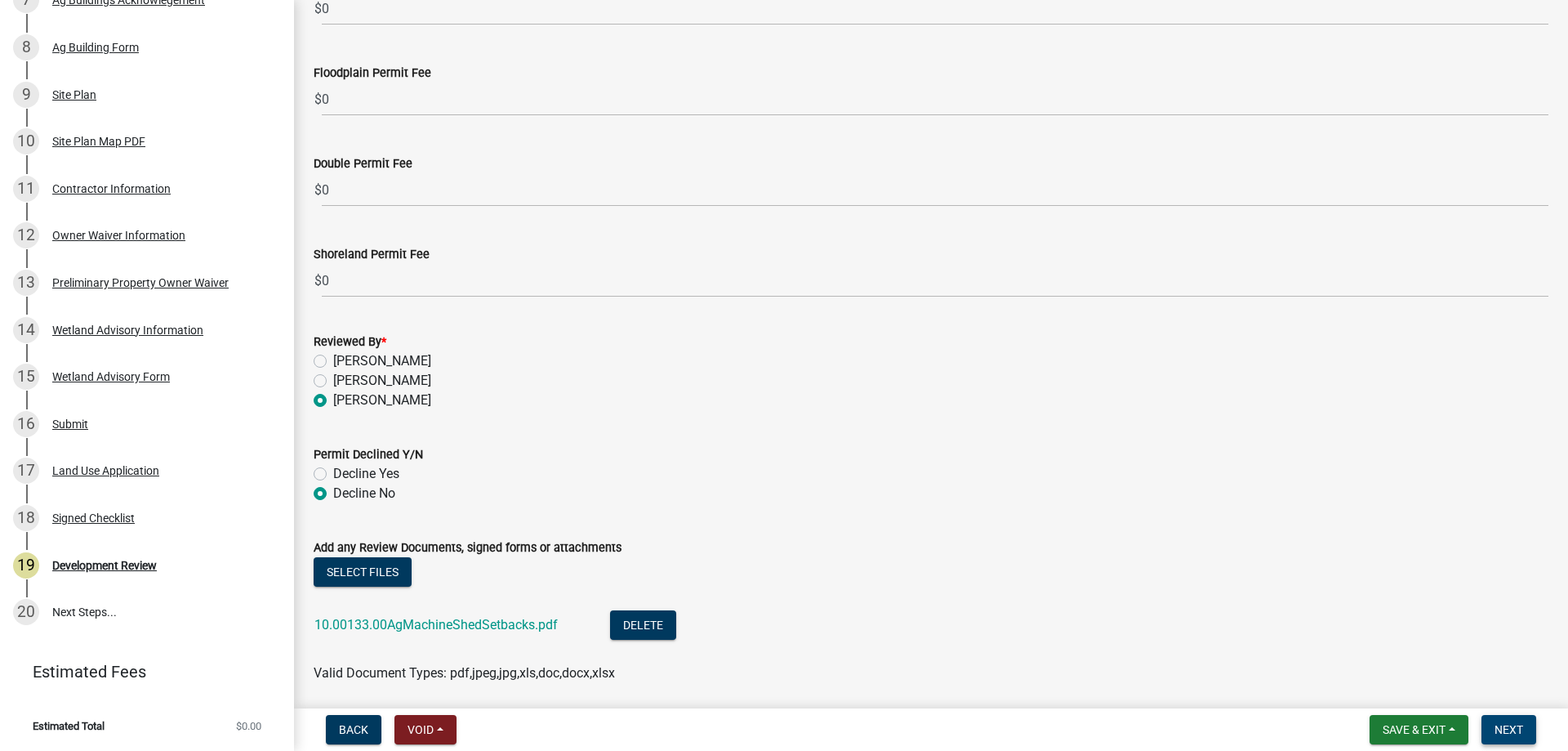
click at [1515, 724] on span "Next" at bounding box center [1509, 729] width 28 height 13
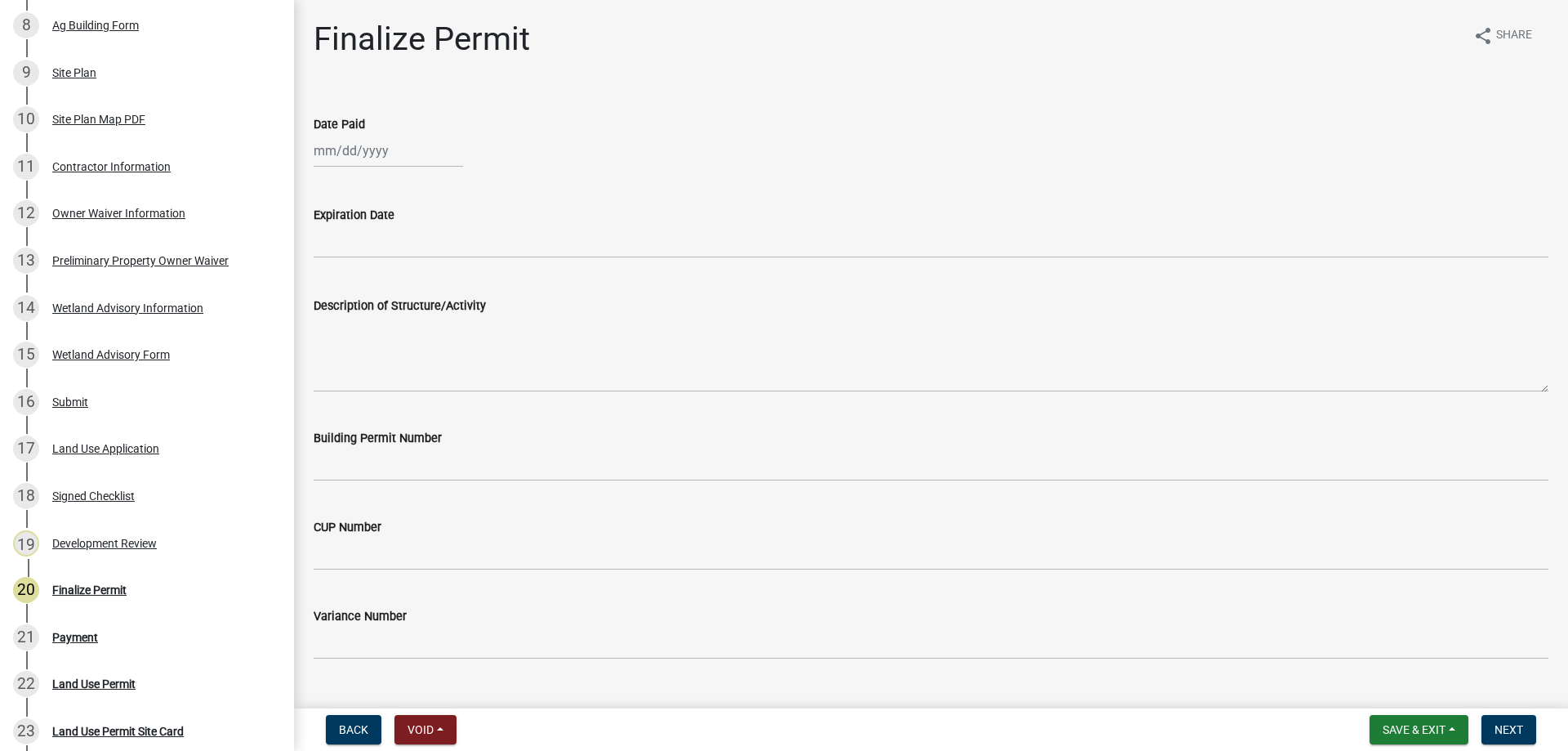
scroll to position [763, 0]
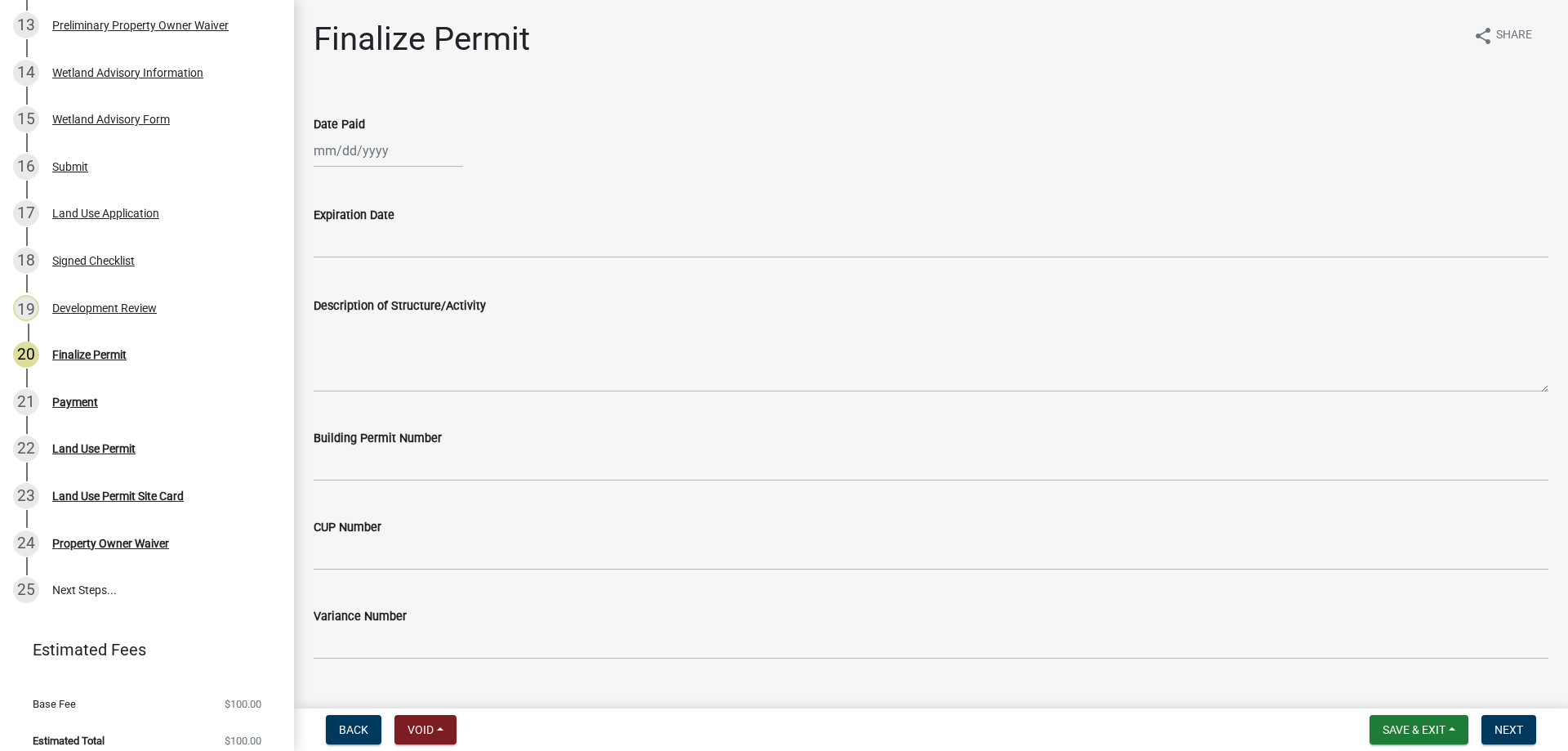
click at [362, 152] on div at bounding box center [388, 150] width 149 height 33
select select "8"
select select "2025"
click at [351, 322] on div "19" at bounding box center [357, 316] width 27 height 27
type input "[DATE]"
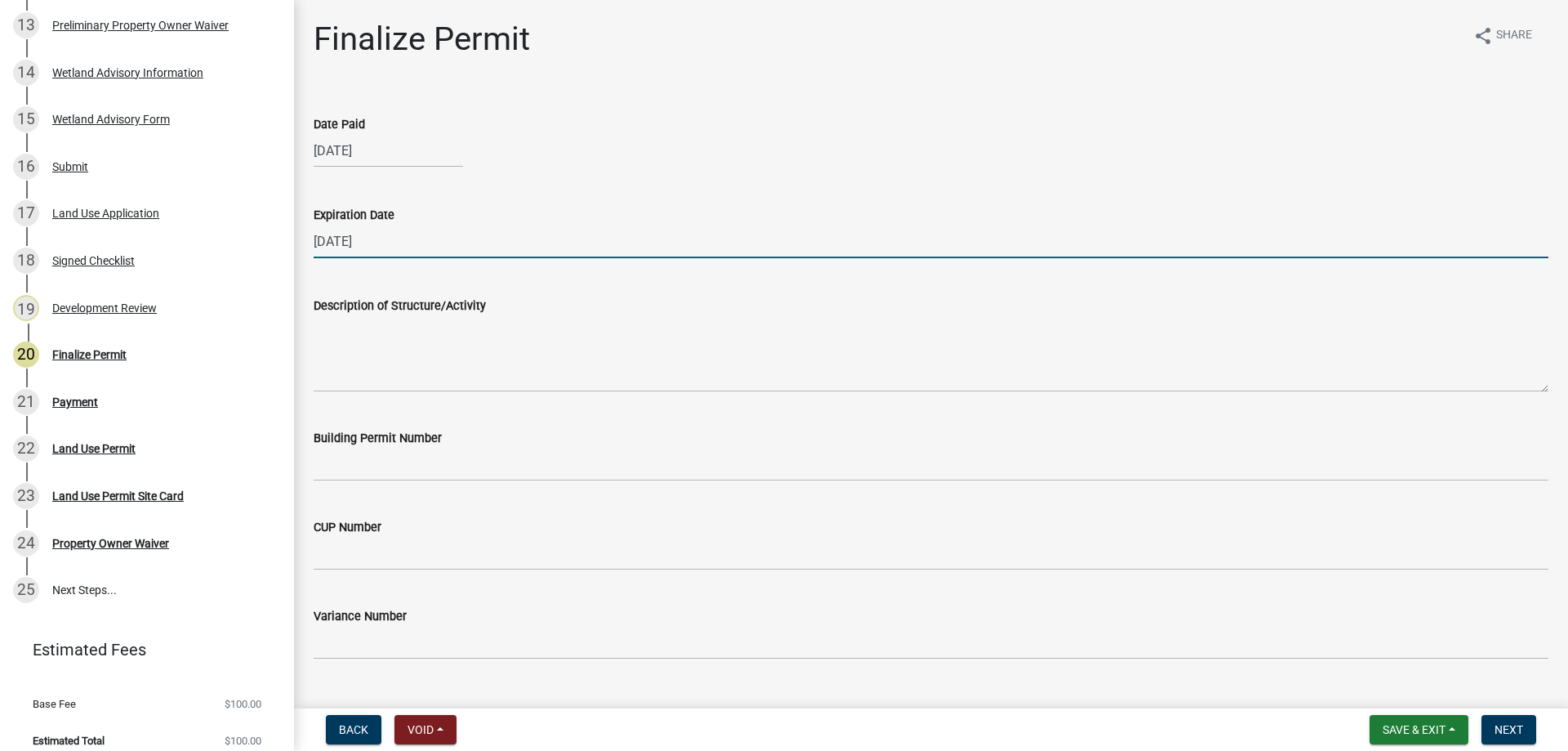
click at [645, 248] on input "[DATE]" at bounding box center [931, 241] width 1235 height 33
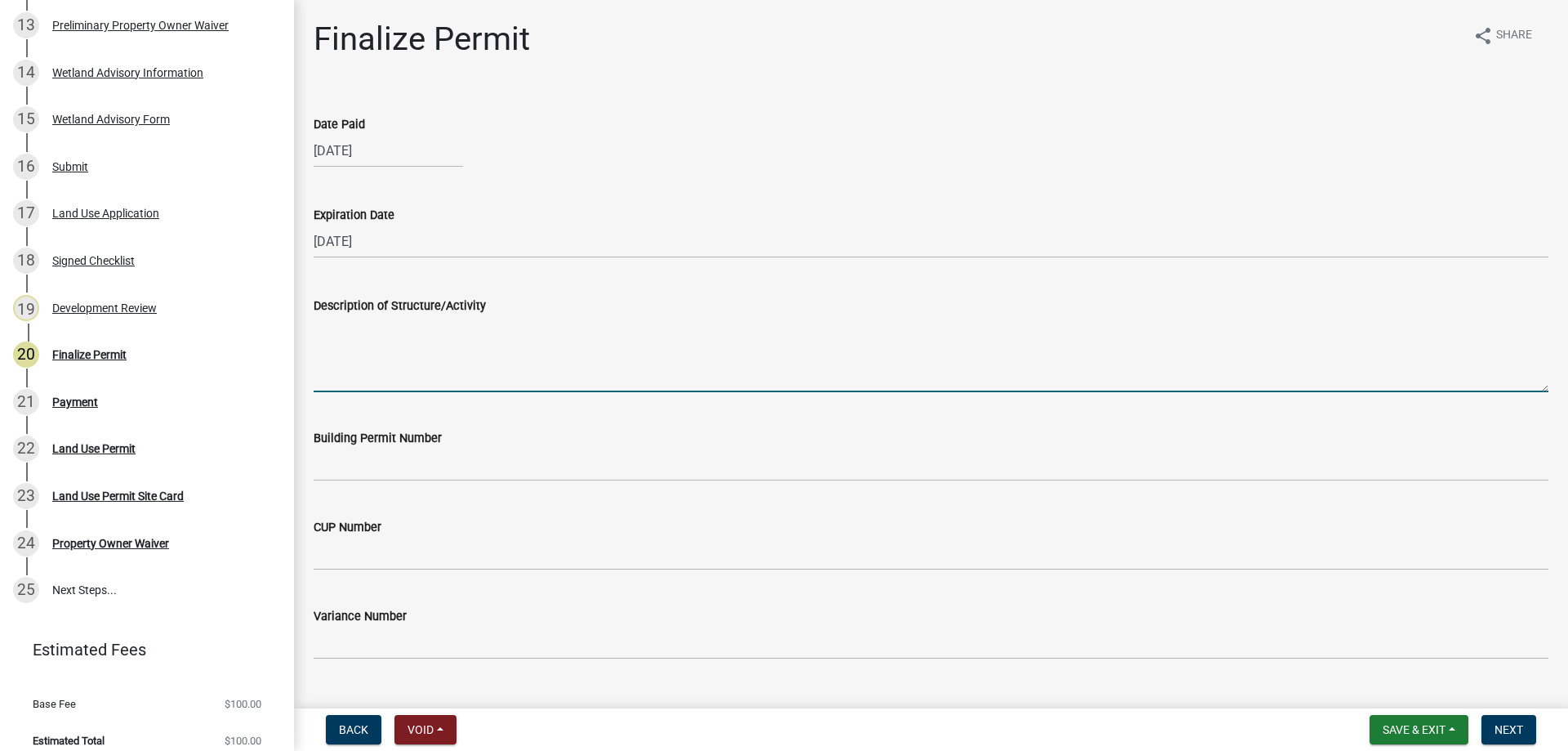
click at [322, 349] on textarea "Description of Structure/Activity" at bounding box center [931, 354] width 1235 height 77
paste textarea "Construction of a 32’ x 56’ AG Machine Shed. MUST MEET MINIMUM REQUIRED PROPERT…"
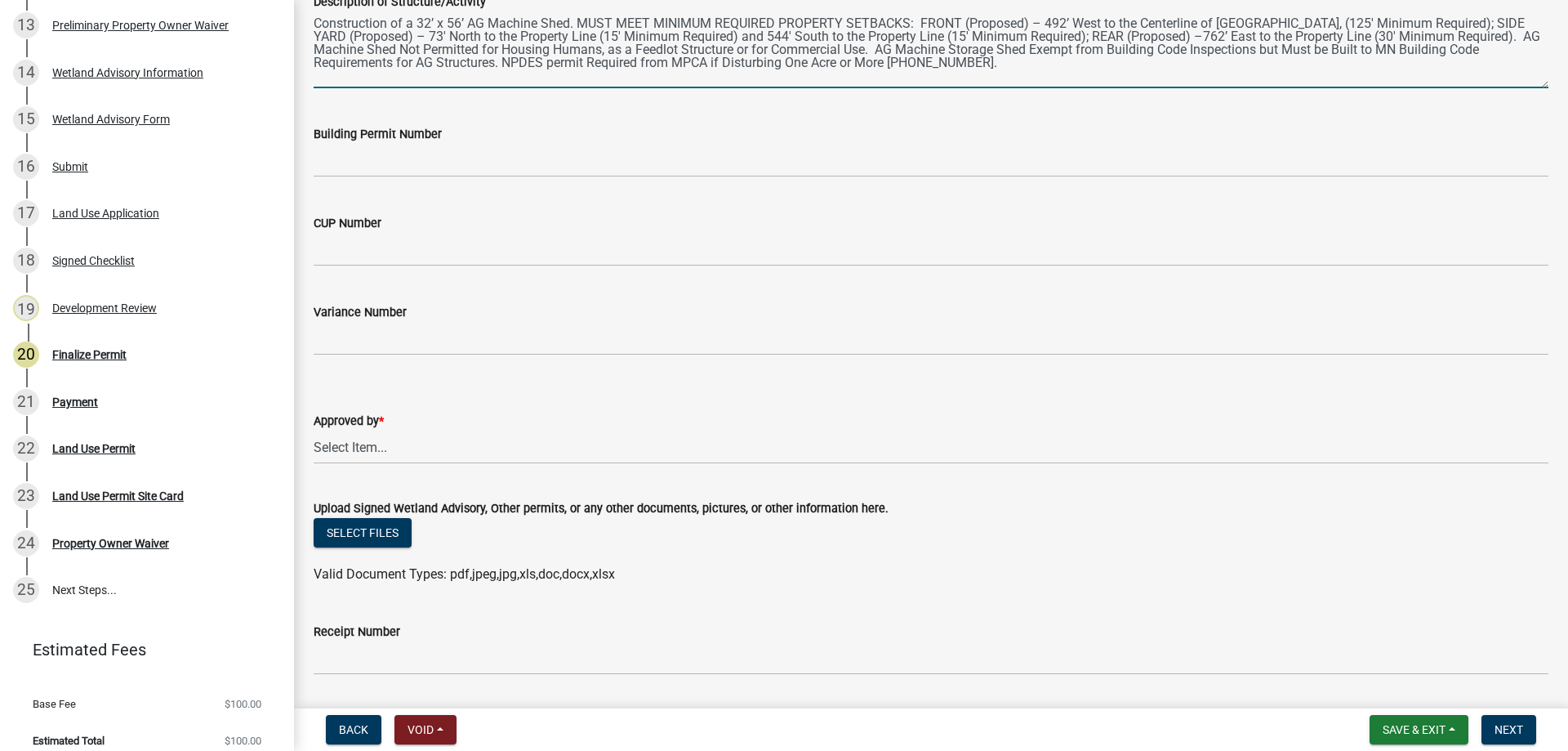
scroll to position [327, 0]
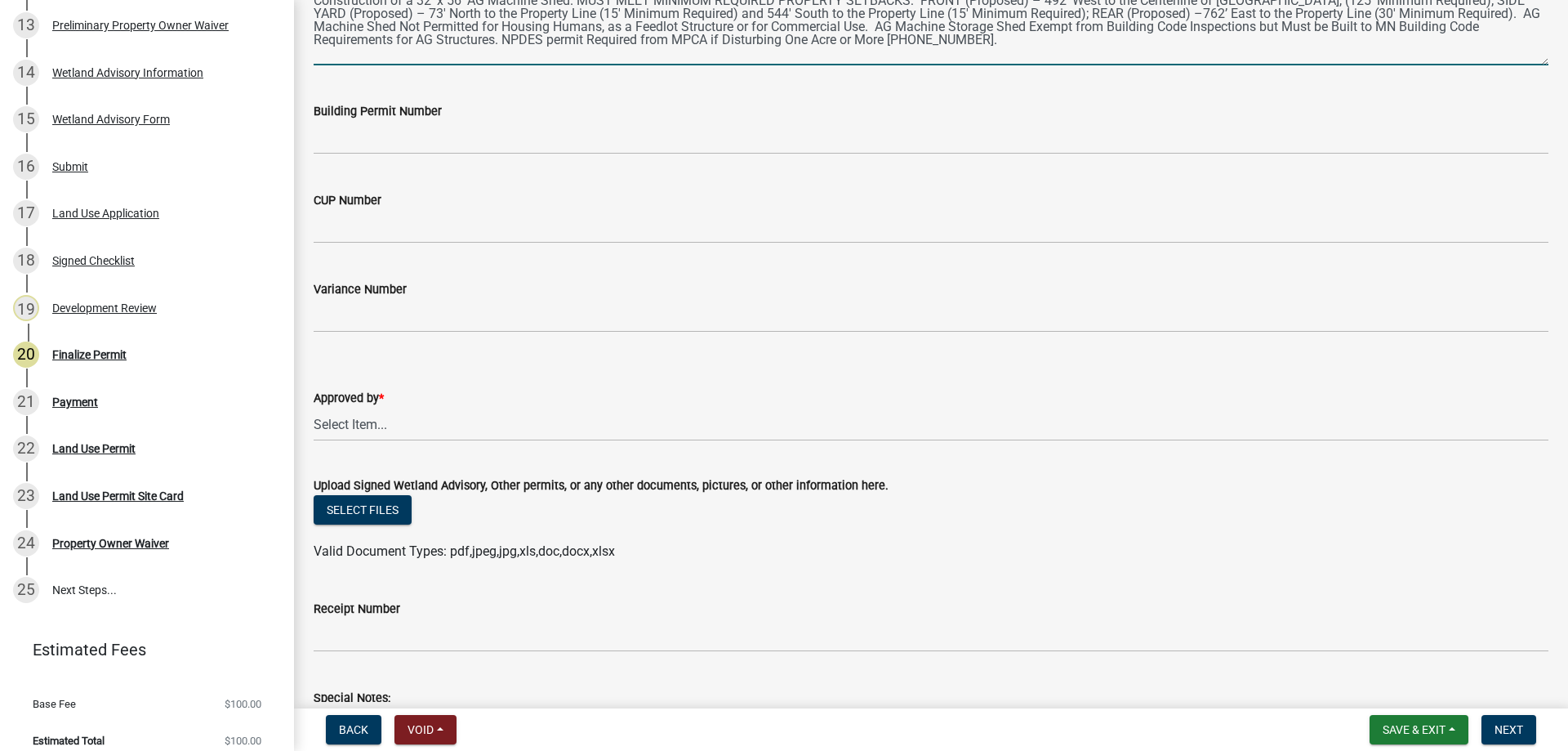
type textarea "Construction of a 32’ x 56’ AG Machine Shed. MUST MEET MINIMUM REQUIRED PROPERT…"
click at [757, 432] on select "Select Item... [PERSON_NAME] [PERSON_NAME] [PERSON_NAME]" at bounding box center [931, 424] width 1235 height 33
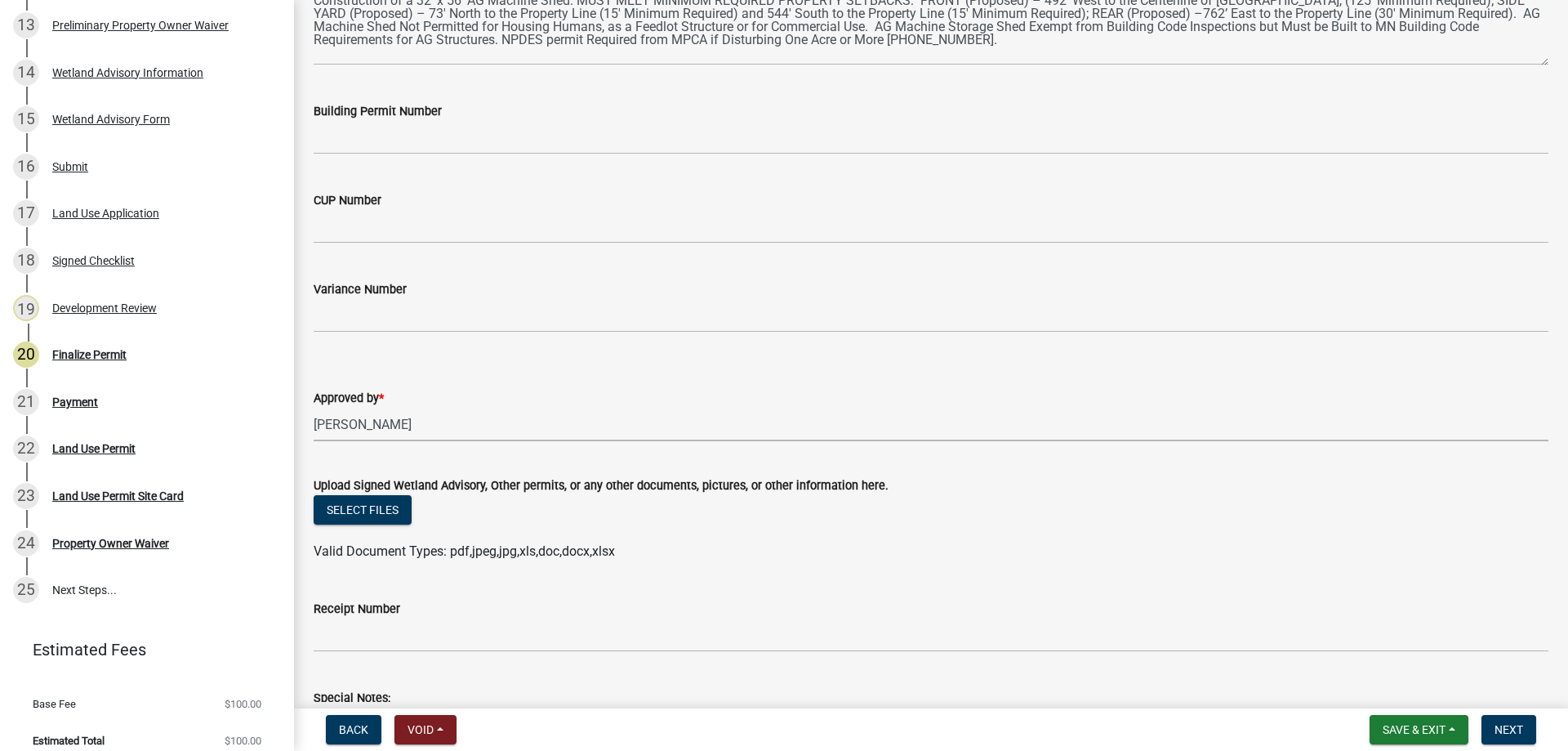
click at [314, 407] on select "Select Item... [PERSON_NAME] [PERSON_NAME] [PERSON_NAME]" at bounding box center [931, 424] width 1235 height 33
select select "2873f93f-8df0-4e6b-8434-4300eee57b0f"
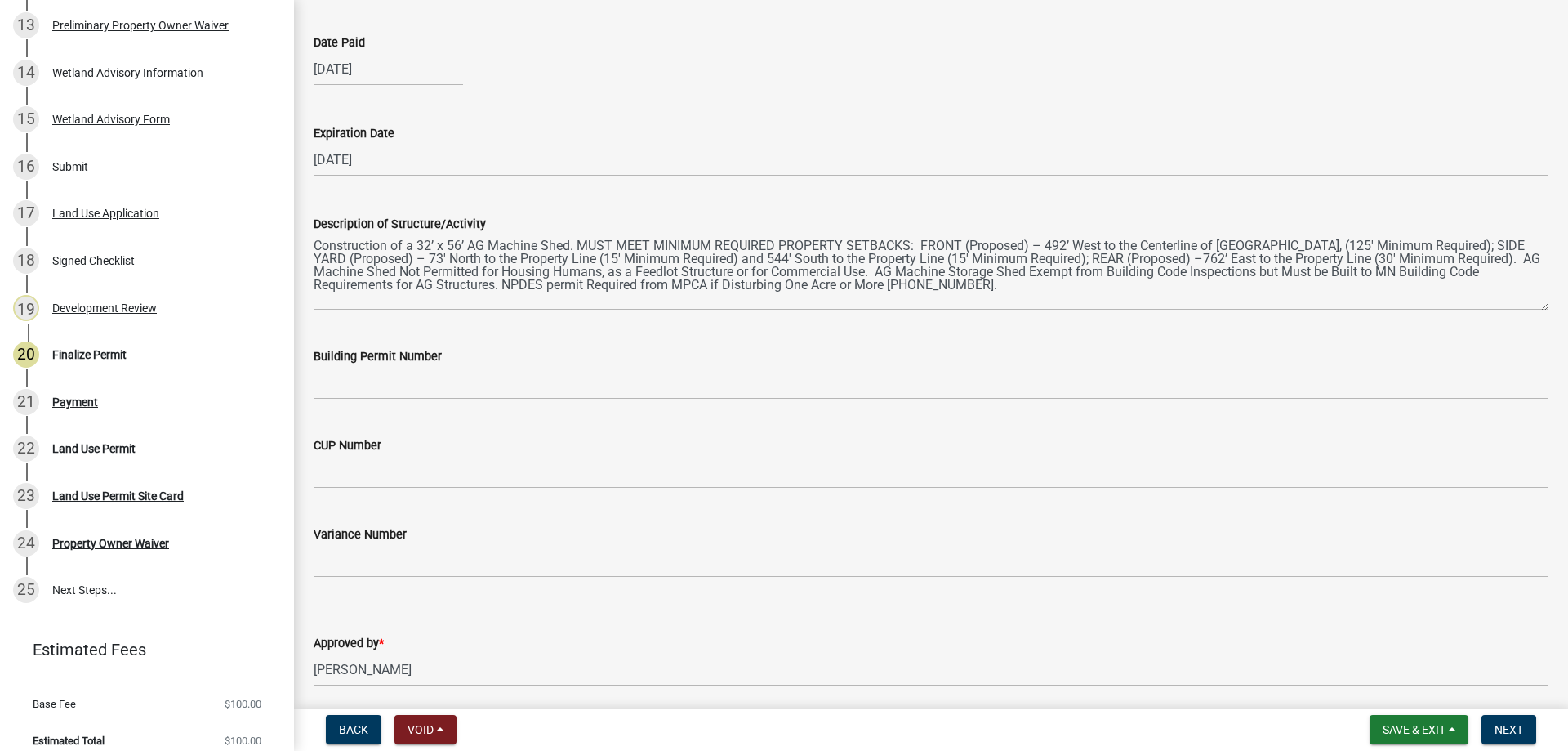
scroll to position [0, 0]
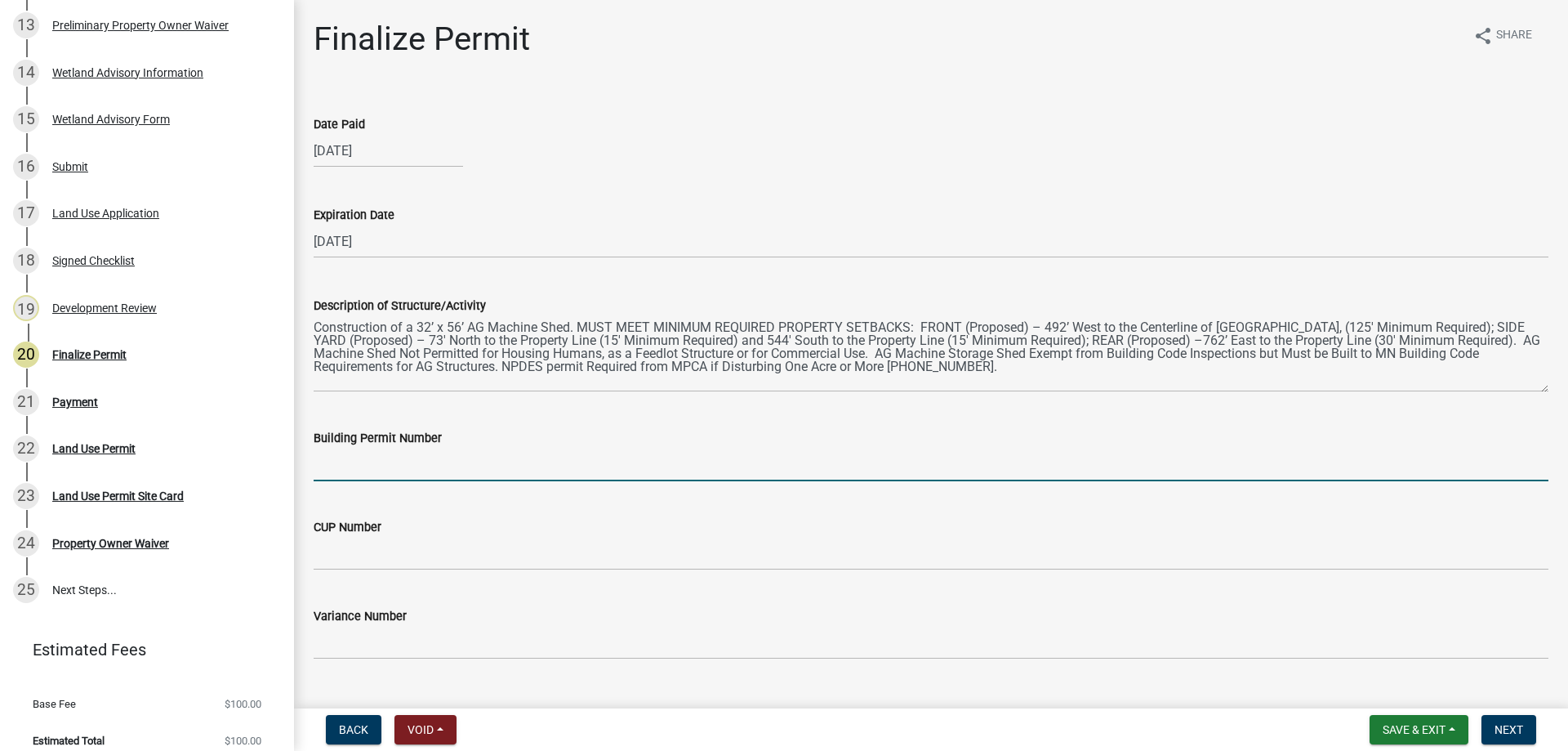
click at [387, 466] on input "Building Permit Number" at bounding box center [931, 465] width 1235 height 33
type input "AG"
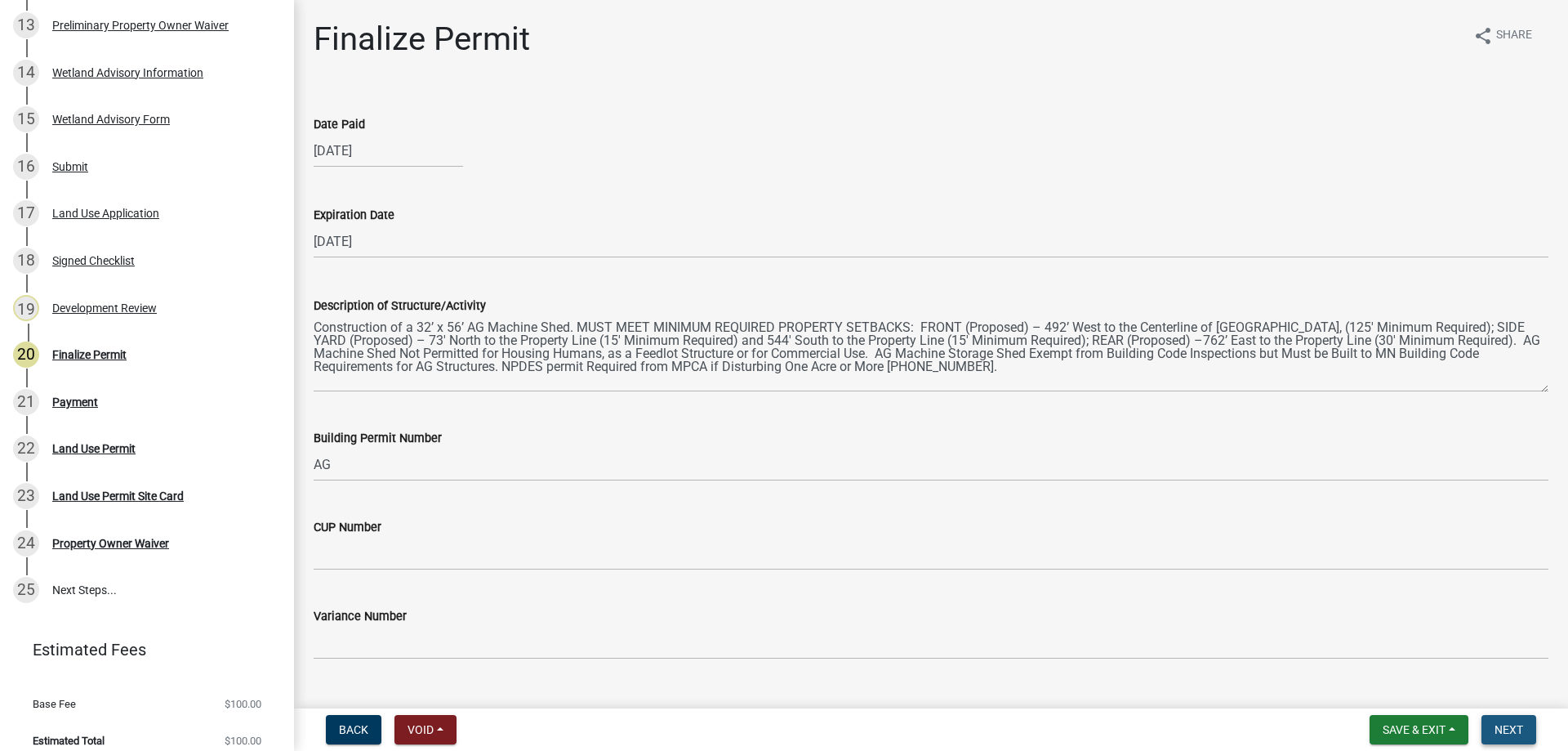
click at [1522, 732] on span "Next" at bounding box center [1509, 729] width 28 height 13
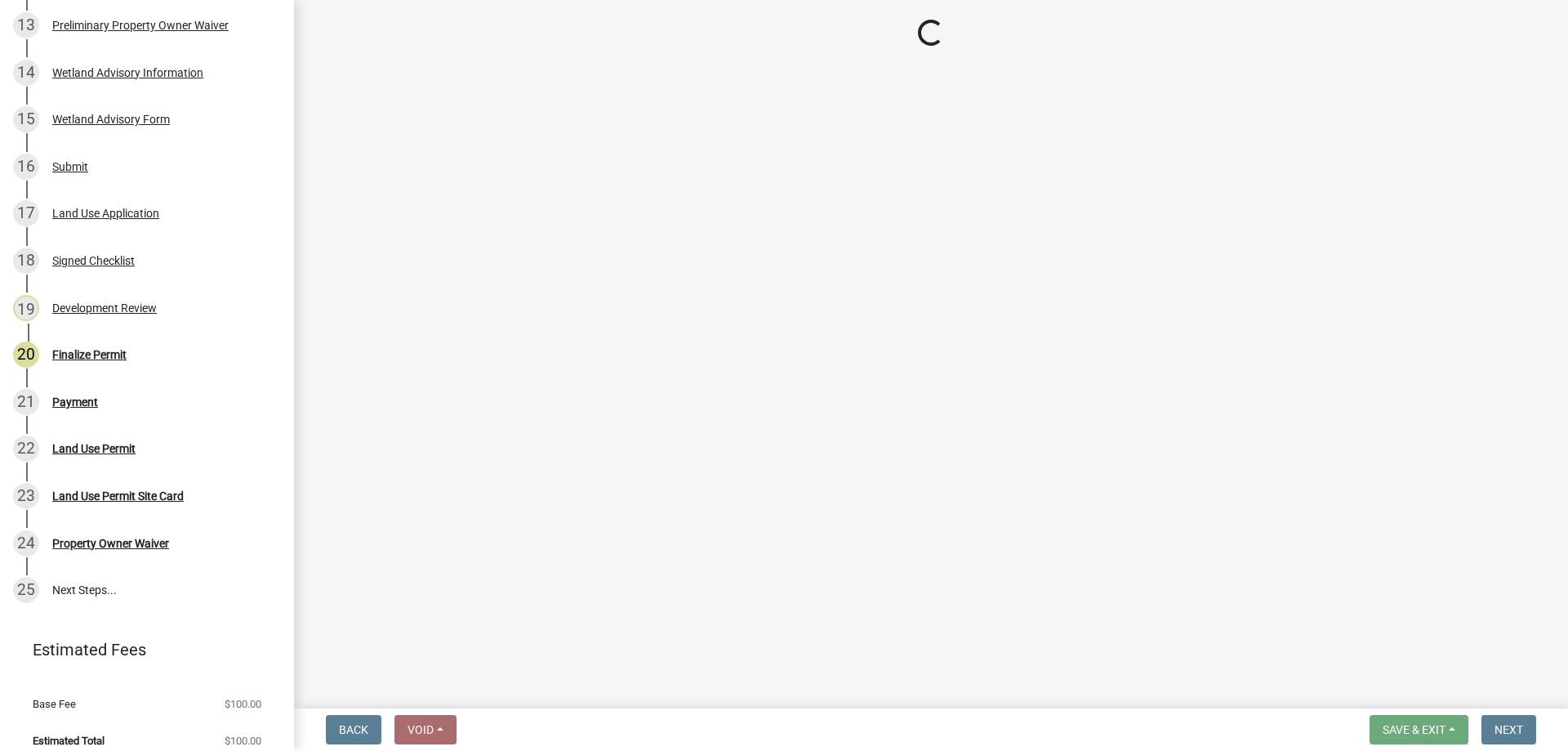
select select "3: 3"
